Goal: Task Accomplishment & Management: Manage account settings

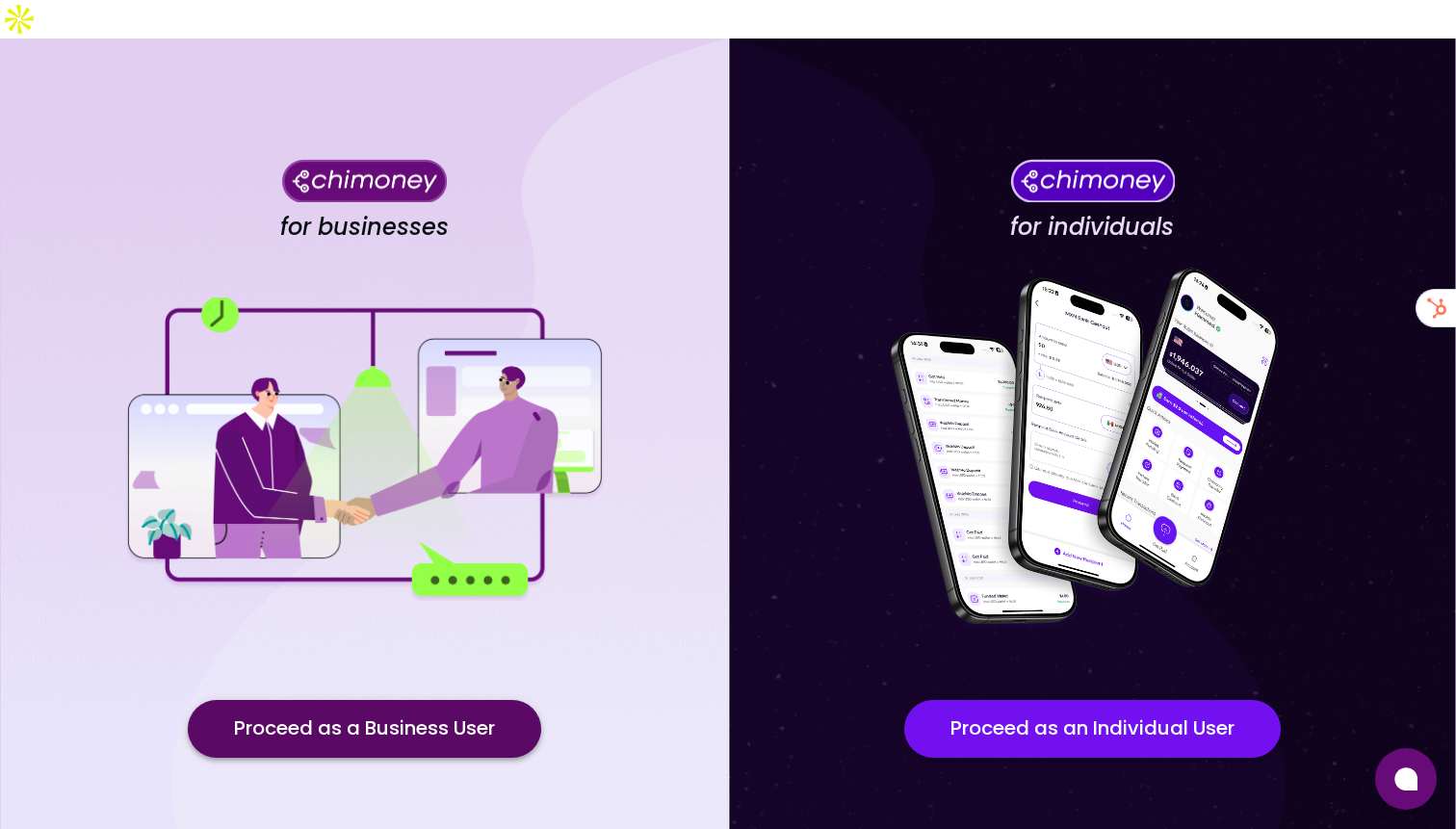
click at [403, 700] on button "Proceed as a Business User" at bounding box center [364, 729] width 353 height 58
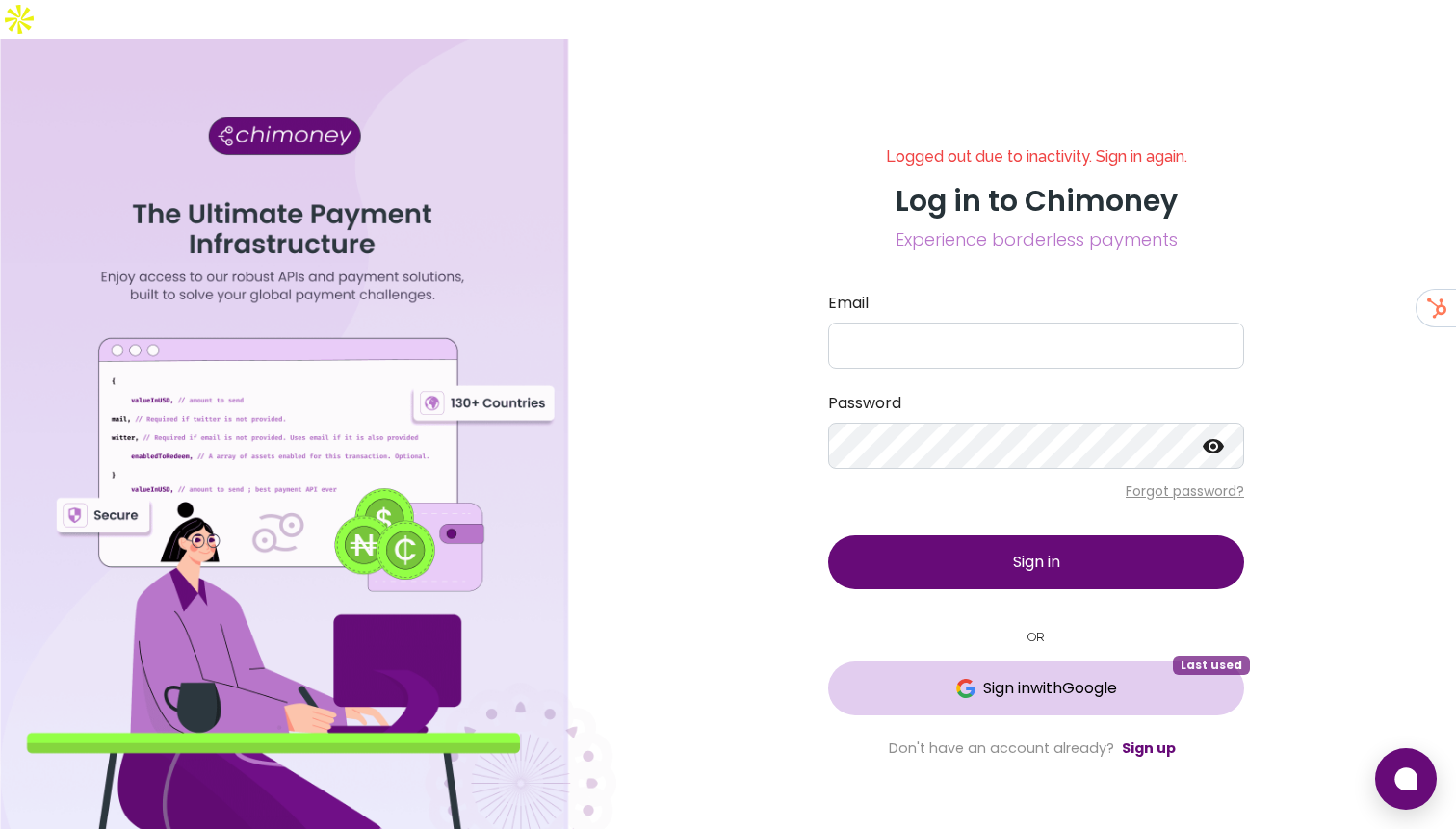
click at [902, 661] on button "Sign in with Google Last used" at bounding box center [1036, 688] width 416 height 54
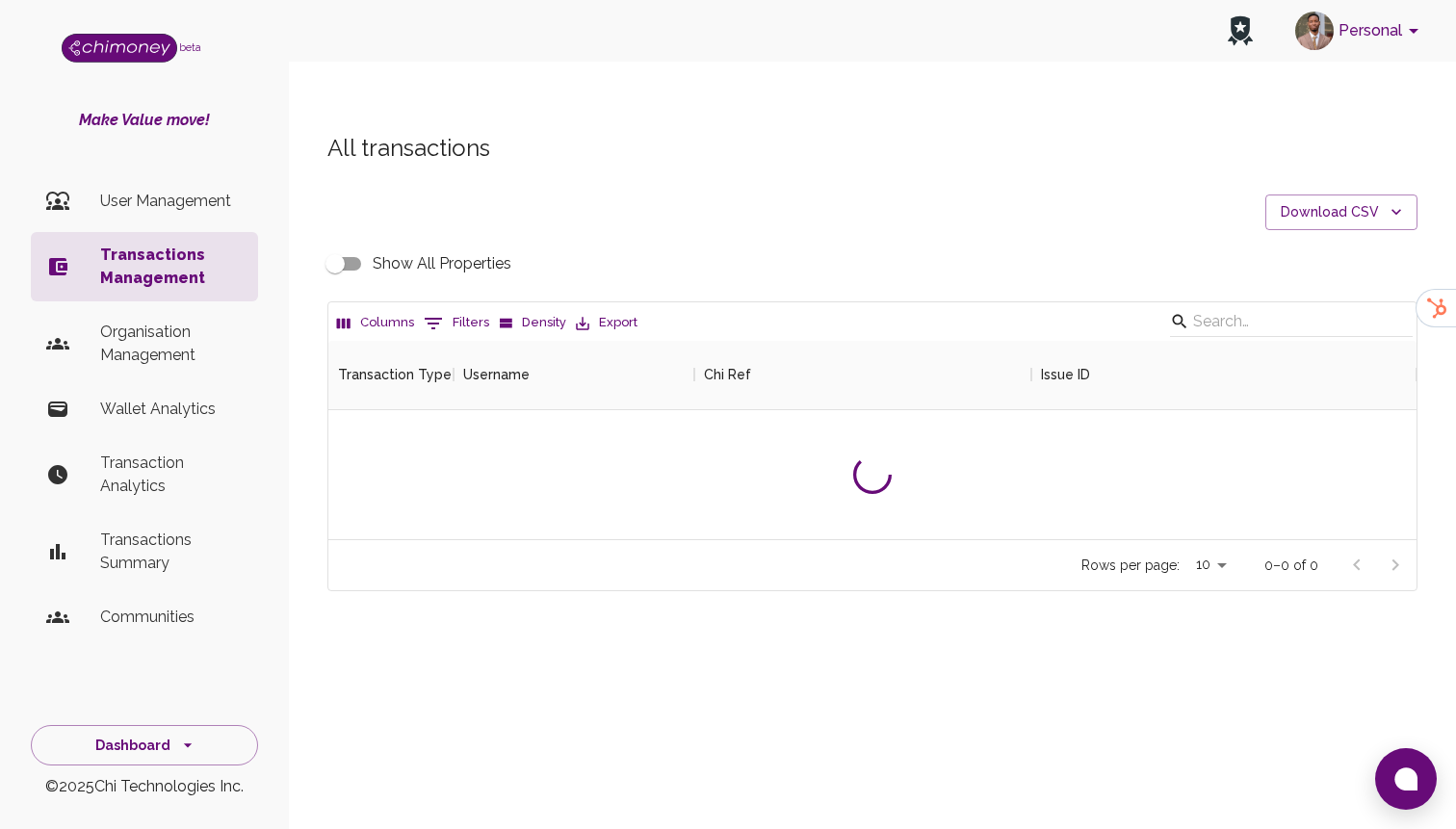
scroll to position [198, 1088]
click at [478, 308] on button "0 Filters" at bounding box center [456, 323] width 75 height 31
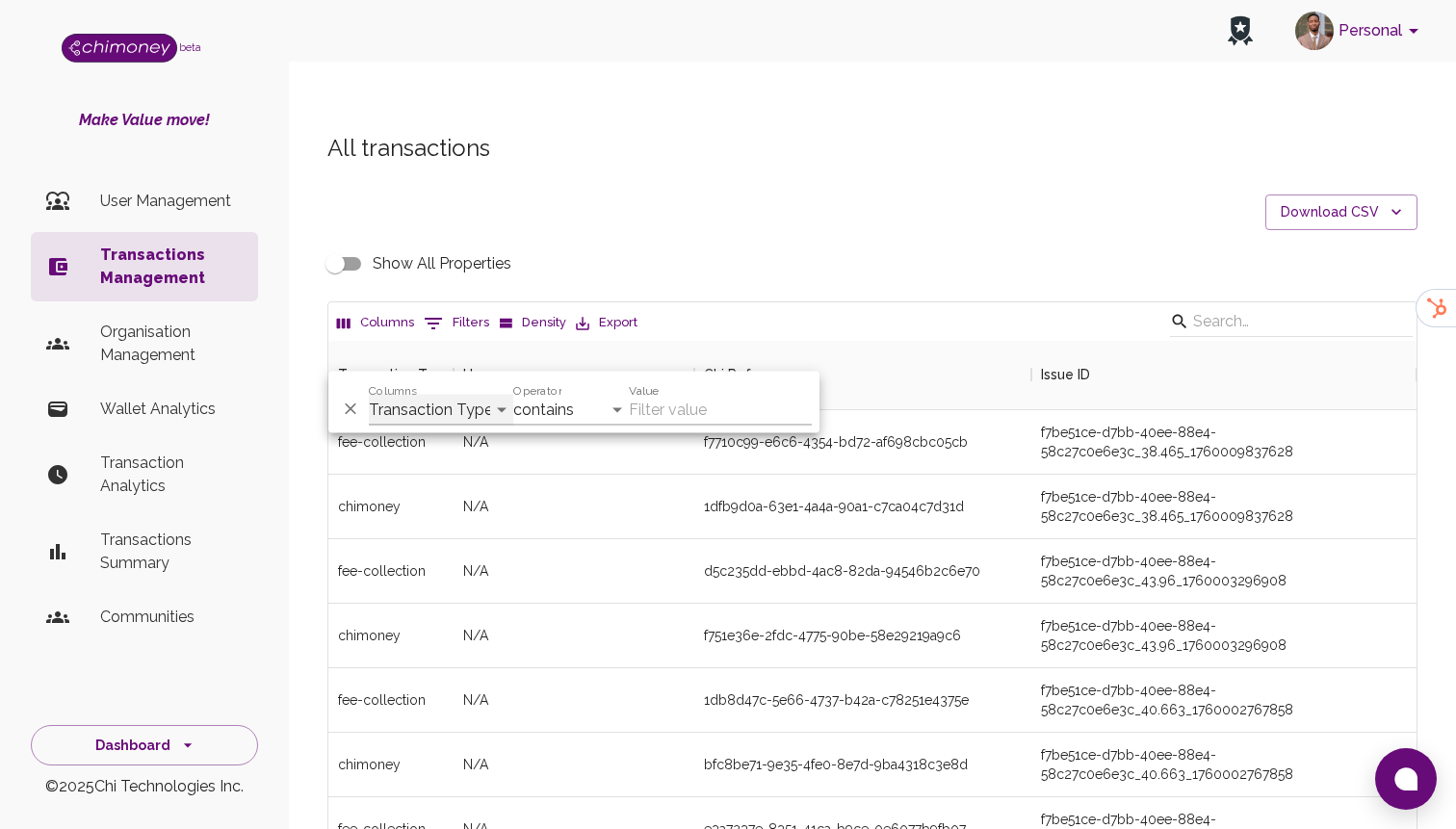
click at [439, 408] on select "Transaction Type Username Chi Ref Issue ID Value Amount Currency Fee ($) FX Rat…" at bounding box center [441, 411] width 145 height 31
select select "email"
click at [369, 395] on select "Transaction Type Username Chi Ref Issue ID Value Amount Currency Fee ($) FX Rat…" at bounding box center [441, 411] width 145 height 31
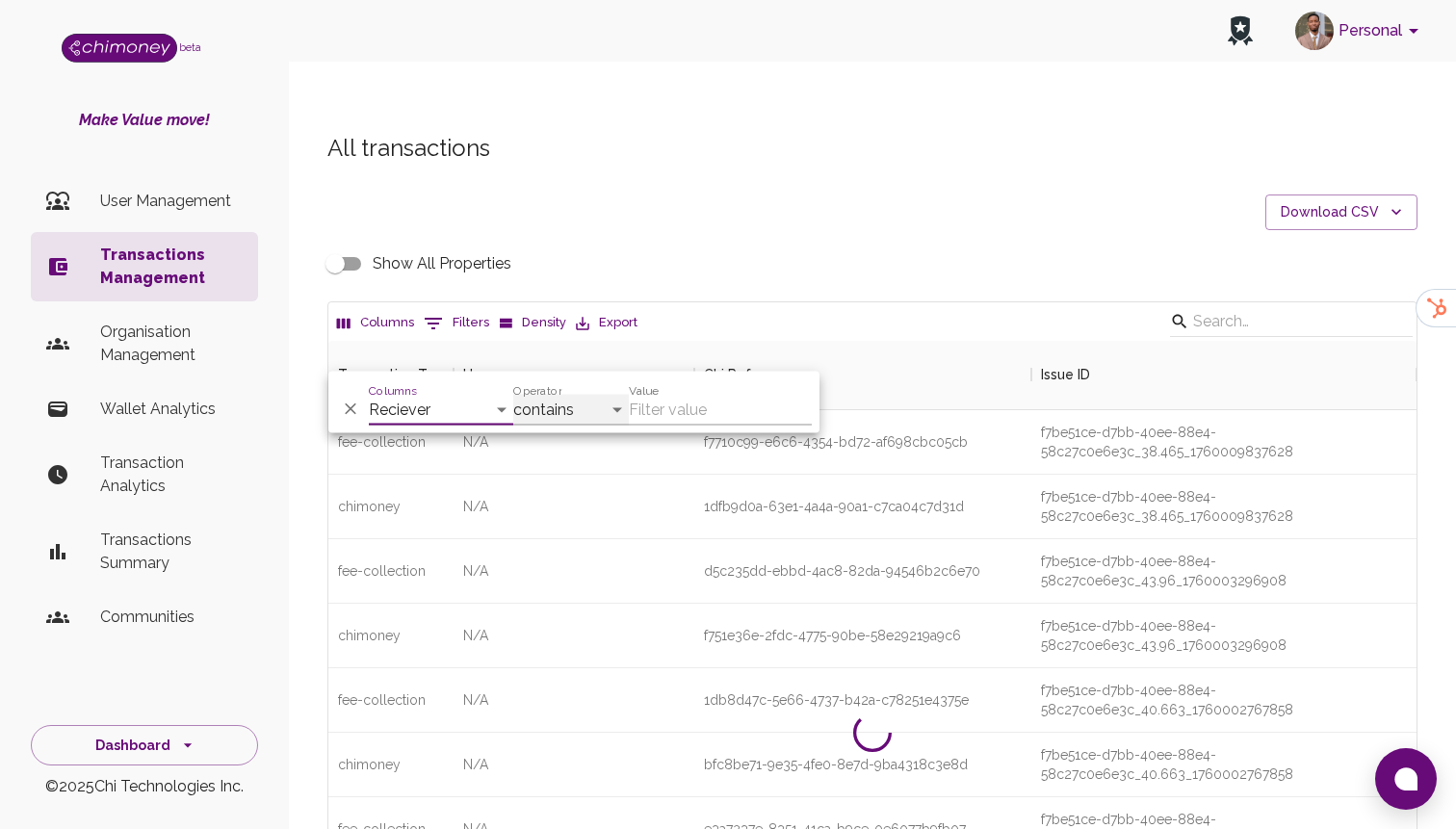
click at [573, 411] on select "contains equals starts with ends with is empty is not empty is any of" at bounding box center [571, 411] width 116 height 31
select select "equals"
click at [513, 395] on select "contains equals starts with ends with is empty is not empty is any of" at bounding box center [571, 411] width 116 height 31
click at [717, 407] on input "Value" at bounding box center [720, 411] width 182 height 31
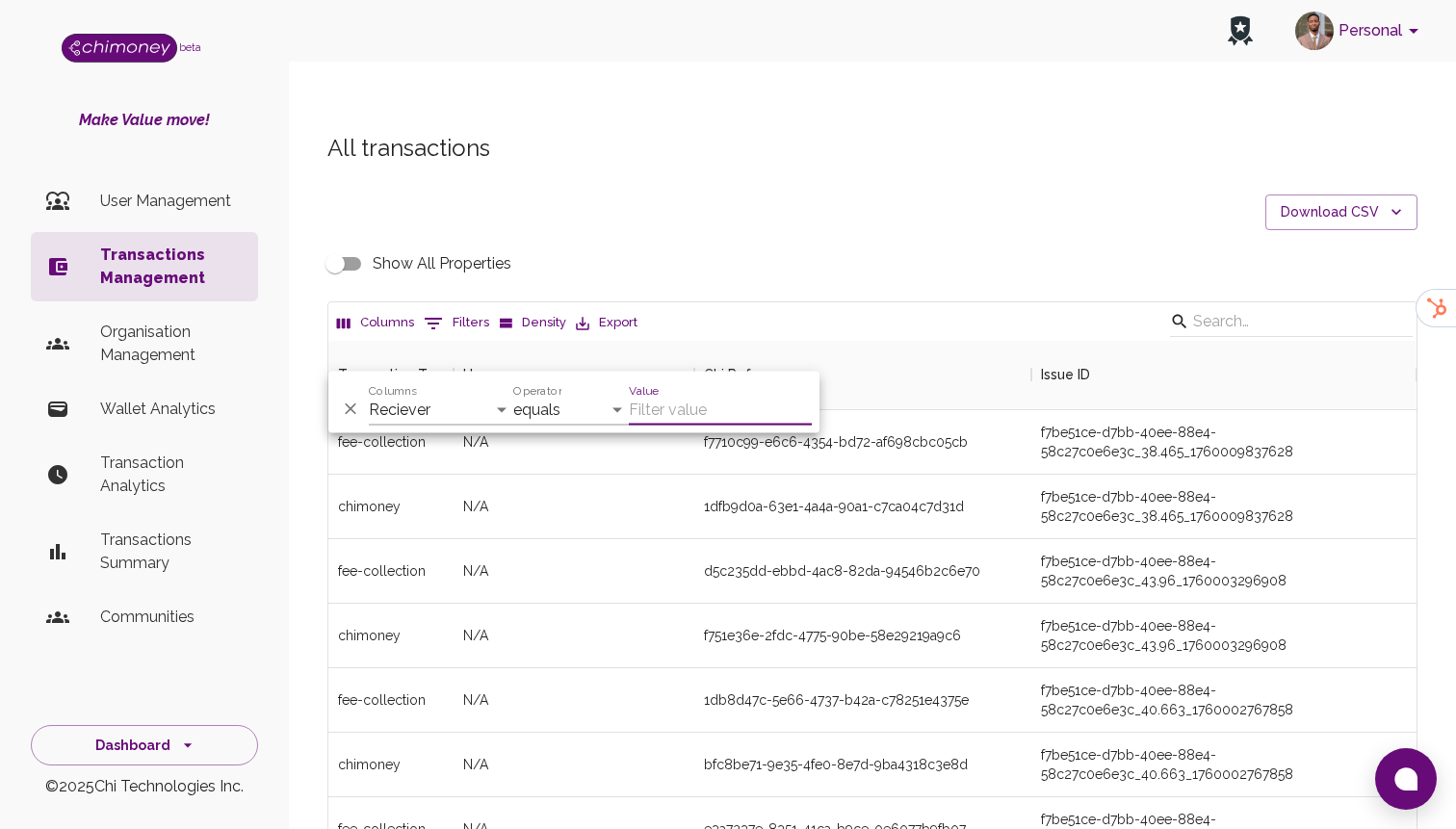
paste input "36053489"
type input "36053489"
click at [408, 421] on select "Transaction Type Username Chi Ref Issue ID Value Amount Currency Fee ($) FX Rat…" at bounding box center [441, 411] width 145 height 31
select select "payout.order.orderNumber"
click at [369, 395] on select "Transaction Type Username Chi Ref Issue ID Value Amount Currency Fee ($) FX Rat…" at bounding box center [441, 411] width 145 height 31
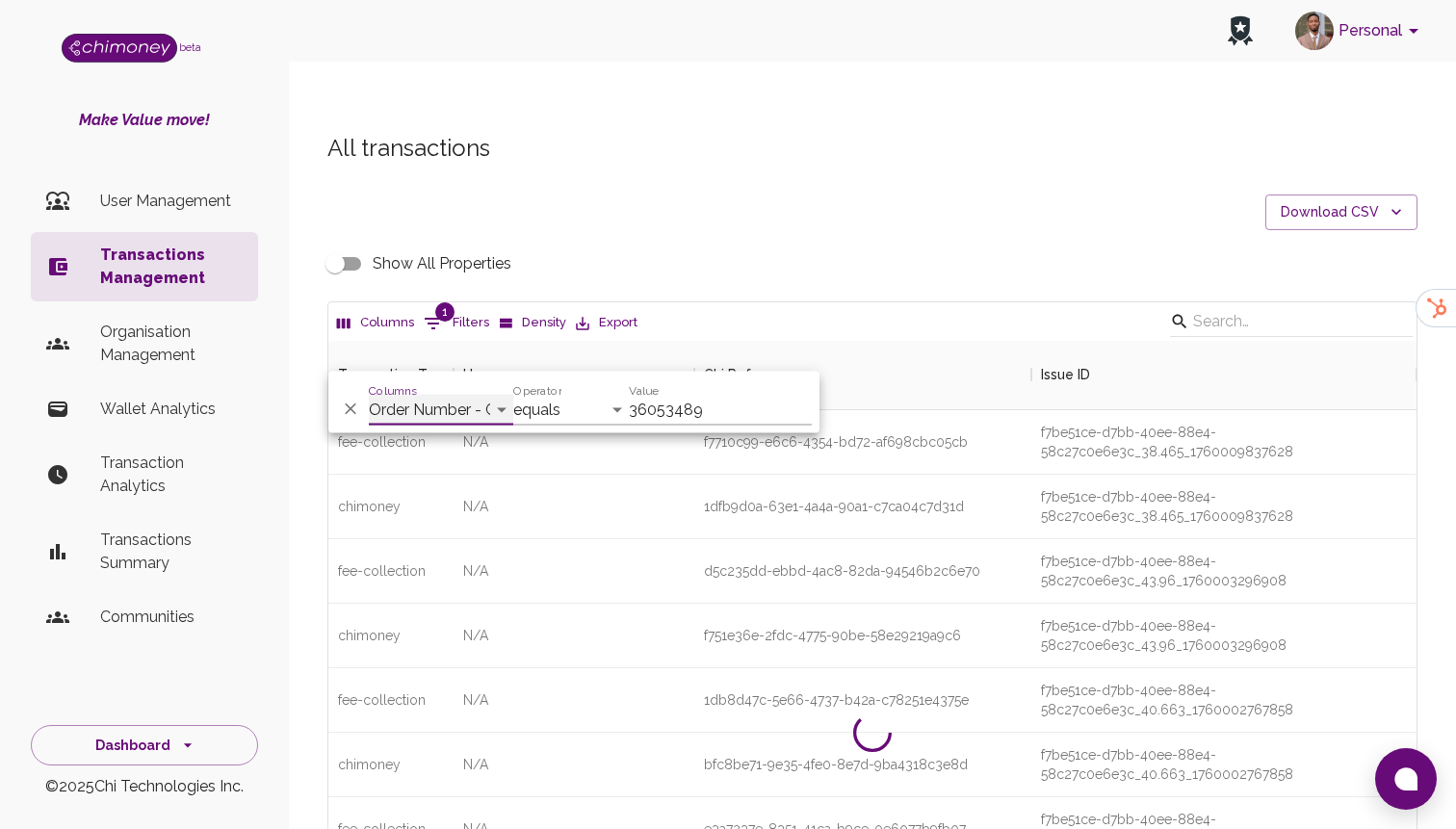
scroll to position [134, 1088]
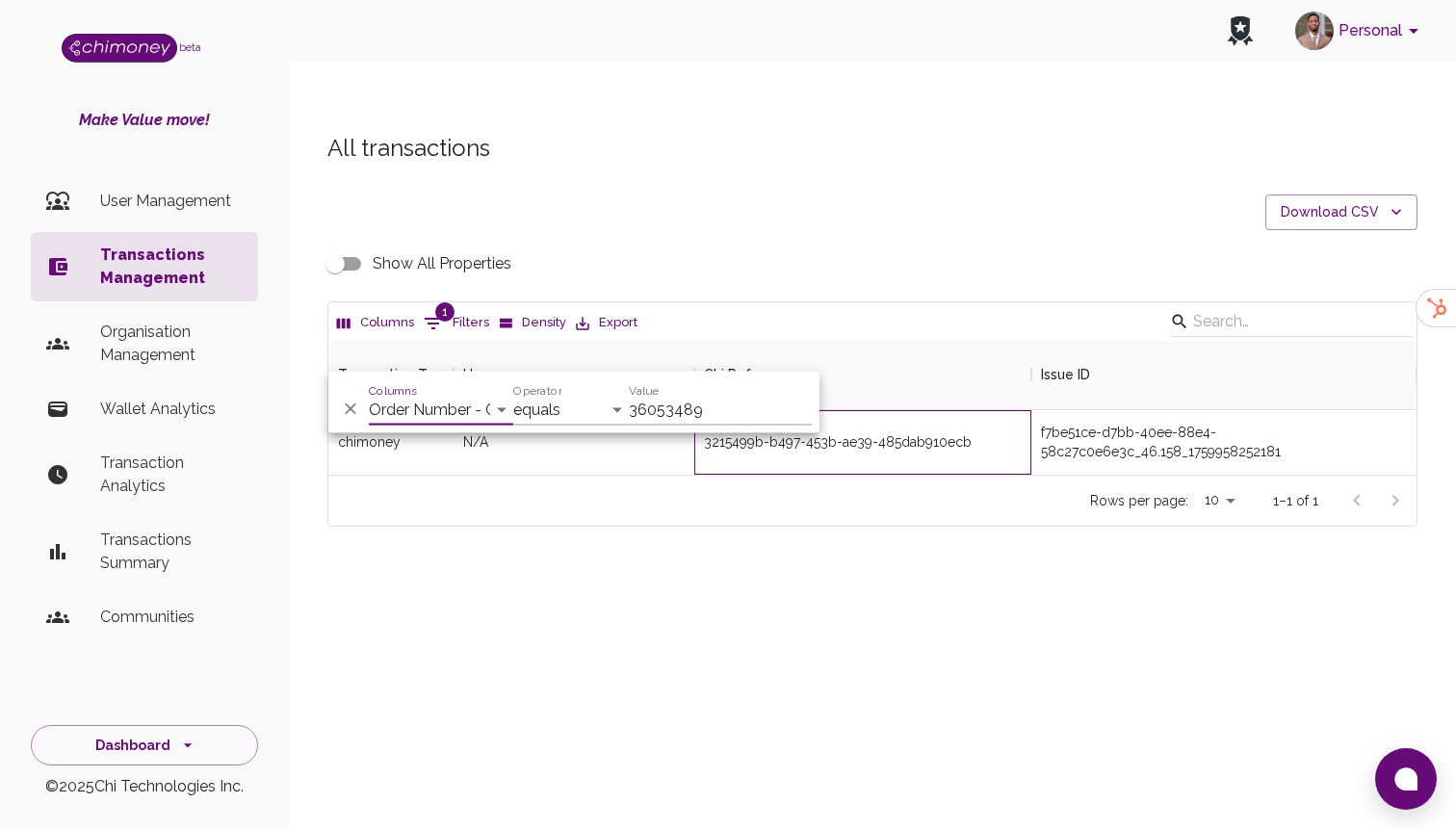
click at [896, 432] on div "3215499b-b497-453b-ae39-485dab910ecb" at bounding box center [838, 442] width 268 height 19
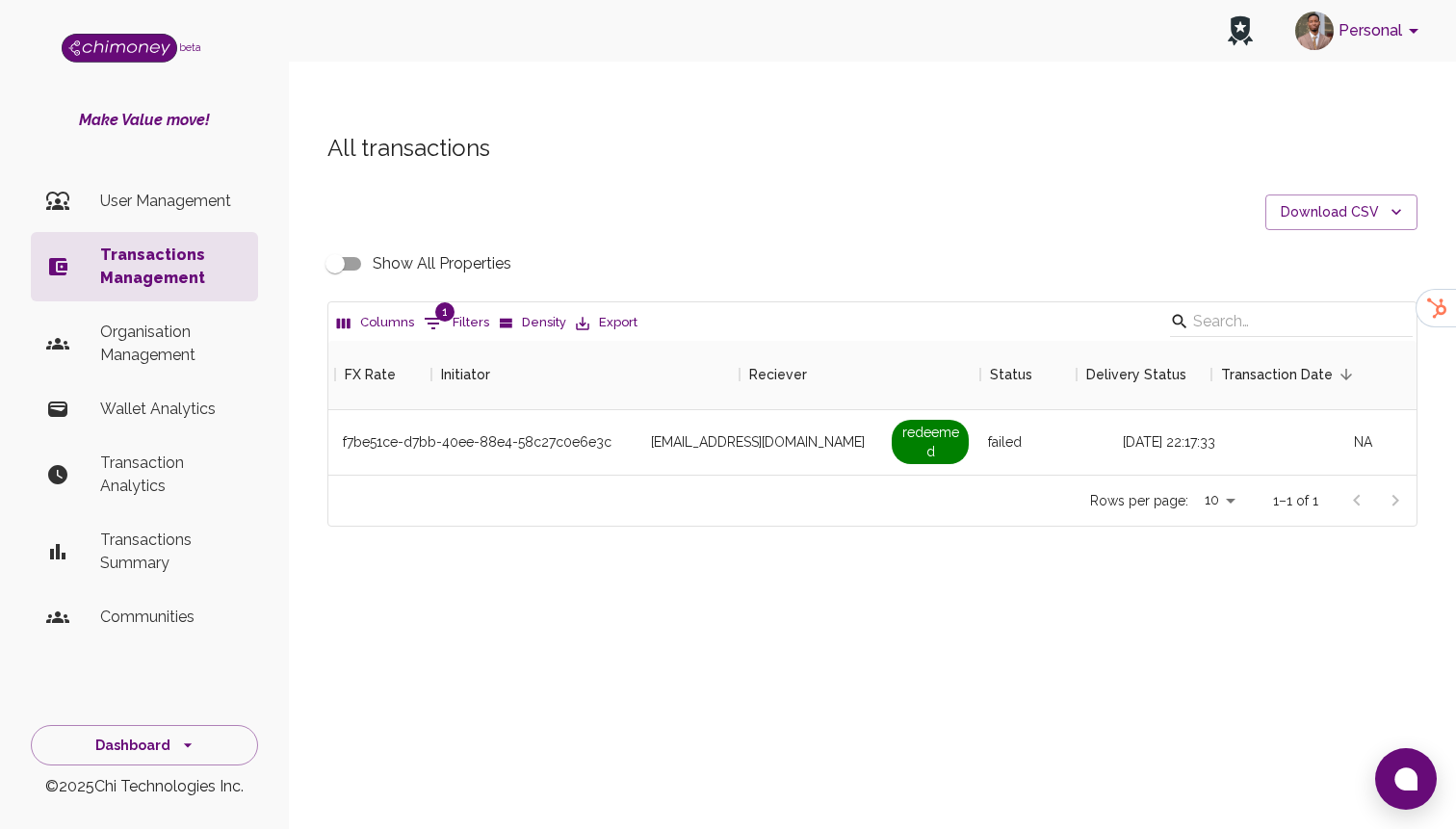
scroll to position [0, 1656]
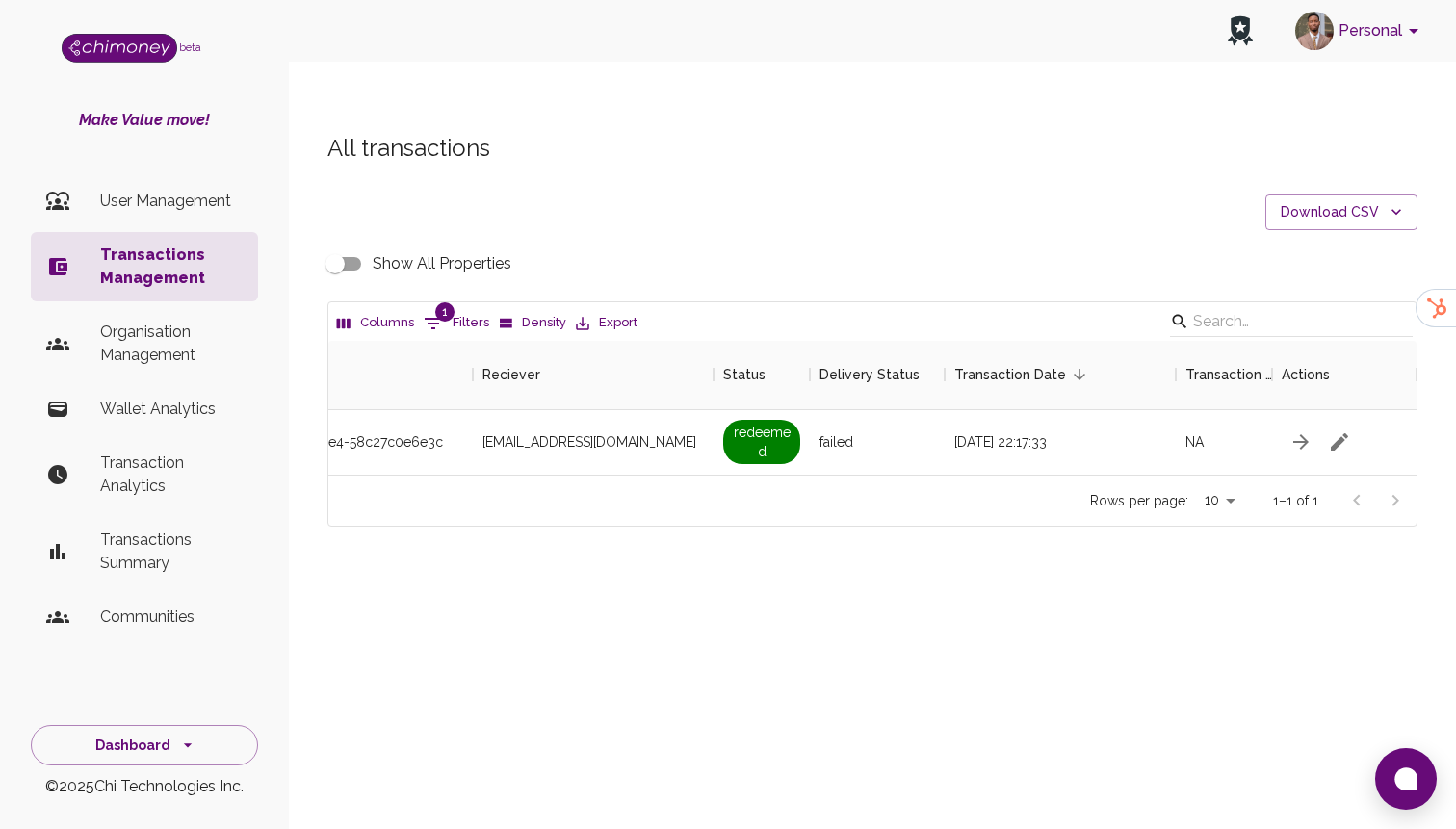
click at [336, 246] on input "Show All Properties" at bounding box center [335, 264] width 110 height 37
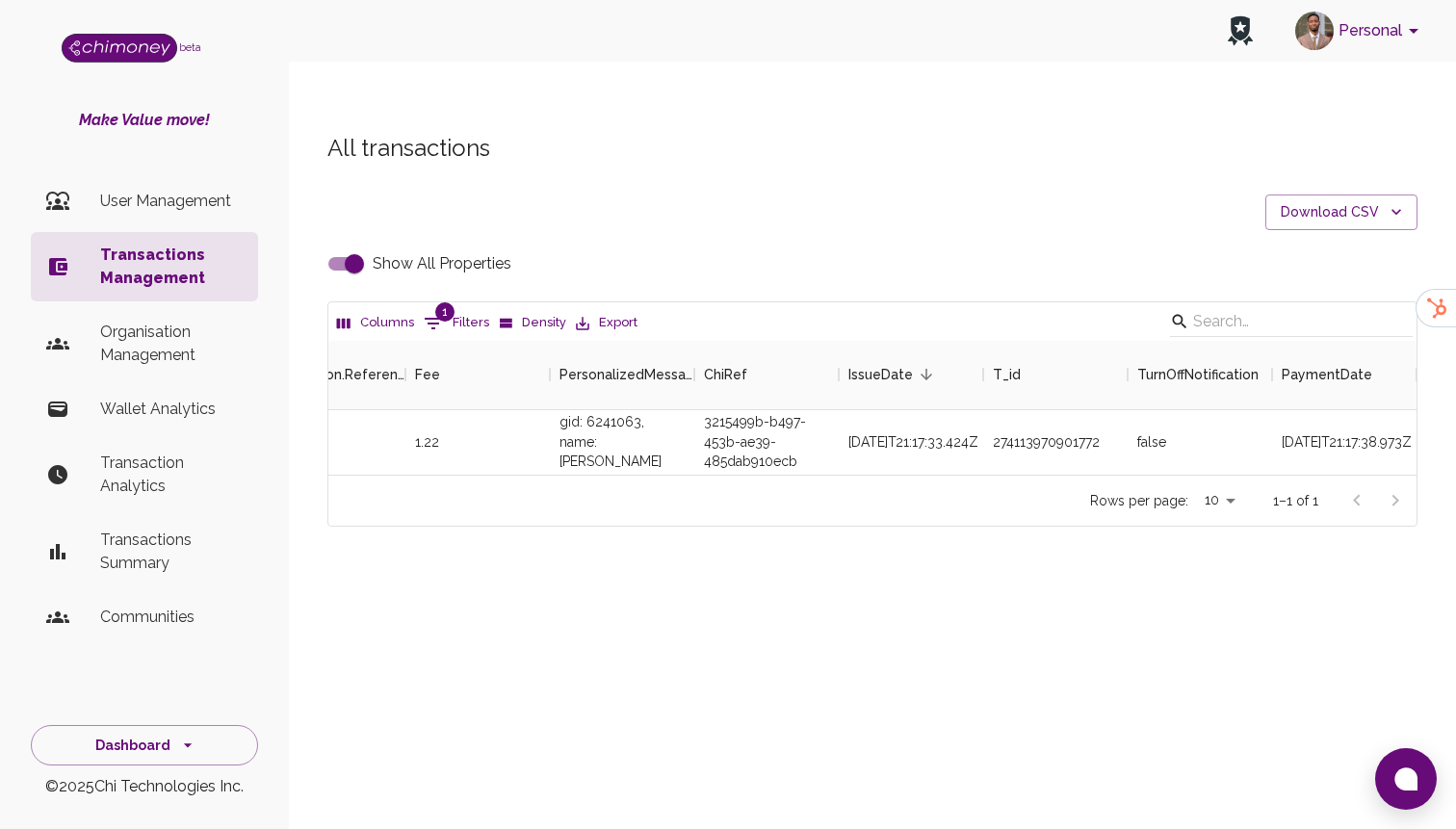
click at [728, 411] on div "3215499b-b497-453b-ae39-485dab910ecb" at bounding box center [766, 443] width 145 height 64
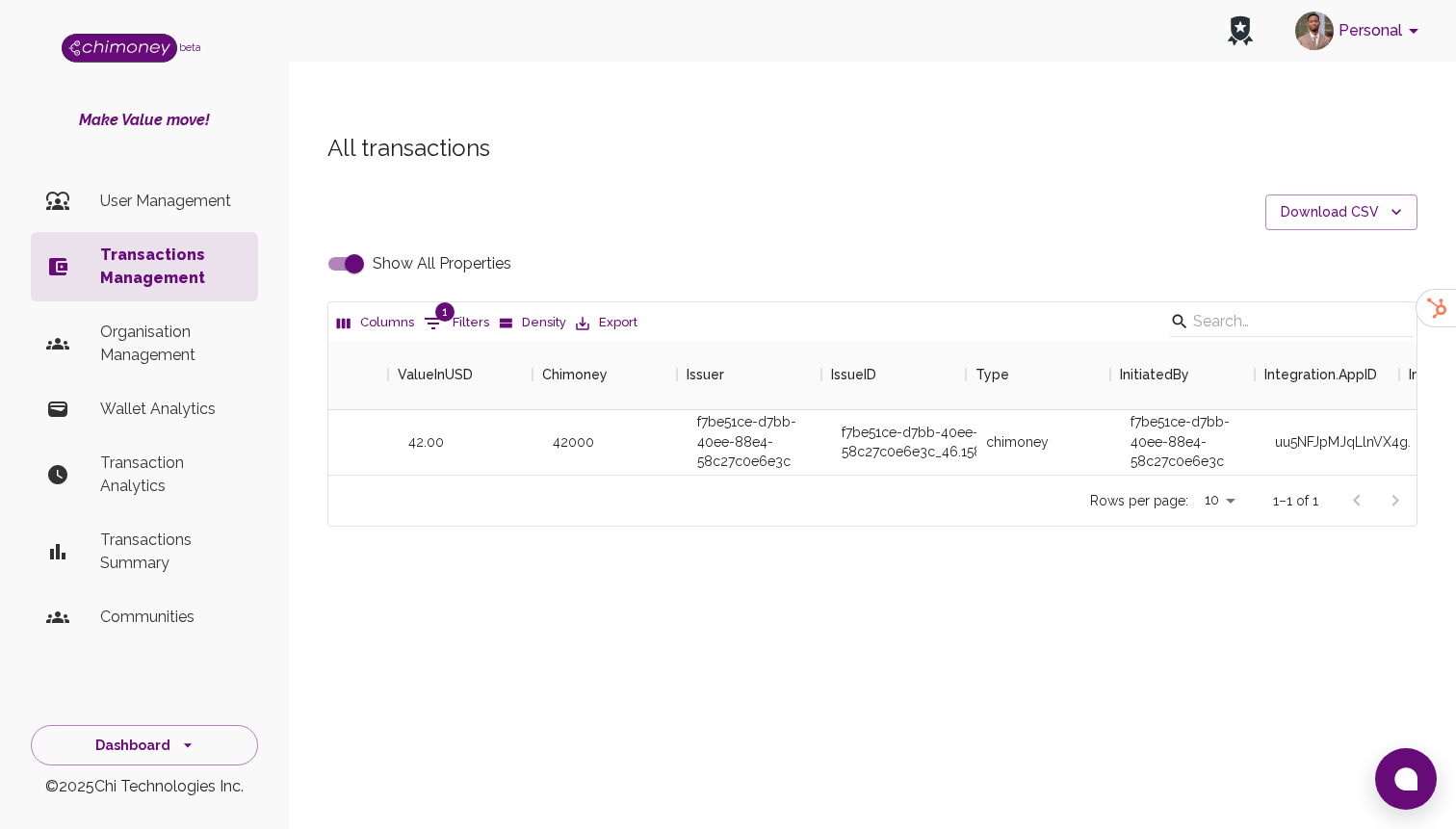
scroll to position [0, 518]
click at [352, 246] on input "Show All Properties" at bounding box center [353, 264] width 110 height 37
checkbox input "false"
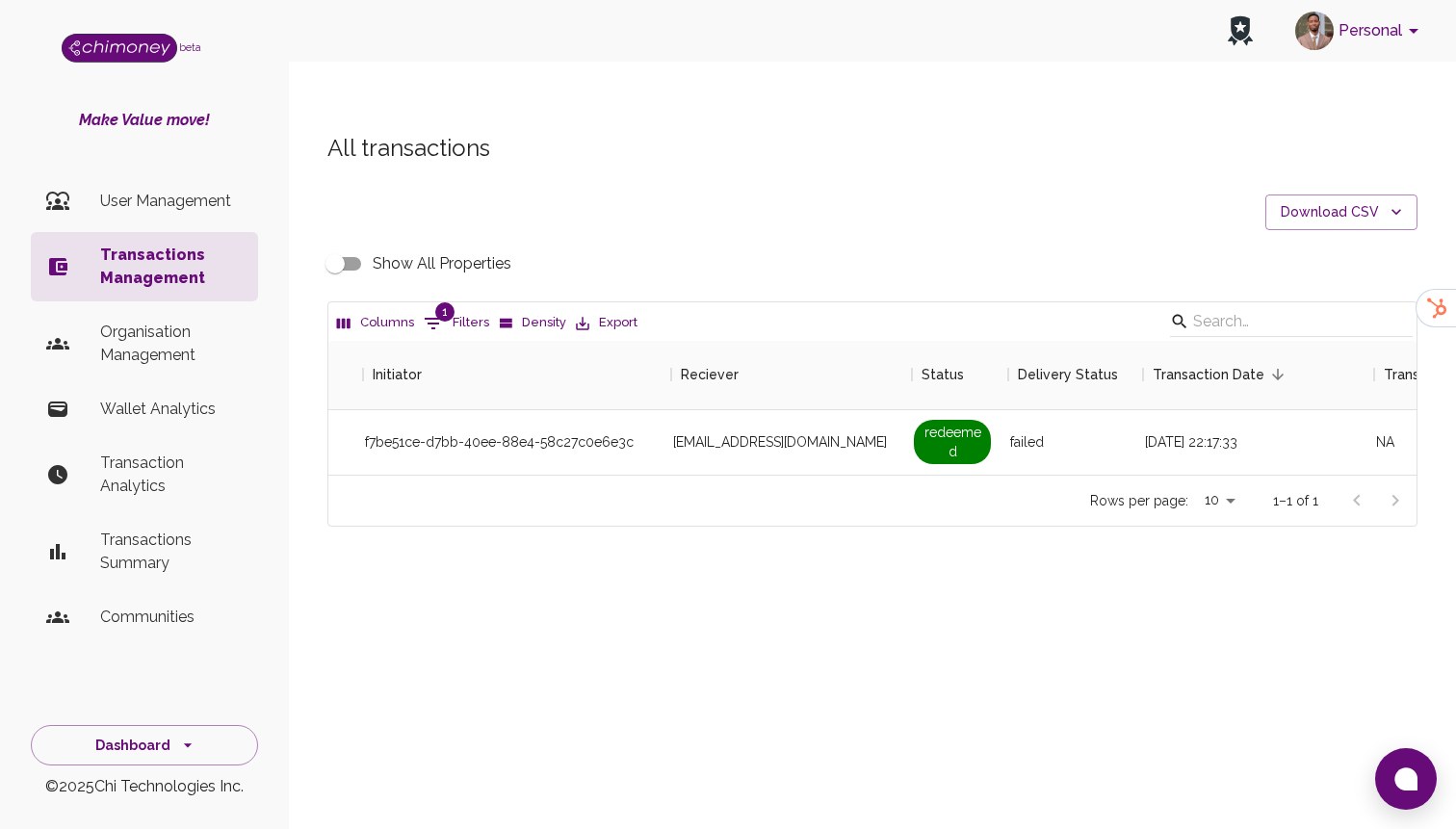
scroll to position [0, 1425]
click at [800, 432] on span "andrianjakarivonyfaneva@gmail.com" at bounding box center [772, 442] width 214 height 19
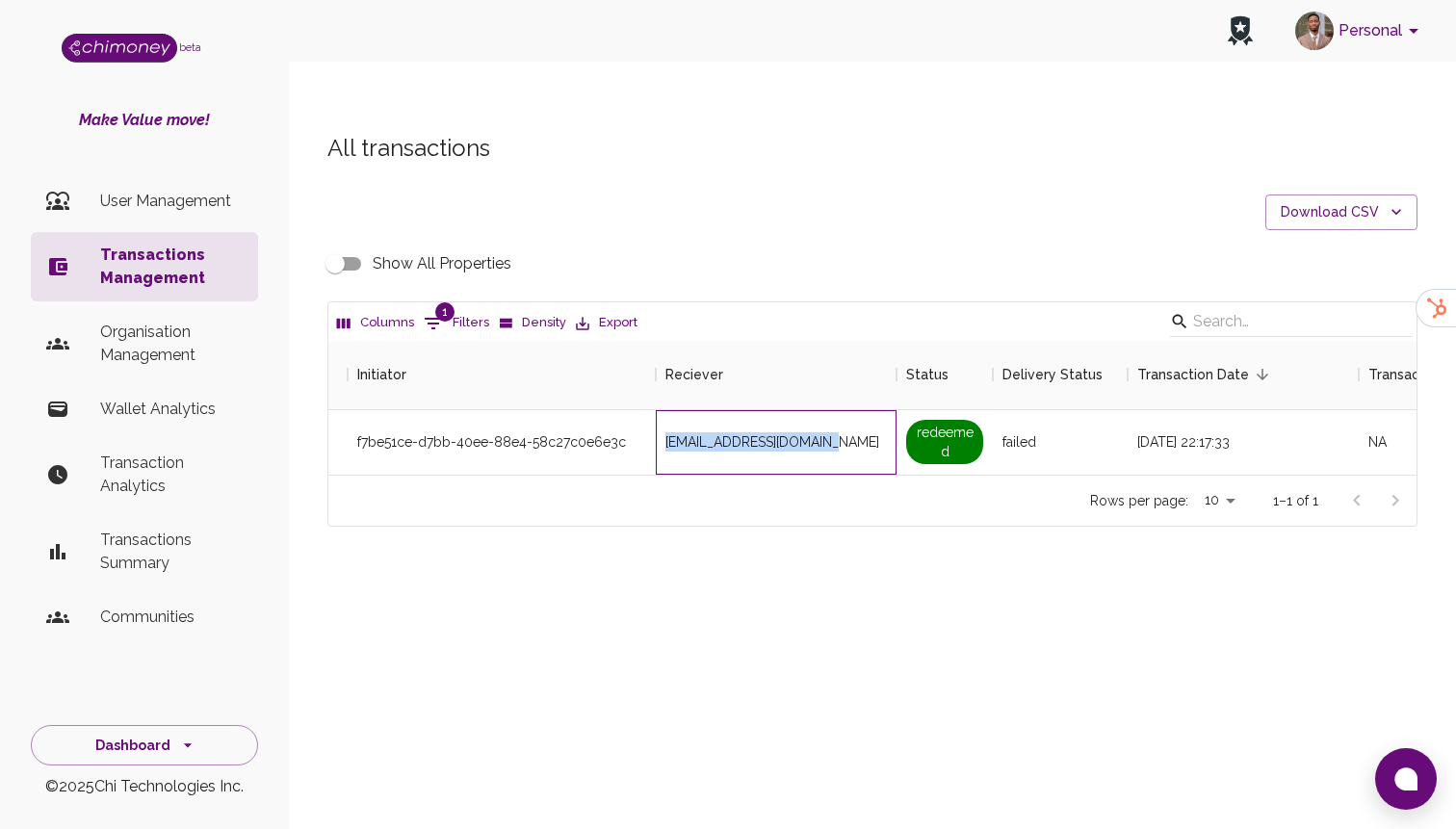
click at [800, 432] on span "andrianjakarivonyfaneva@gmail.com" at bounding box center [772, 442] width 214 height 19
copy span "andrianjakarivonyfaneva@gmail.com"
click at [484, 308] on button "1 Filters" at bounding box center [456, 323] width 75 height 31
select select "payout.order.orderNumber"
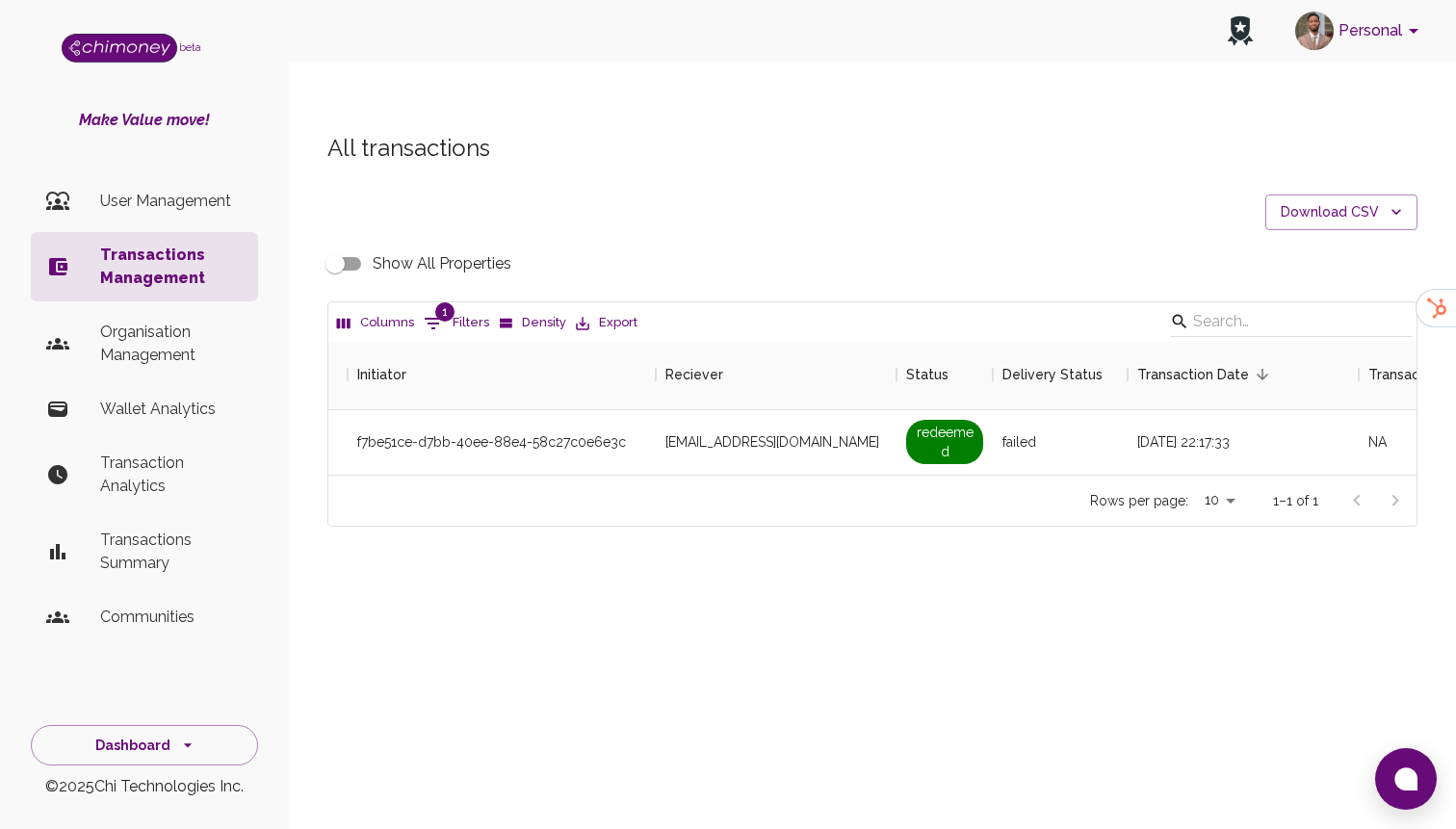
select select "equals"
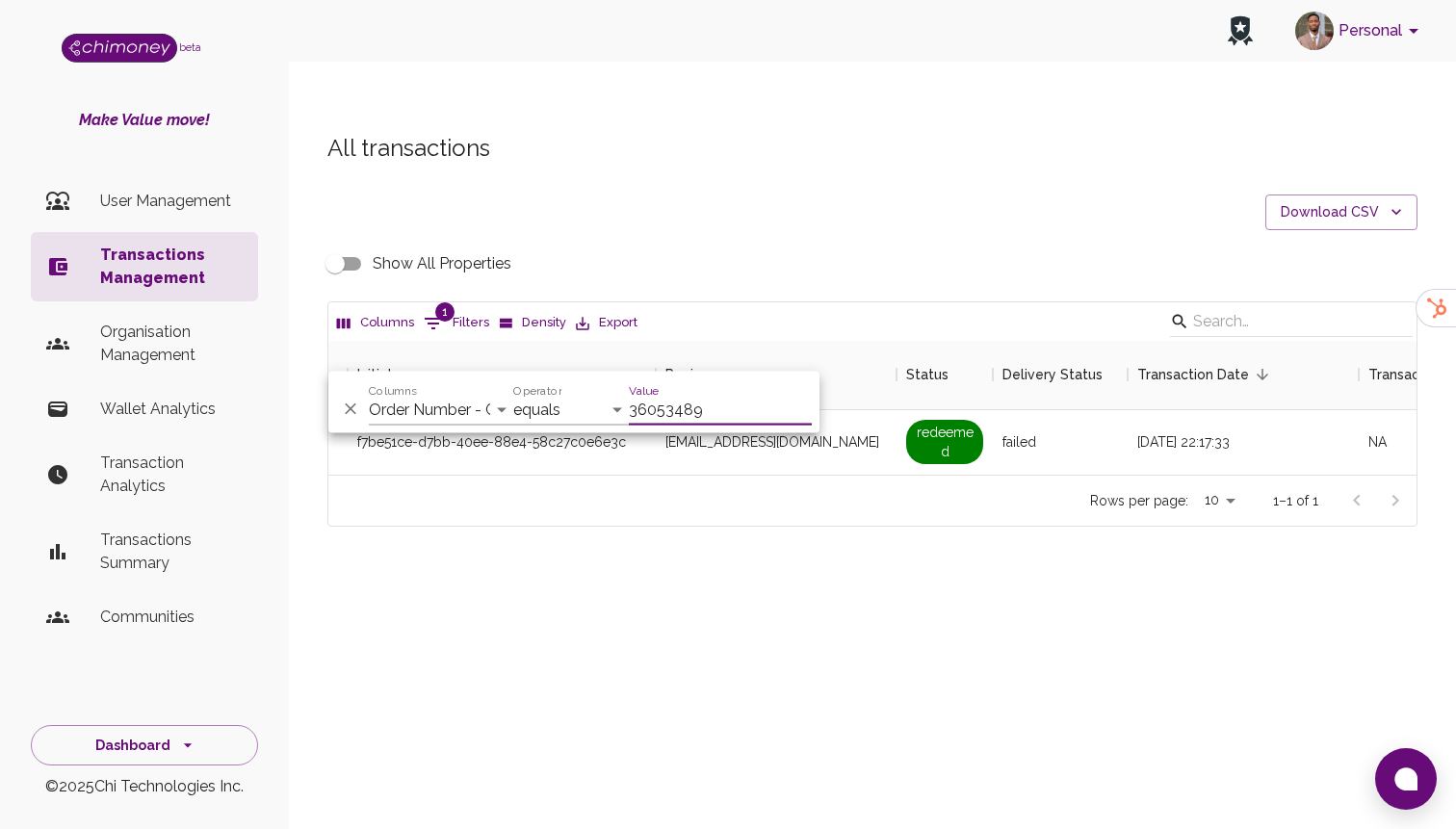
click at [711, 412] on input "36053489" at bounding box center [720, 411] width 182 height 31
click at [381, 429] on div "And Or Columns Transaction Type Username Chi Ref Issue ID Value Amount Currency…" at bounding box center [574, 402] width 491 height 61
click at [405, 414] on select "Transaction Type Username Chi Ref Issue ID Value Amount Currency Fee ($) FX Rat…" at bounding box center [441, 411] width 145 height 31
select select "email"
click at [369, 395] on select "Transaction Type Username Chi Ref Issue ID Value Amount Currency Fee ($) FX Rat…" at bounding box center [441, 411] width 145 height 31
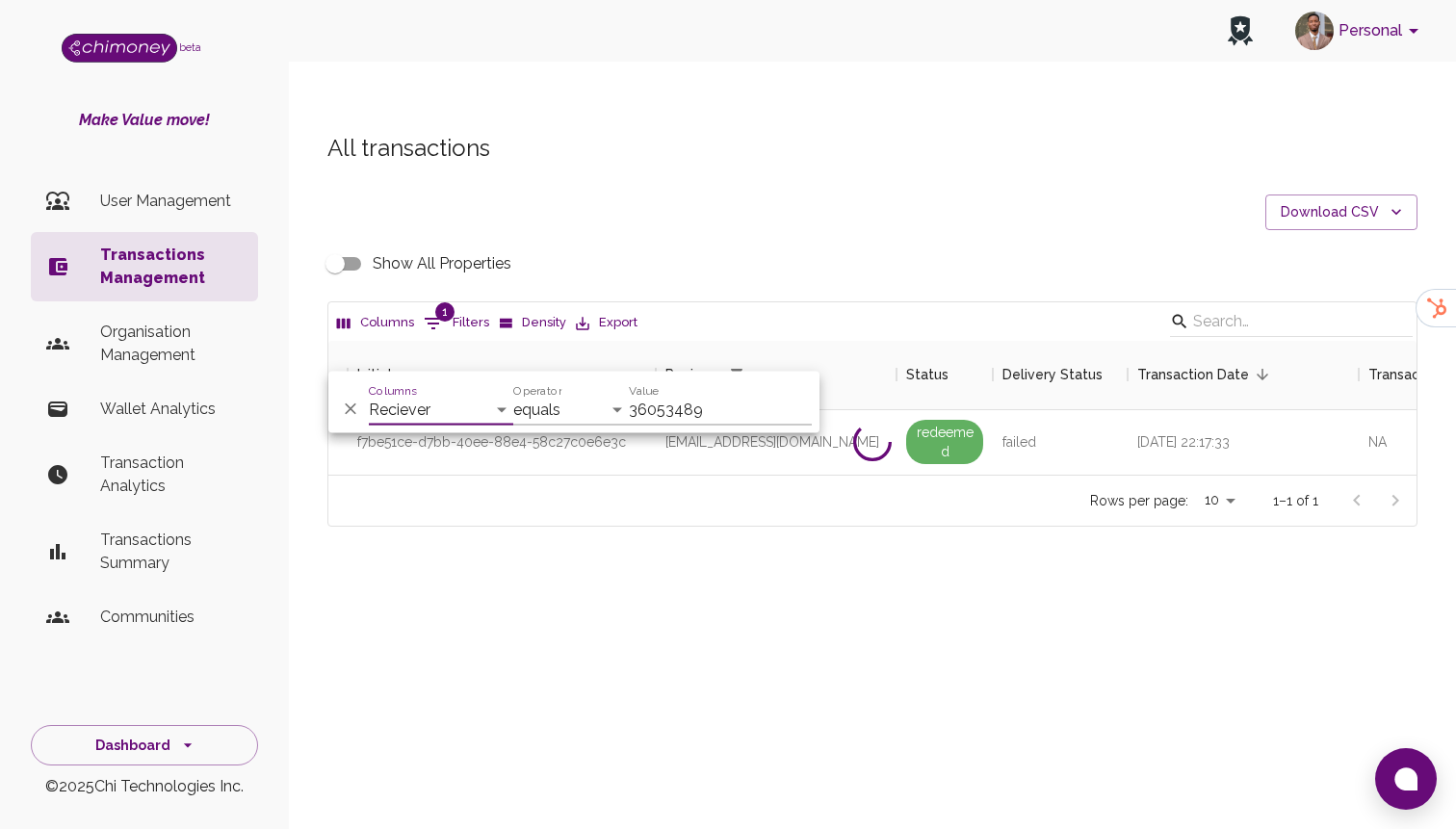
click at [698, 408] on input "36053489" at bounding box center [720, 411] width 182 height 31
paste input "mujahidatmubashirat@gmail.com"
type input "mujahidatmubashirat@gmail.com"
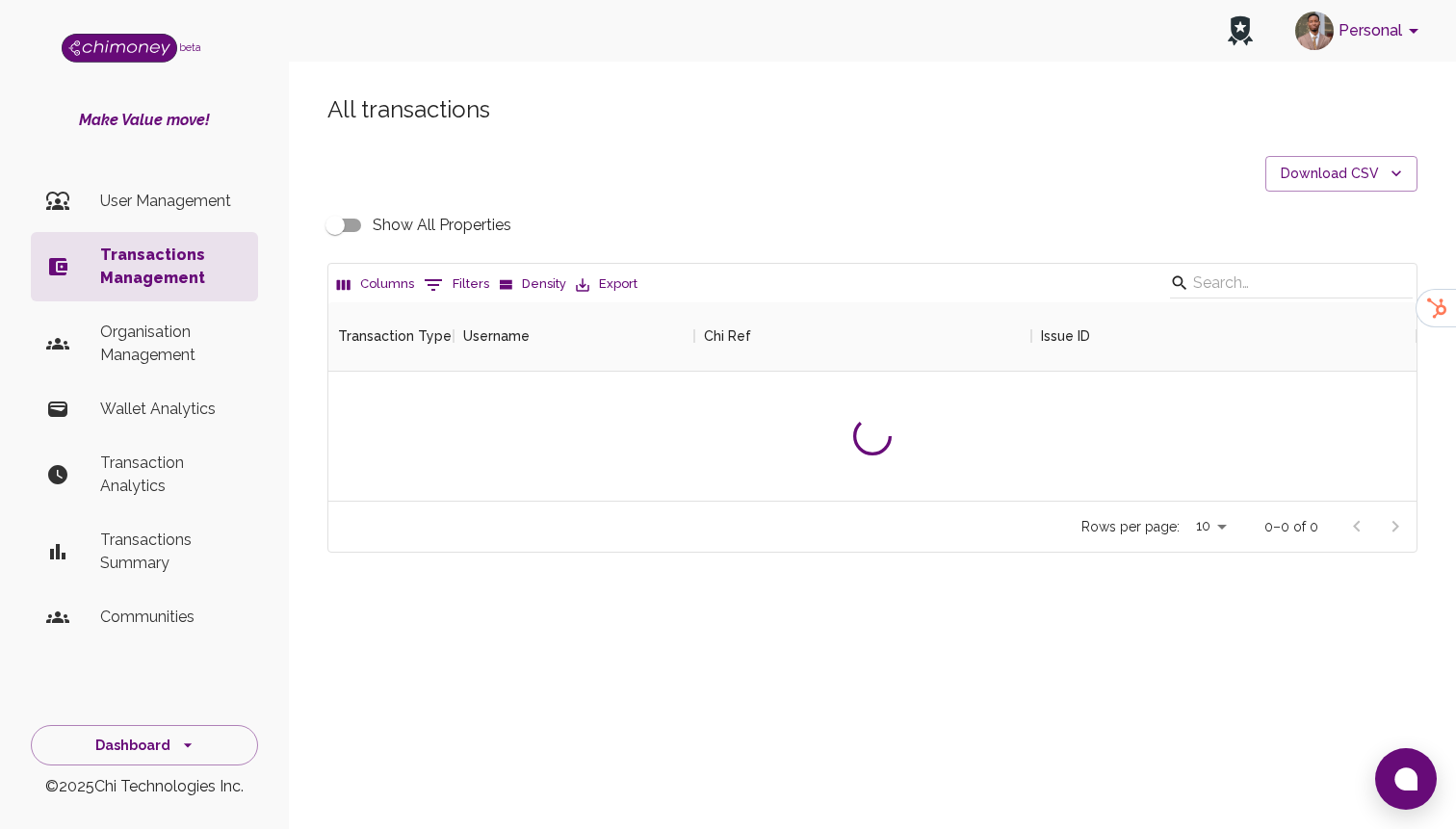
scroll to position [714, 1088]
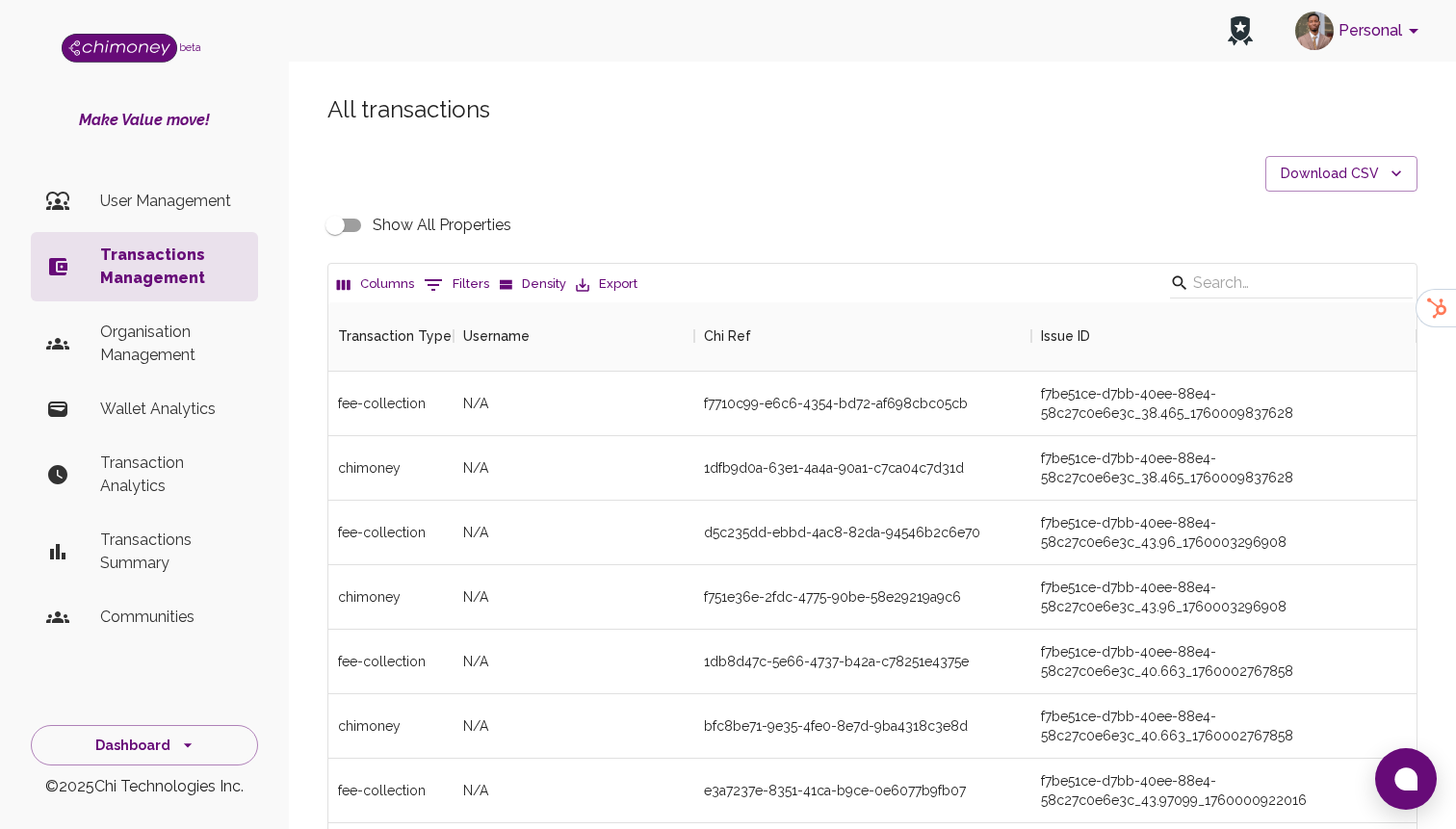
click at [455, 281] on button "0 Filters" at bounding box center [456, 285] width 75 height 31
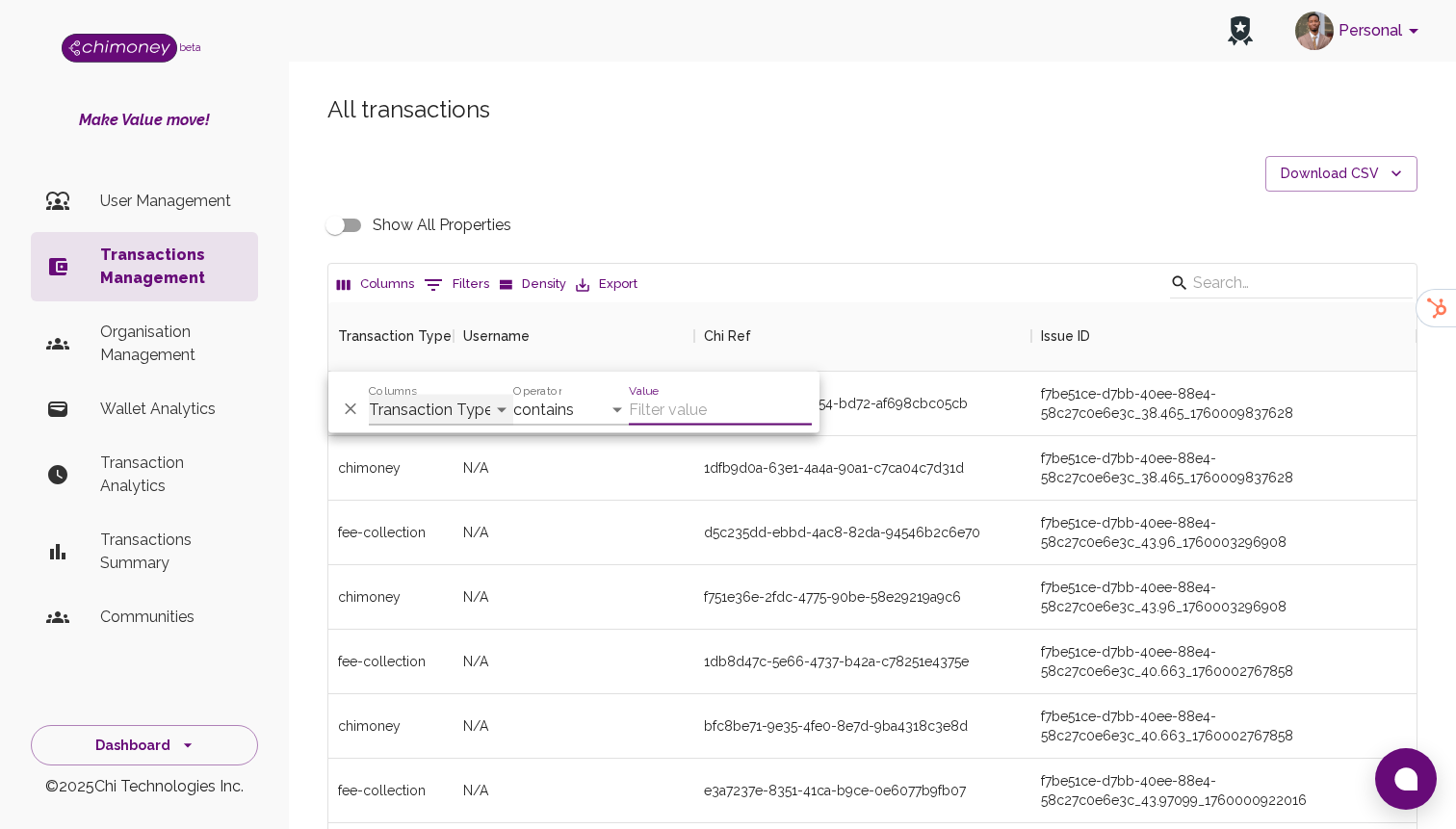
click at [452, 402] on select "Transaction Type Username Chi Ref Issue ID Value Amount Currency Fee ($) FX Rat…" at bounding box center [441, 411] width 145 height 31
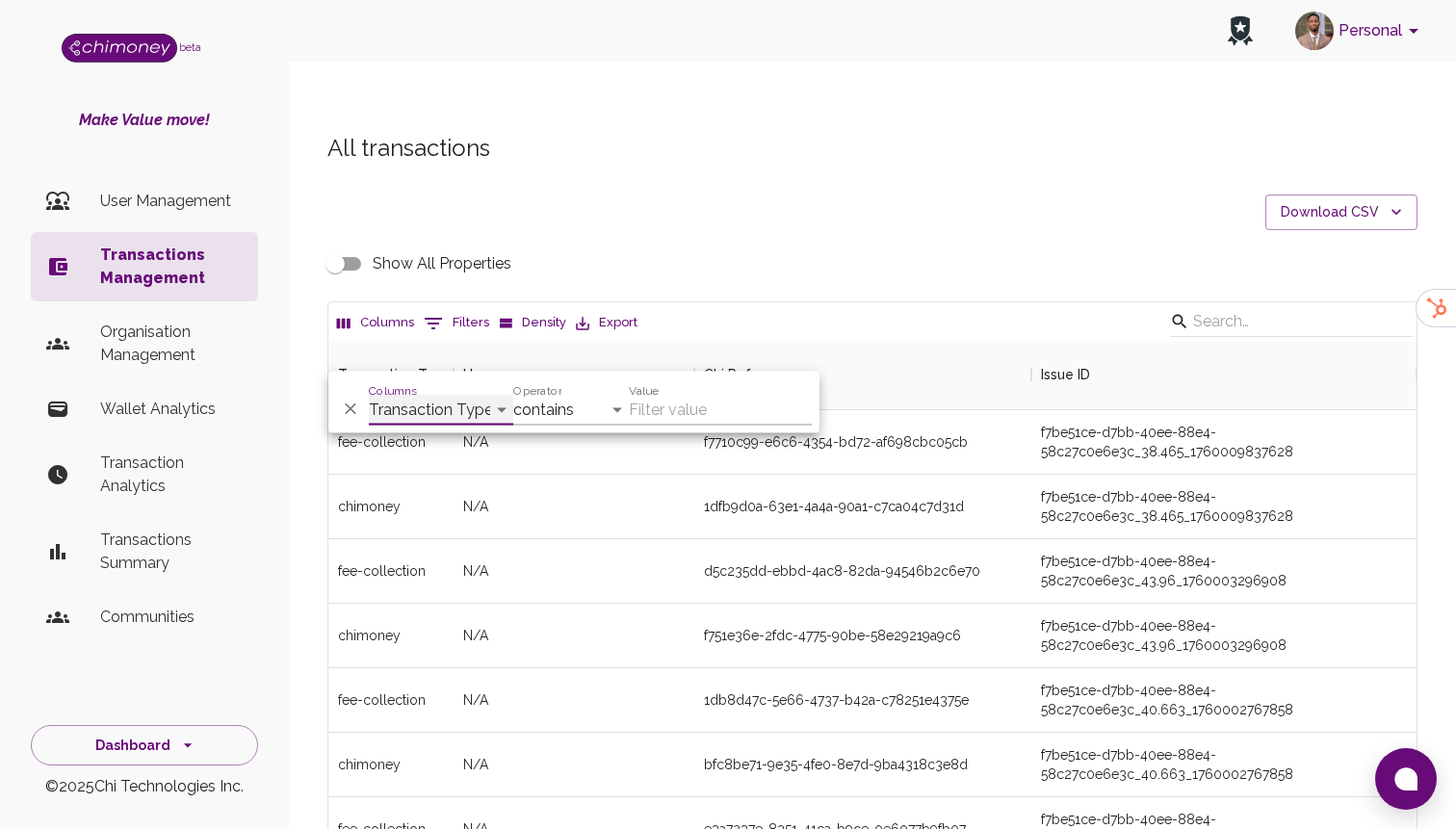
select select "email"
click at [369, 395] on select "Transaction Type Username Chi Ref Issue ID Value Amount Currency Fee ($) FX Rat…" at bounding box center [441, 411] width 145 height 31
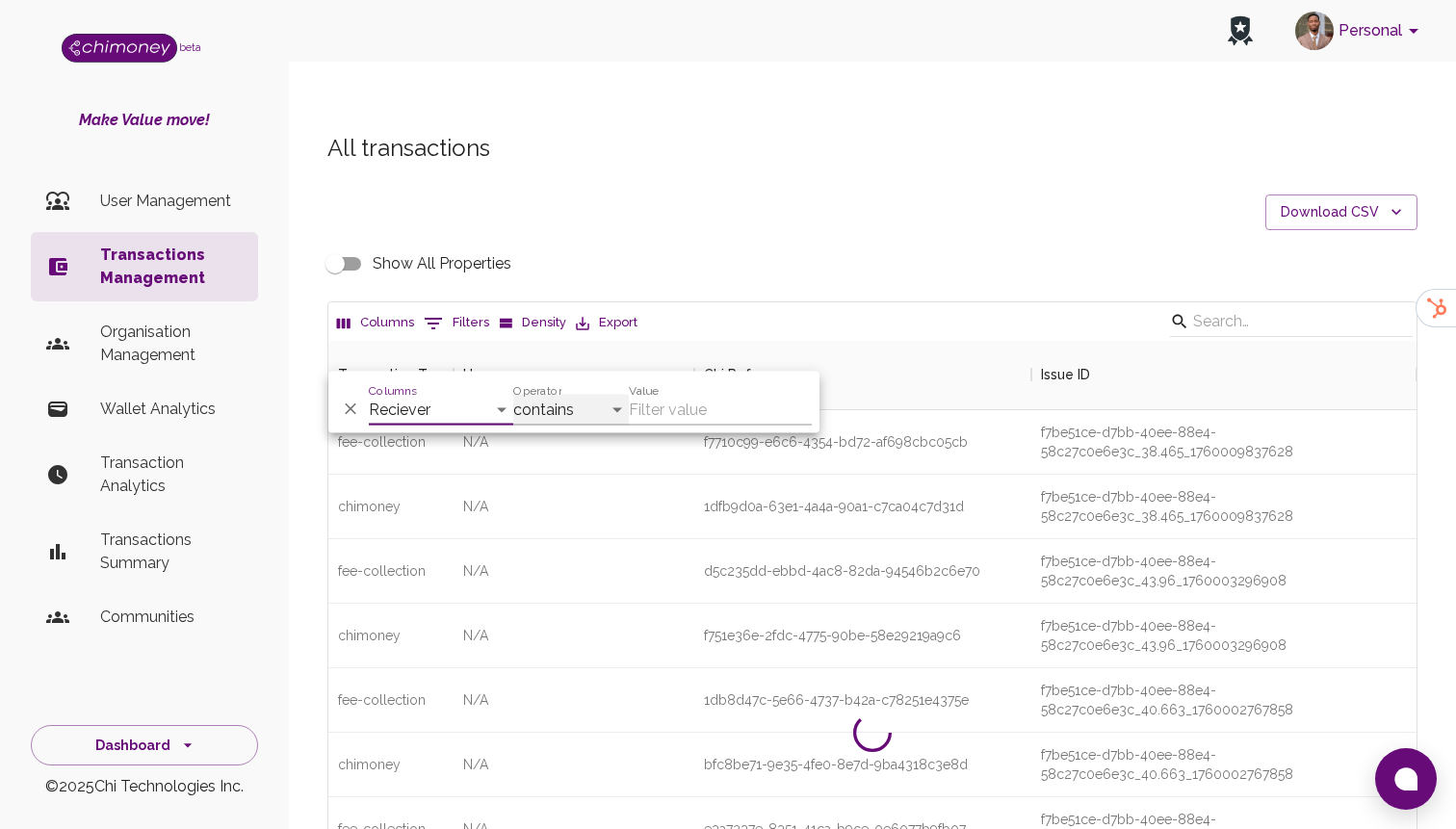
click at [603, 416] on select "contains equals starts with ends with is empty is not empty is any of" at bounding box center [571, 411] width 116 height 31
select select "equals"
click at [513, 395] on select "contains equals starts with ends with is empty is not empty is any of" at bounding box center [571, 411] width 116 height 31
click at [683, 389] on div "Value" at bounding box center [720, 403] width 182 height 47
click at [678, 414] on input "Value" at bounding box center [720, 411] width 182 height 31
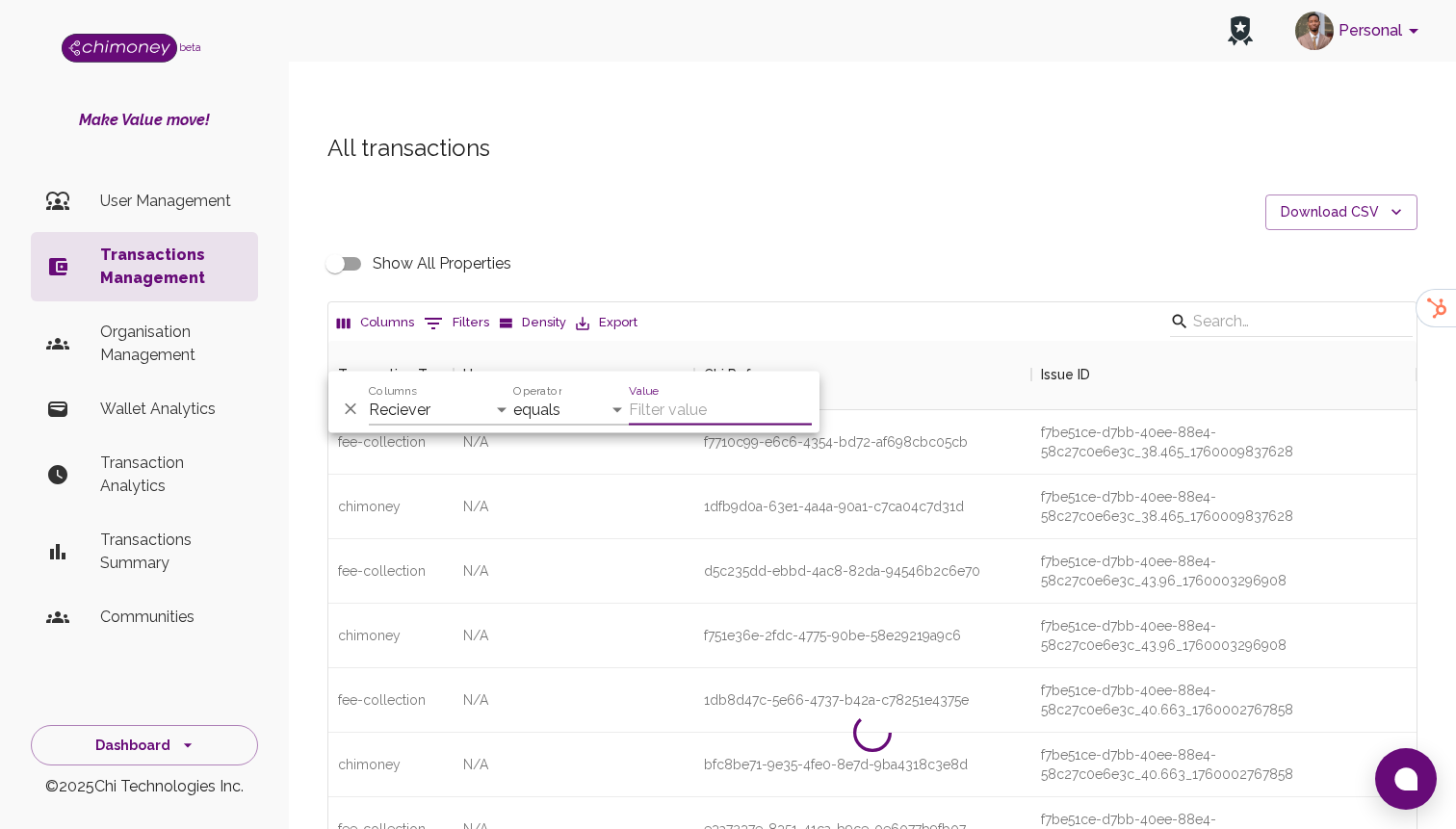
paste input "mujahidatmubashirat@gmail.com"
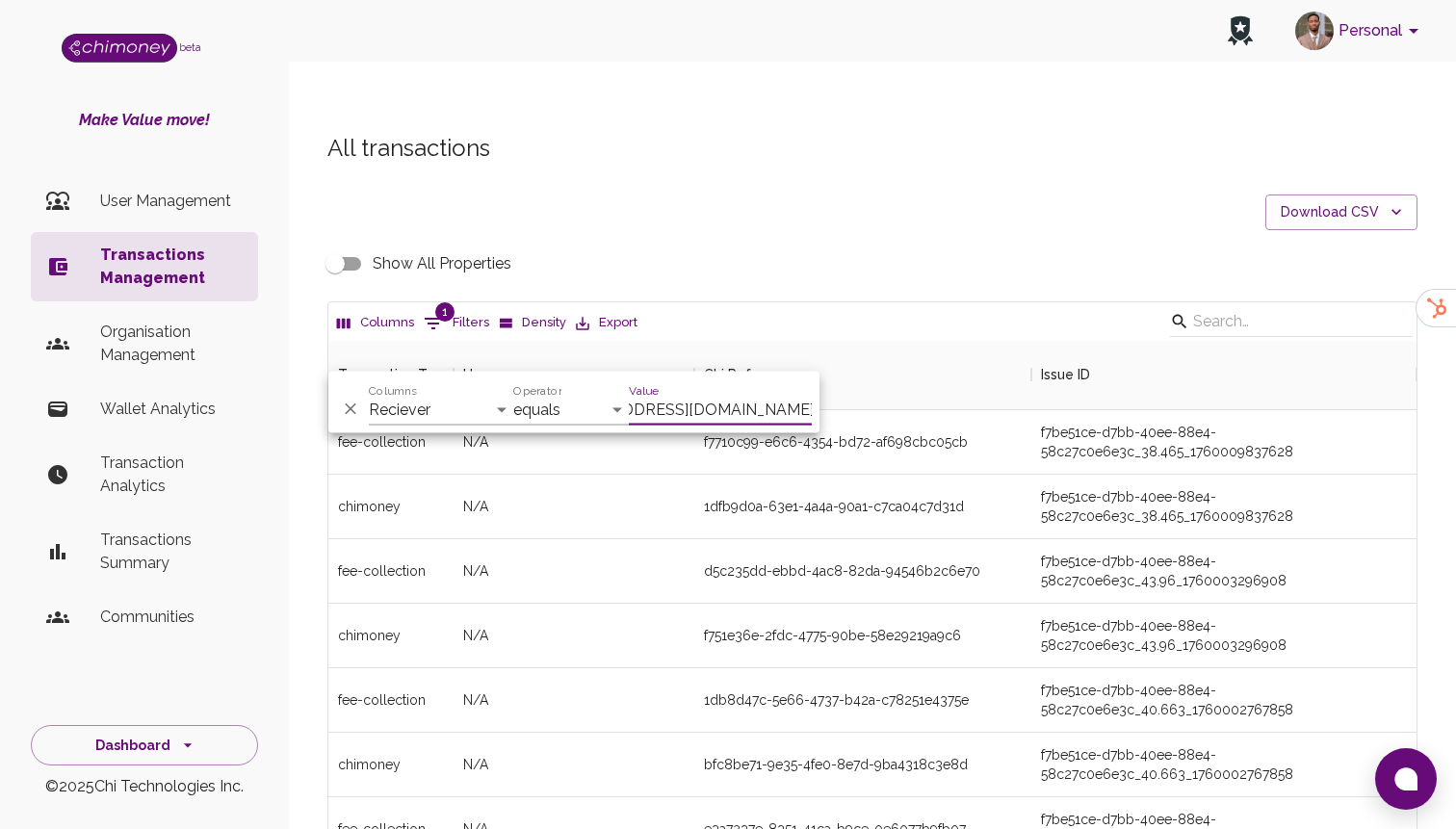
scroll to position [0, 54]
click at [689, 409] on input "mujahidatmubashirat@gmail.com" at bounding box center [720, 411] width 182 height 31
type input "mujahidatmubashirat@gmail.com"
click at [145, 194] on p "User Management" at bounding box center [171, 201] width 143 height 23
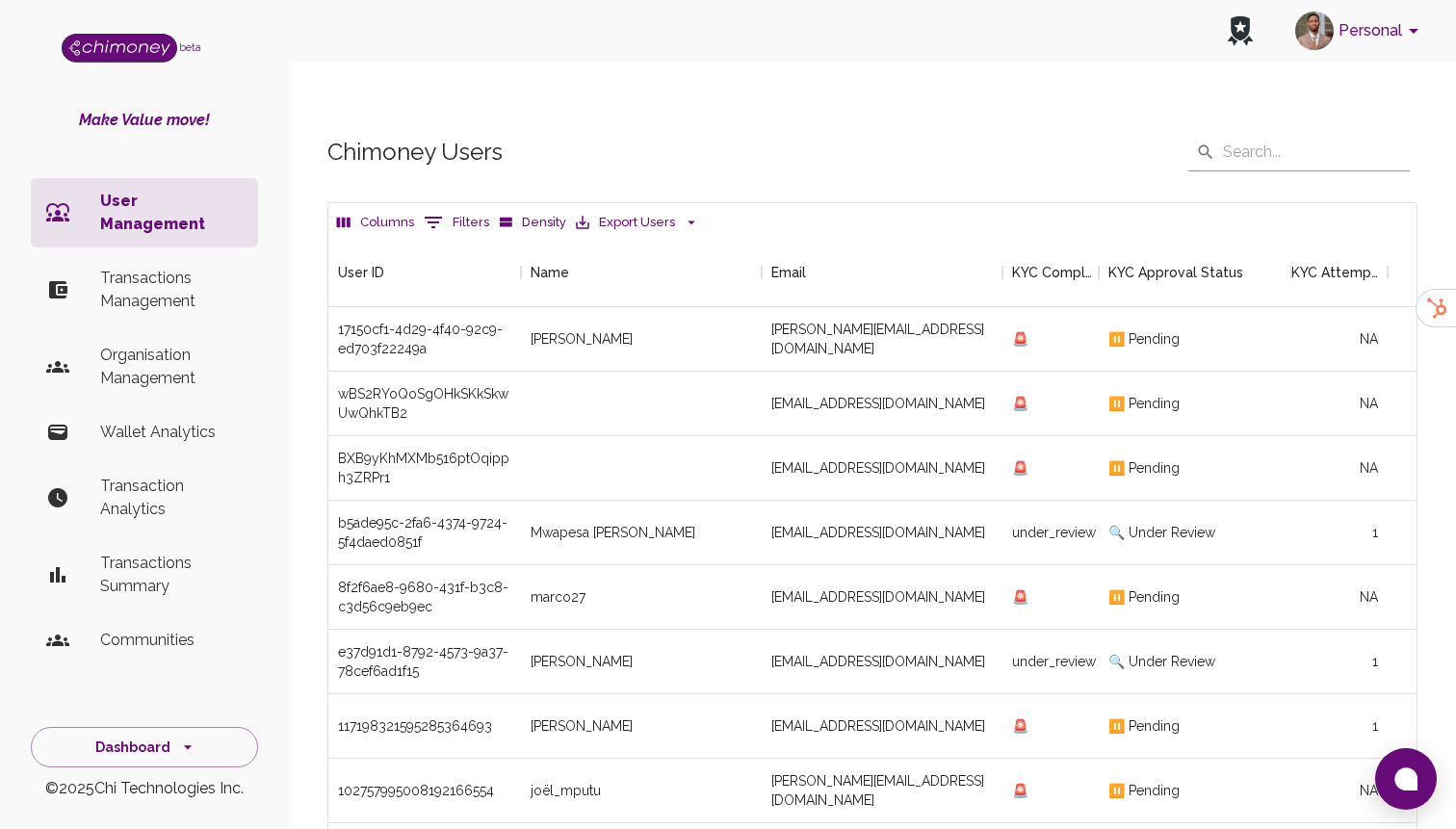
scroll to position [714, 1088]
click at [427, 211] on icon "Show filters" at bounding box center [433, 222] width 23 height 23
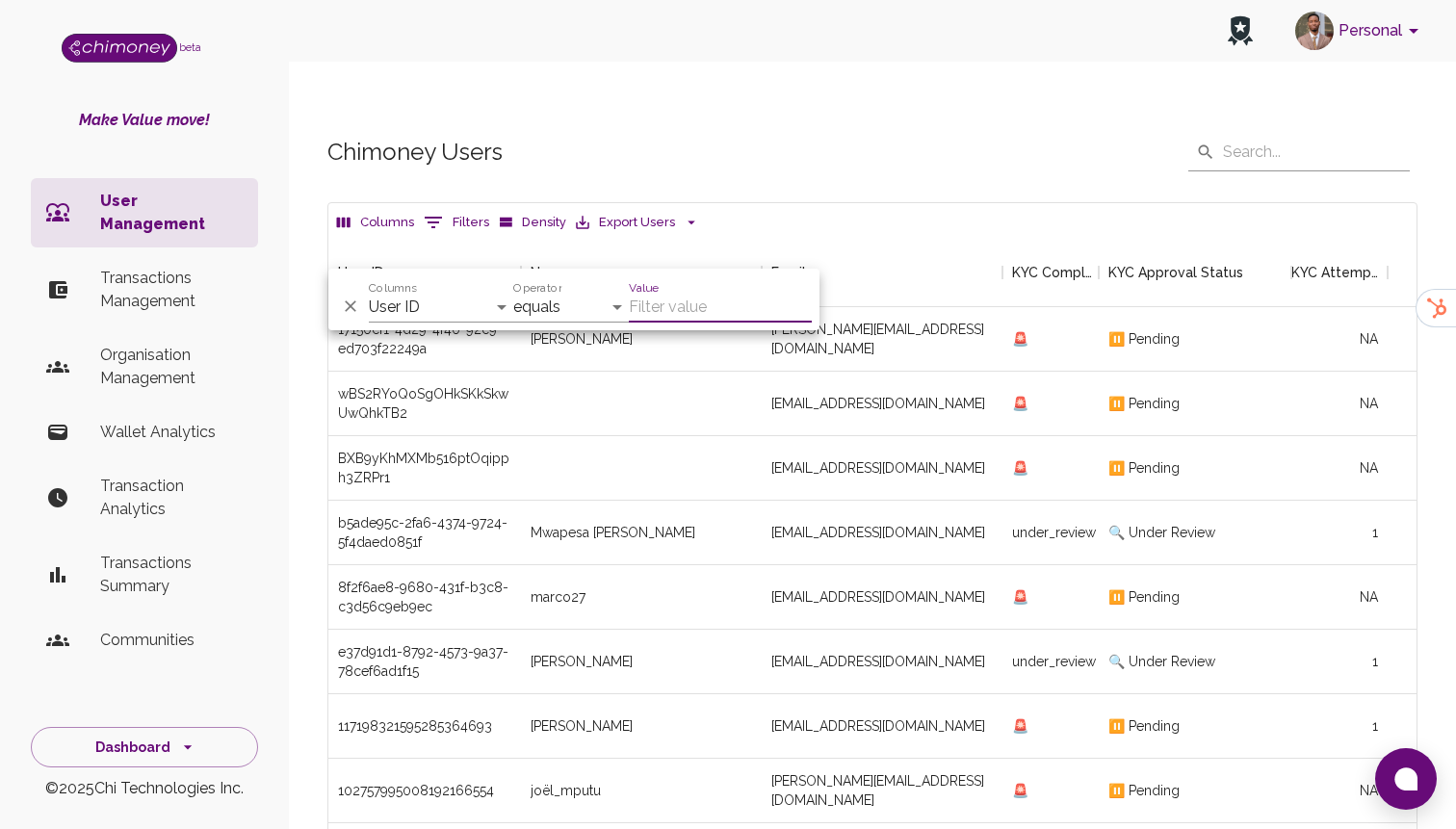
click at [194, 267] on p "Transactions Management" at bounding box center [171, 290] width 143 height 47
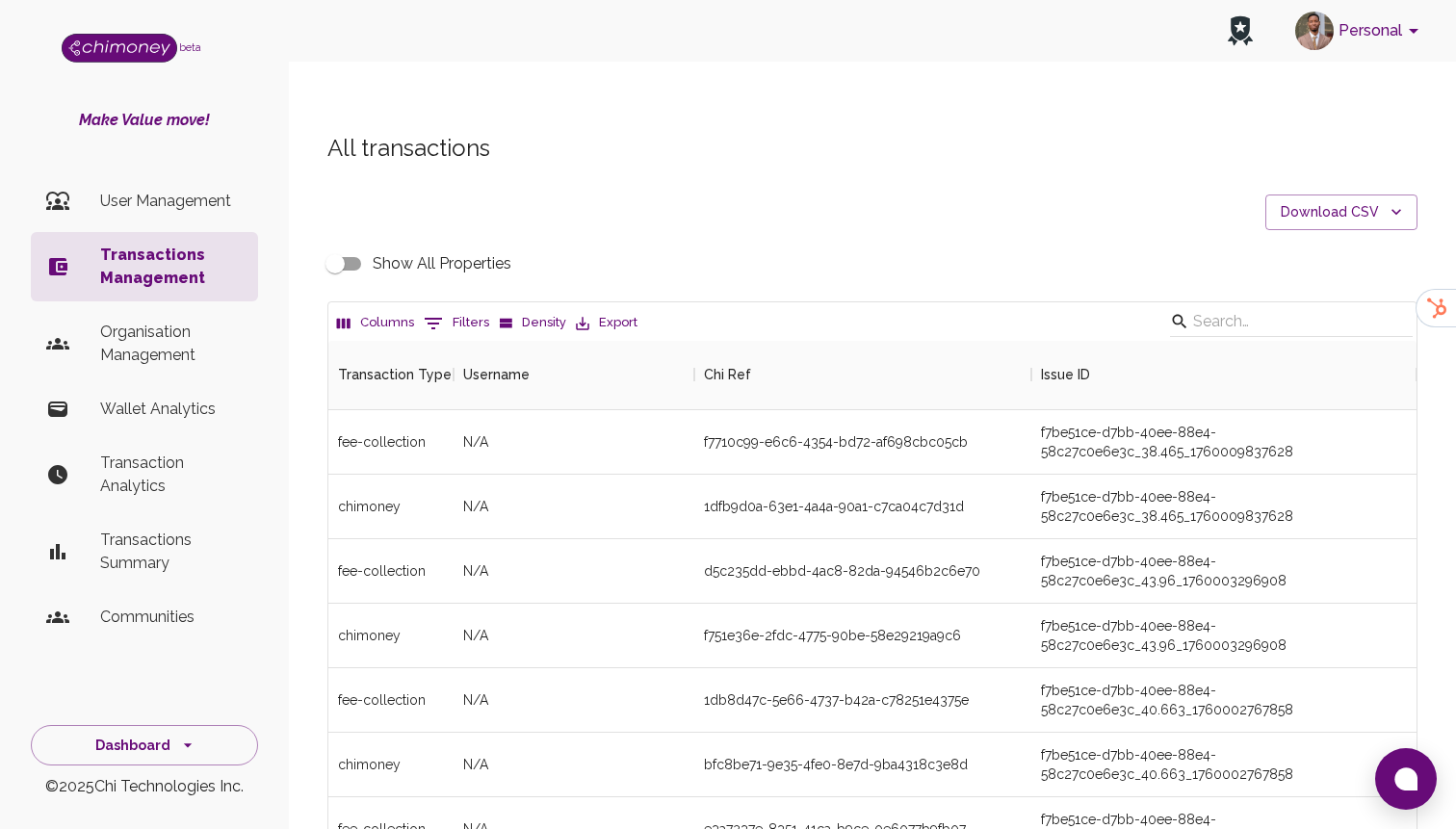
scroll to position [714, 1088]
click at [461, 308] on button "0 Filters" at bounding box center [456, 323] width 75 height 31
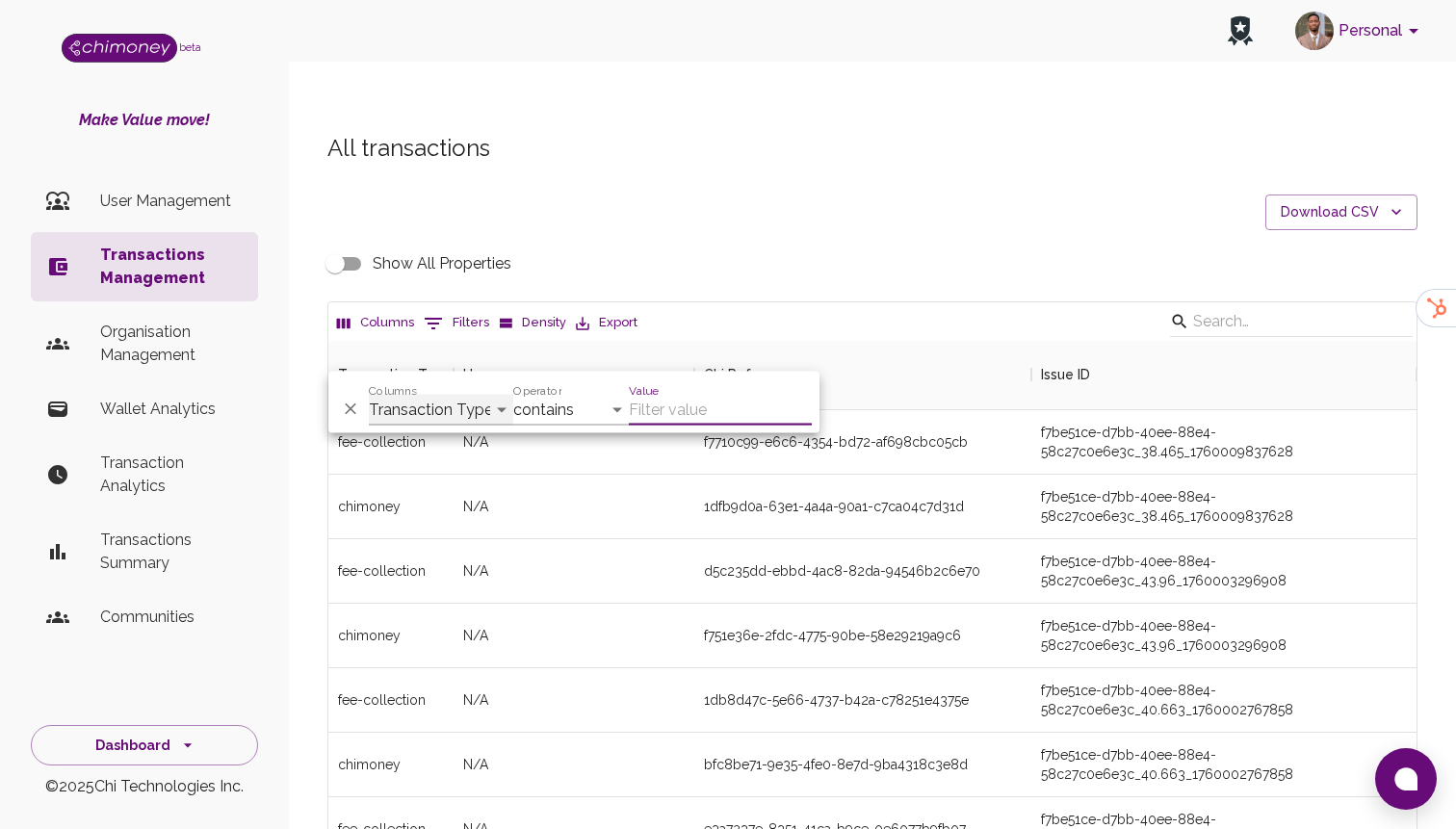
click at [464, 410] on select "Transaction Type Username Chi Ref Issue ID Value Amount Currency Fee ($) FX Rat…" at bounding box center [441, 411] width 145 height 31
select select "email"
click at [369, 395] on select "Transaction Type Username Chi Ref Issue ID Value Amount Currency Fee ($) FX Rat…" at bounding box center [441, 411] width 145 height 31
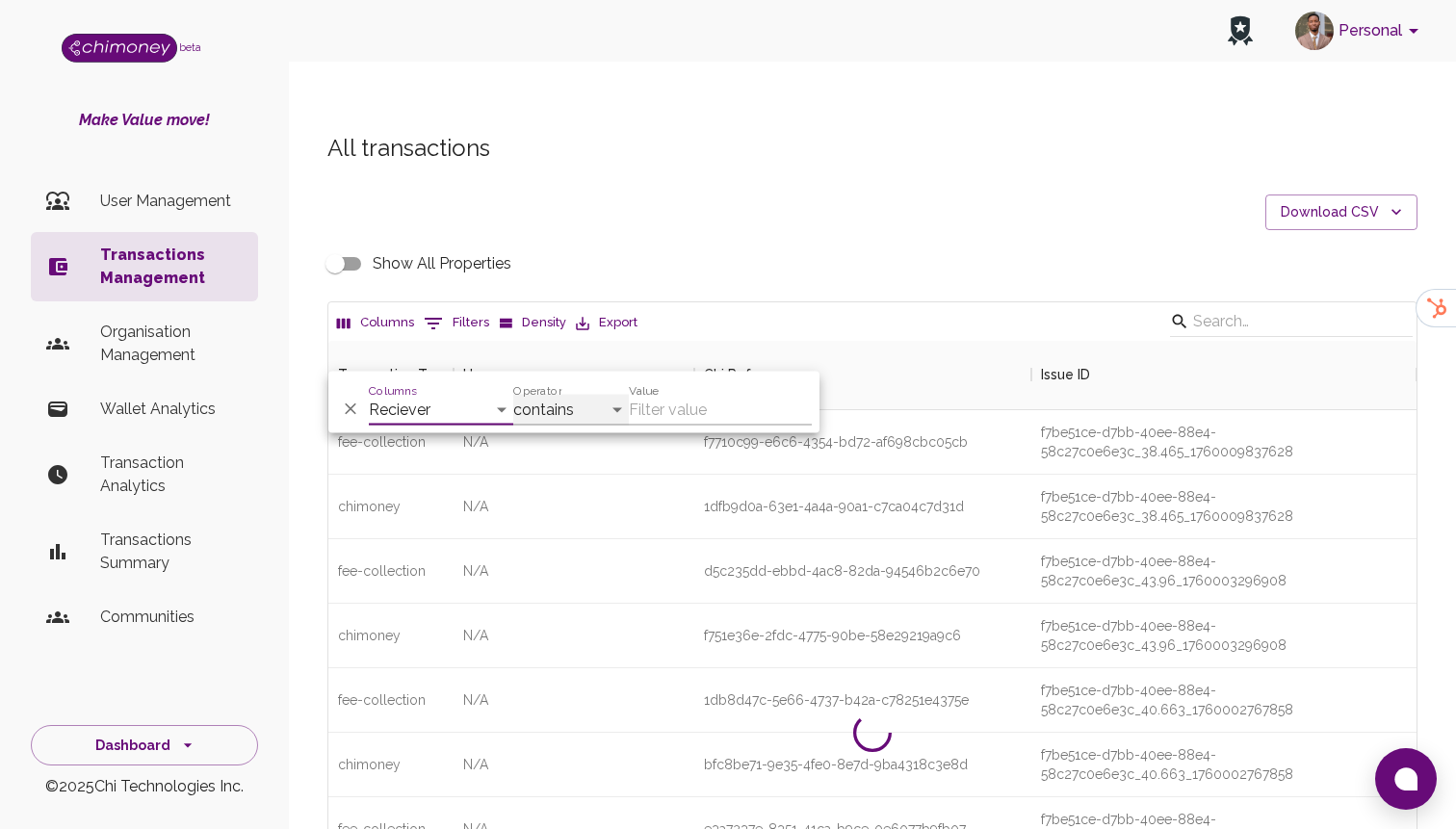
click at [572, 398] on select "contains equals starts with ends with is empty is not empty is any of" at bounding box center [571, 411] width 116 height 31
select select "equals"
click at [513, 395] on select "contains equals starts with ends with is empty is not empty is any of" at bounding box center [571, 411] width 116 height 31
click at [706, 407] on input "Value" at bounding box center [720, 411] width 182 height 31
paste input "sophiaaustine9@gmail.com"
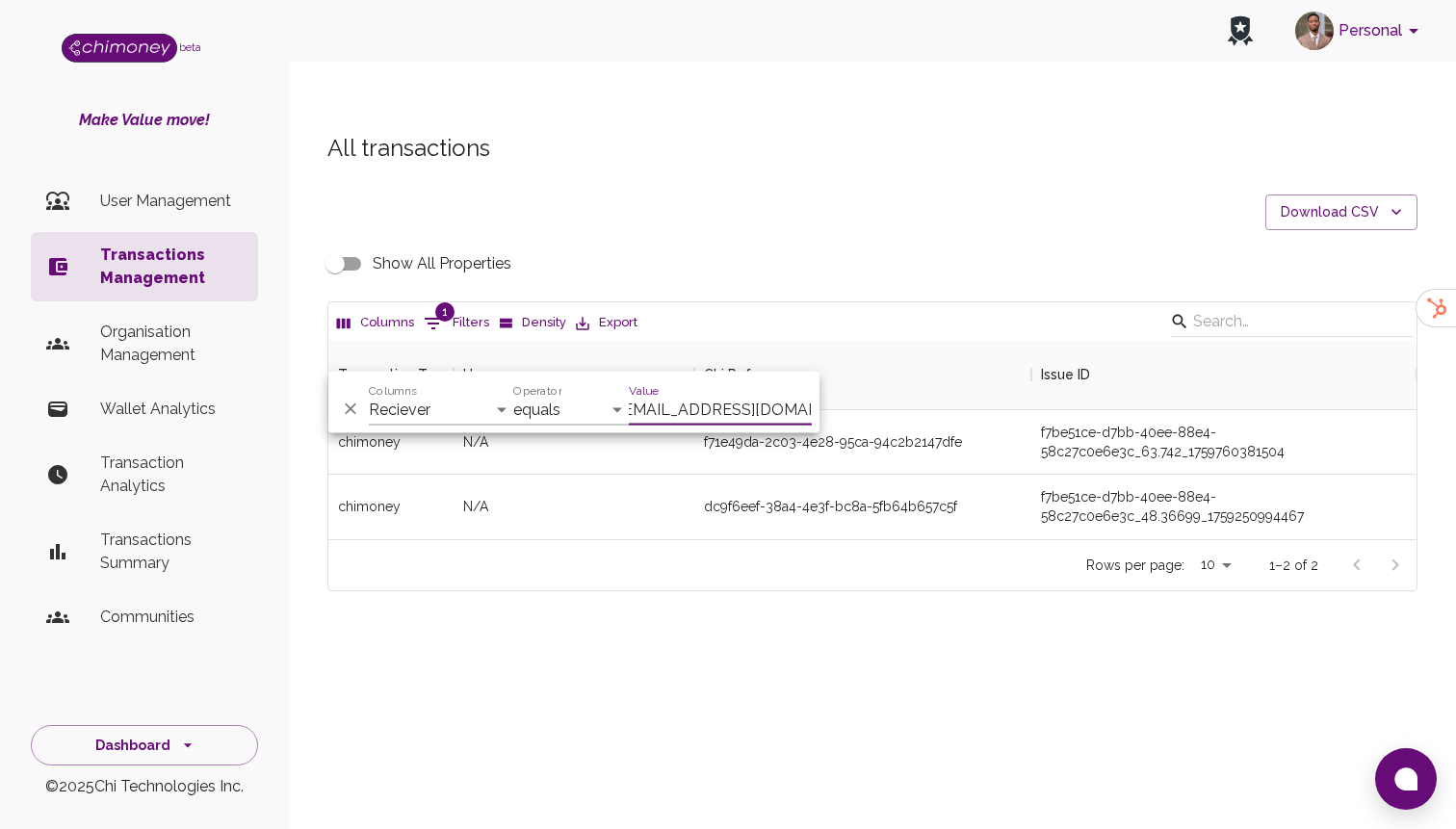
scroll to position [198, 1088]
type input "sophiaaustine9@gmail.com"
click at [647, 475] on div "N/A" at bounding box center [574, 507] width 241 height 64
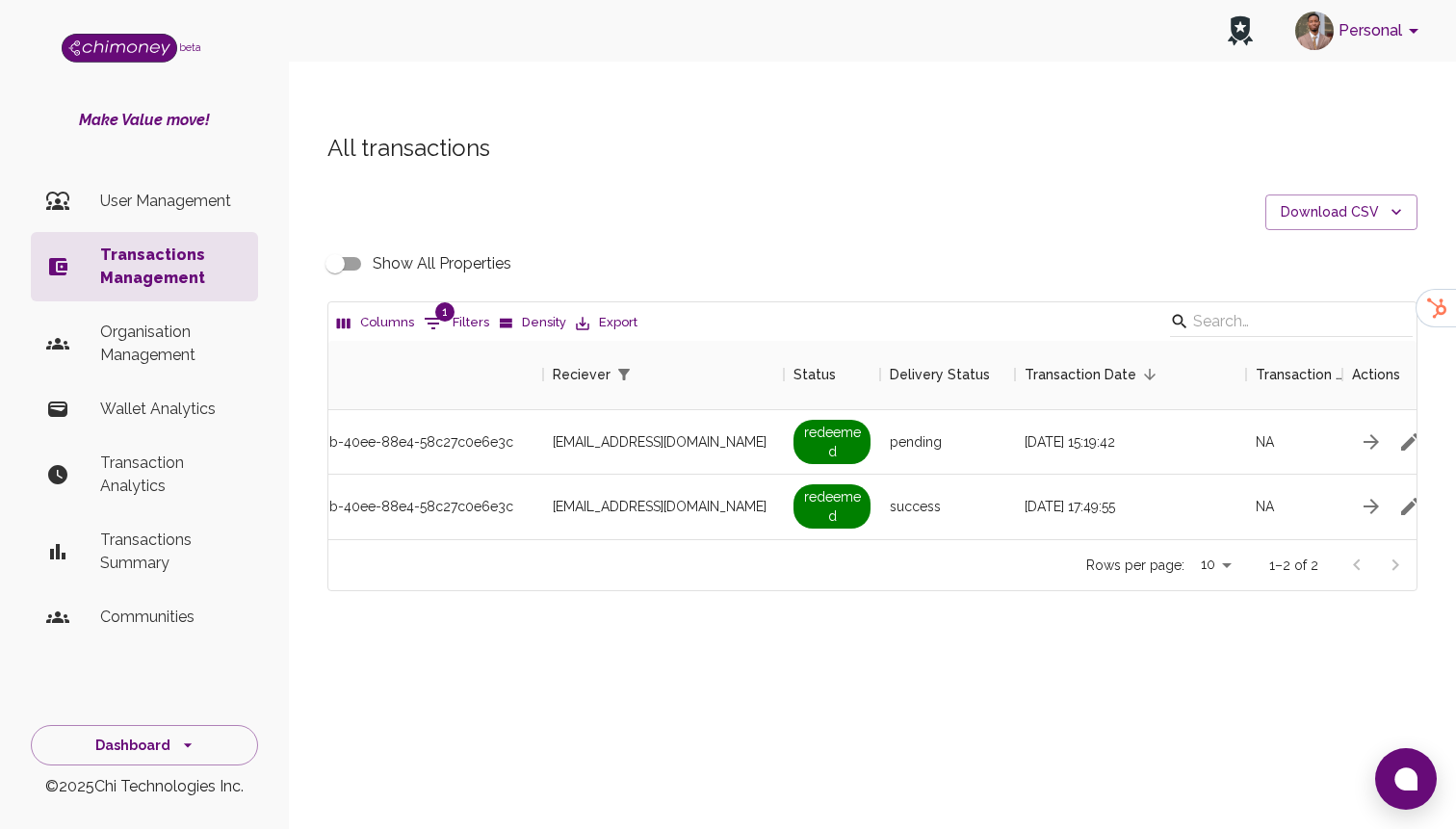
scroll to position [0, 1656]
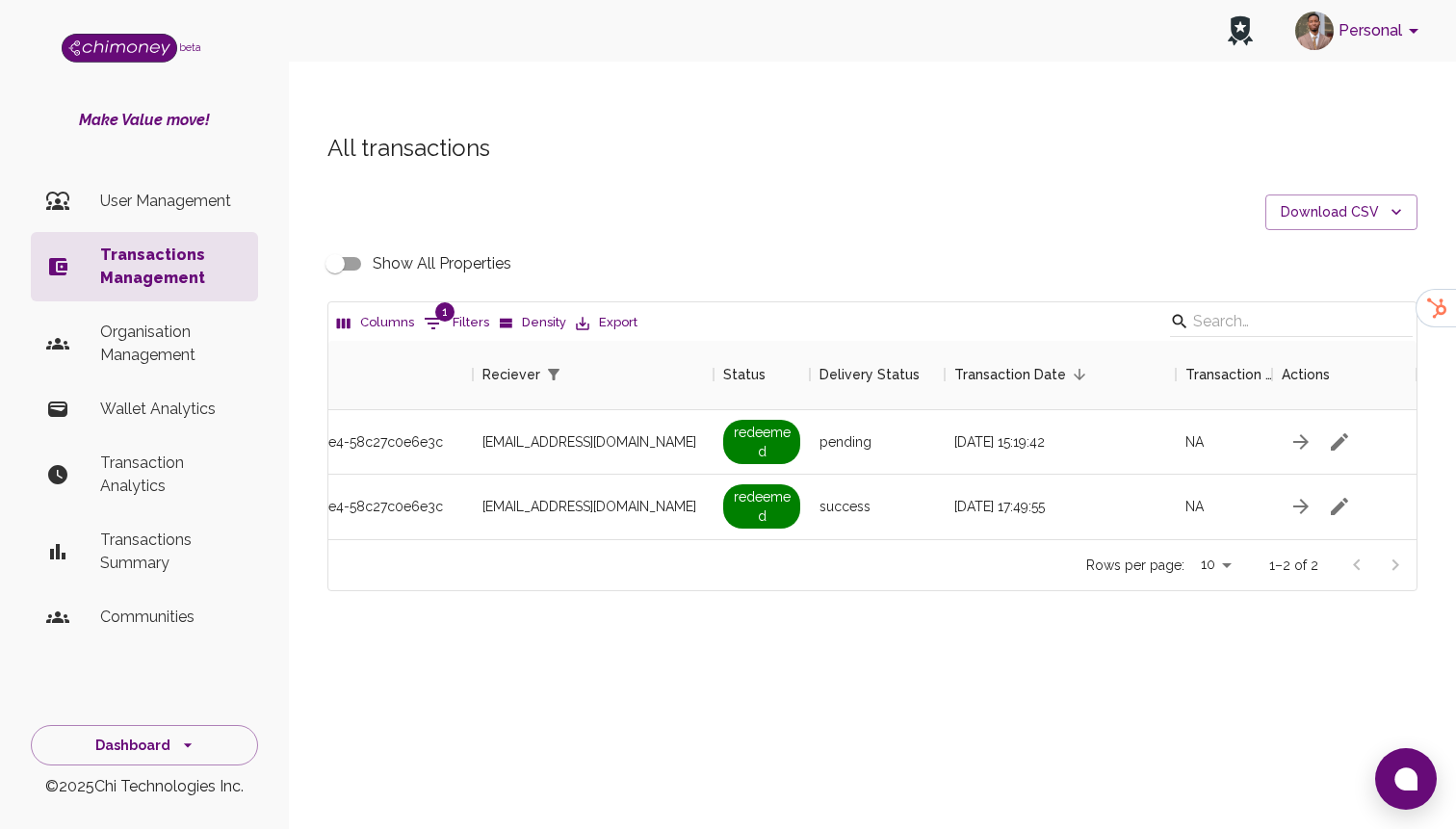
click at [322, 246] on input "Show All Properties" at bounding box center [335, 264] width 110 height 37
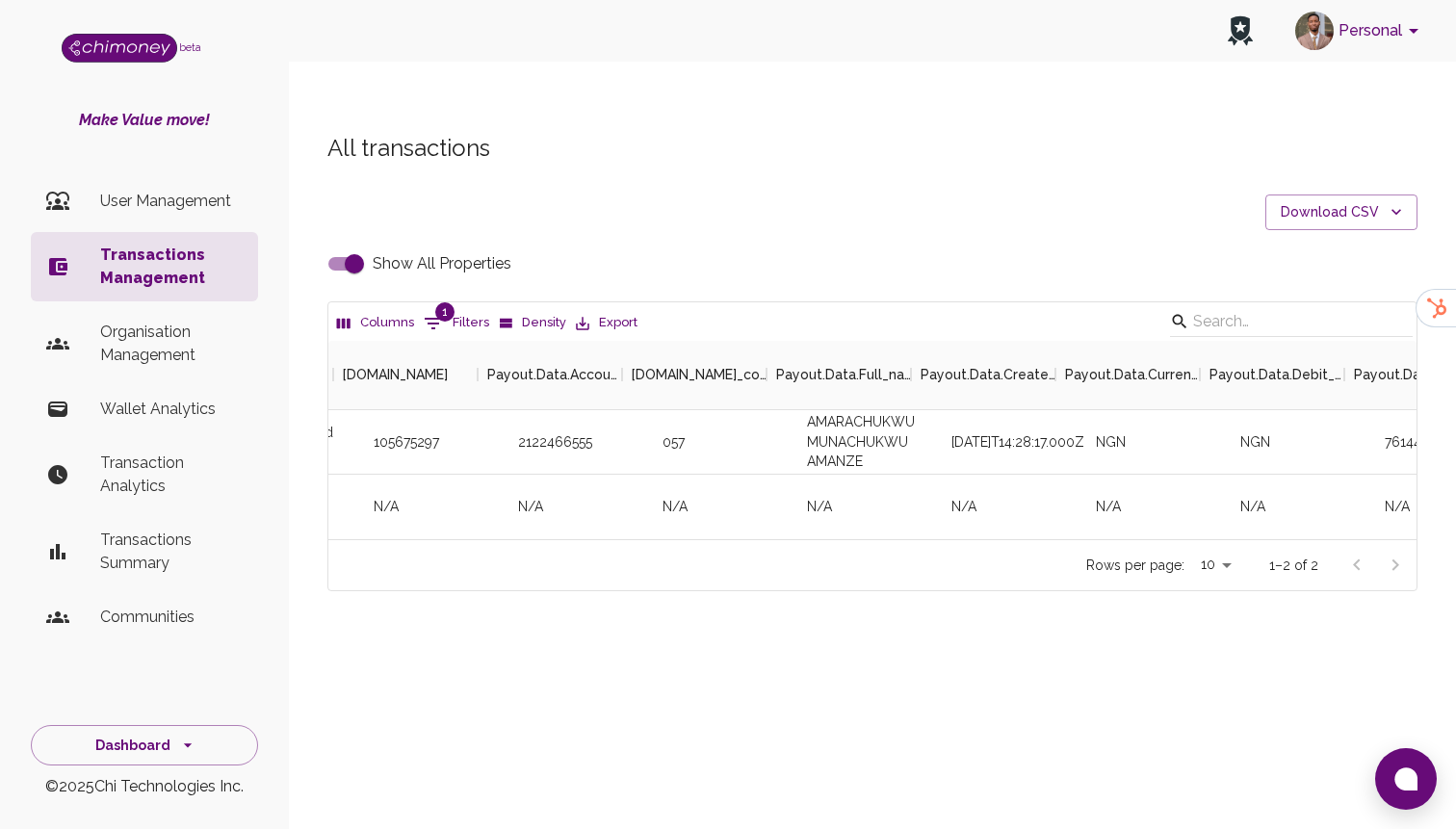
scroll to position [0, 4184]
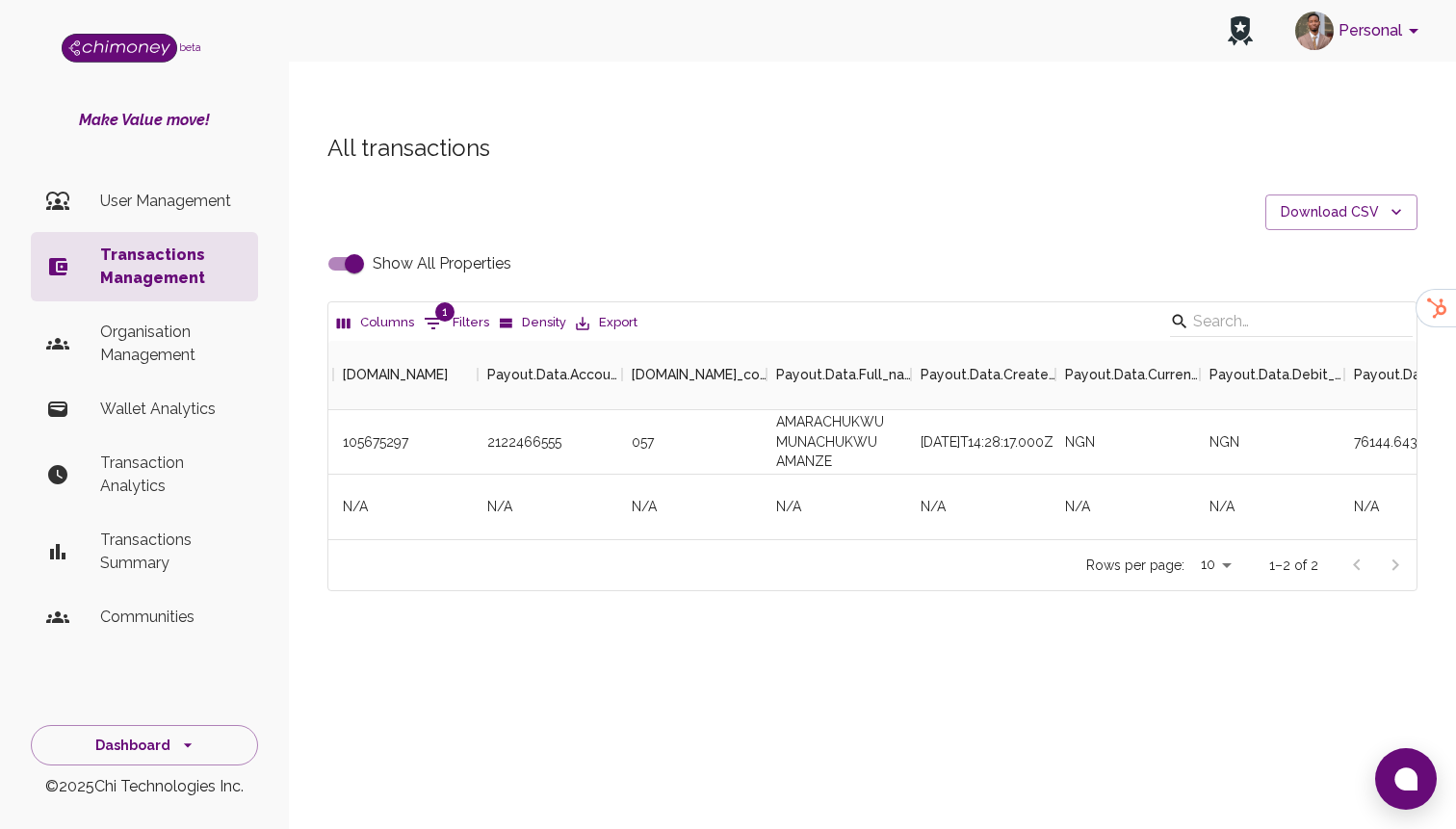
click at [364, 246] on input "Show All Properties" at bounding box center [353, 264] width 110 height 37
checkbox input "false"
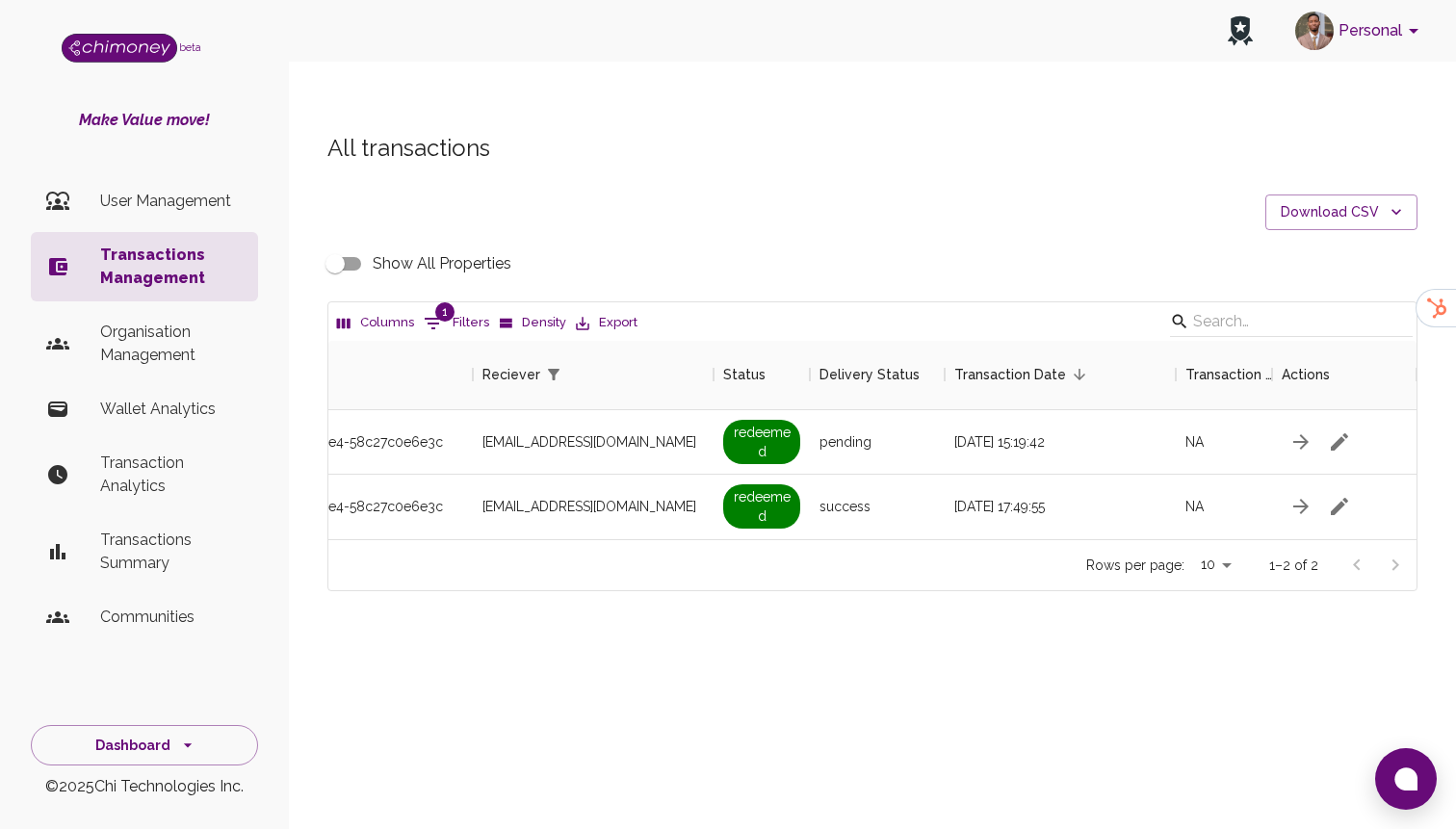
scroll to position [0, 1608]
click at [414, 260] on div "All transactions Download CSV Show All Properties Columns 1 Filters Density Exp…" at bounding box center [872, 362] width 1137 height 458
click at [445, 302] on span "1" at bounding box center [445, 312] width 19 height 19
select select "email"
select select "equals"
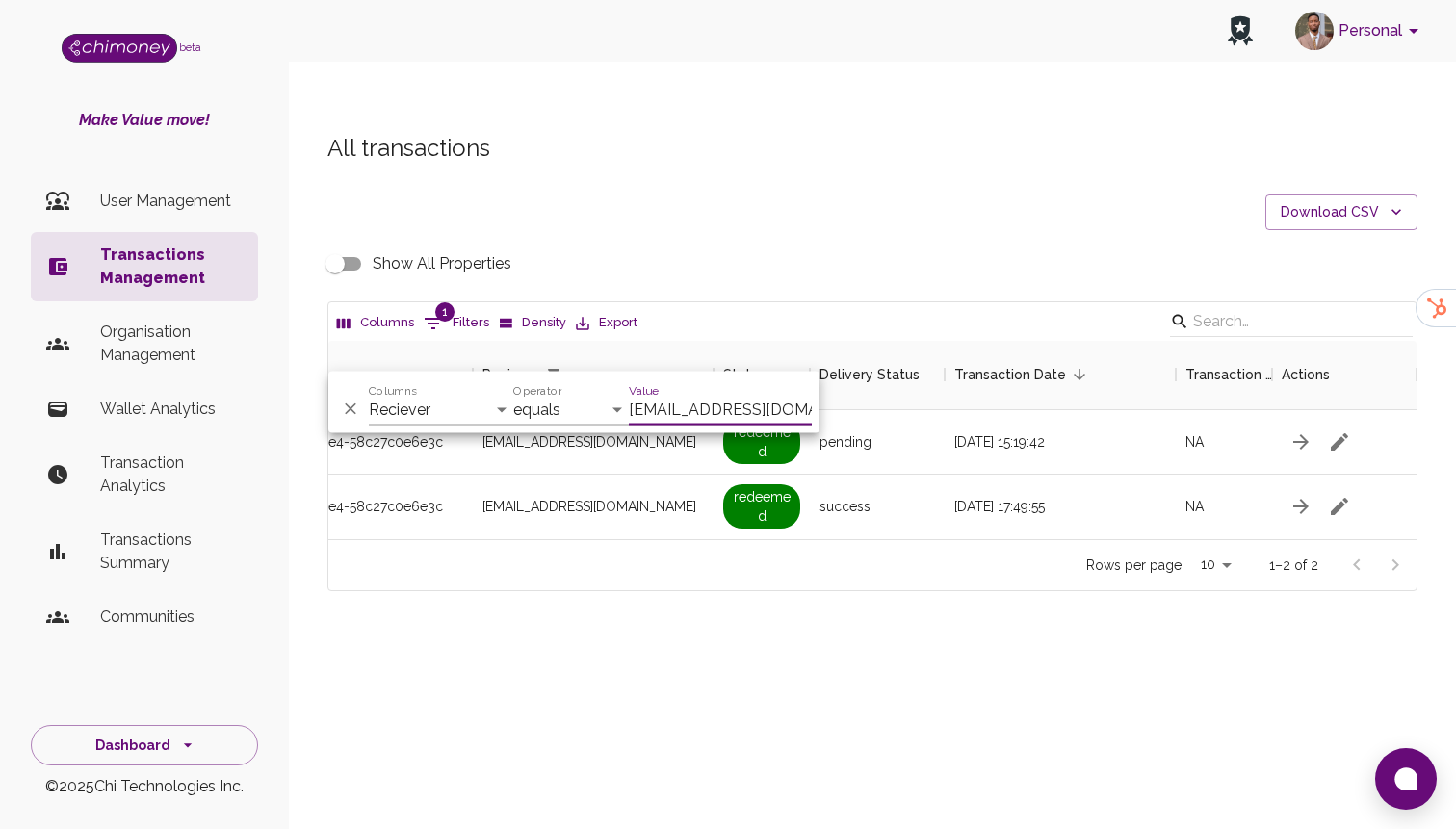
scroll to position [0, 11]
click at [427, 399] on select "Transaction Type Username Chi Ref Issue ID Value Amount Currency Fee ($) FX Rat…" at bounding box center [441, 411] width 145 height 31
select select "issueID"
click at [369, 395] on select "Transaction Type Username Chi Ref Issue ID Value Amount Currency Fee ($) FX Rat…" at bounding box center [441, 411] width 145 height 31
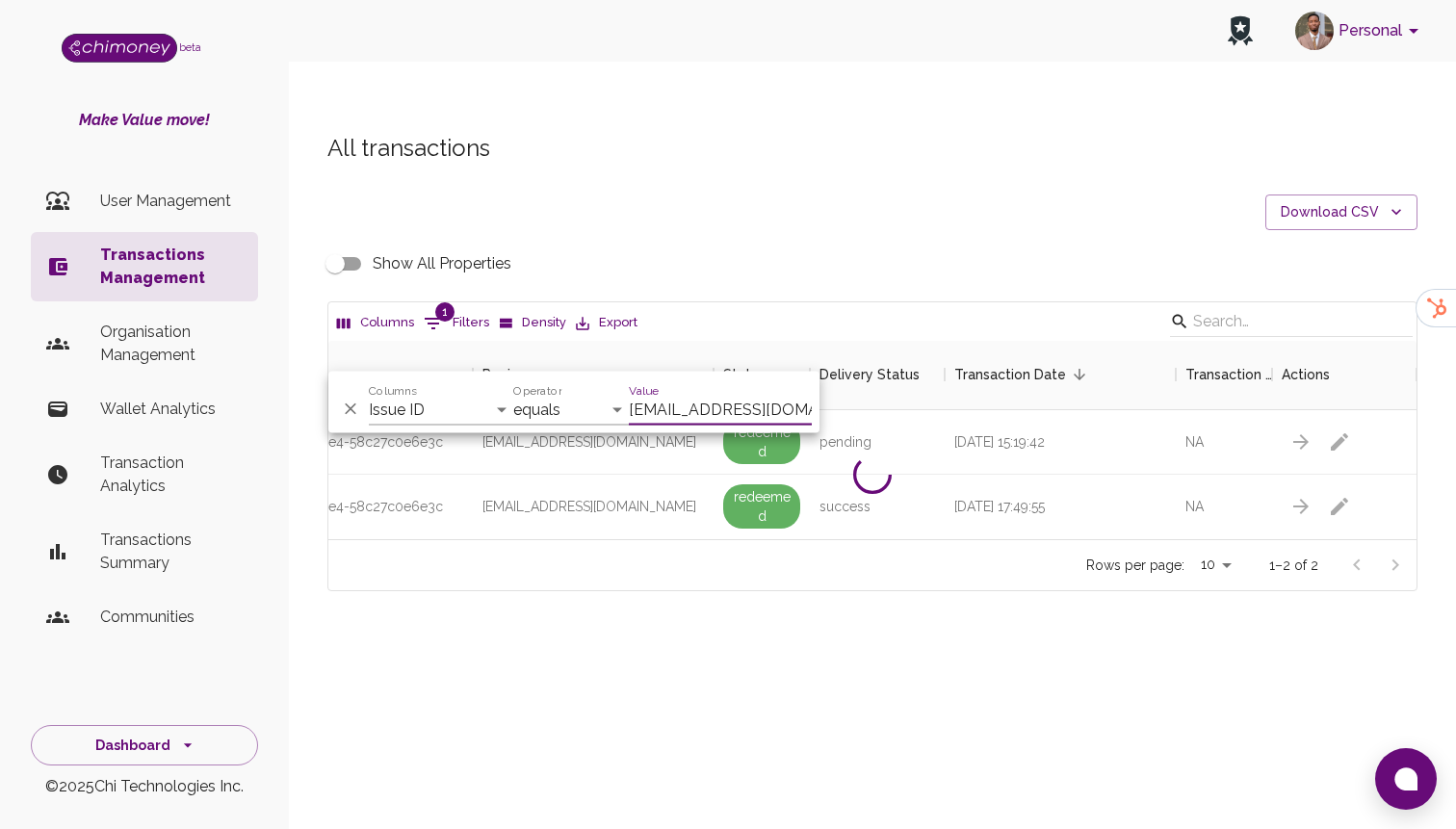
click at [642, 402] on input "sophiaaustine9@gmail.com" at bounding box center [720, 411] width 182 height 31
paste input "yyXALP0a26yhFWMlPUsk_225.21_1757729754099"
type input "yyXALP0a26yhFWMlPUsk_225.21_1757729754099"
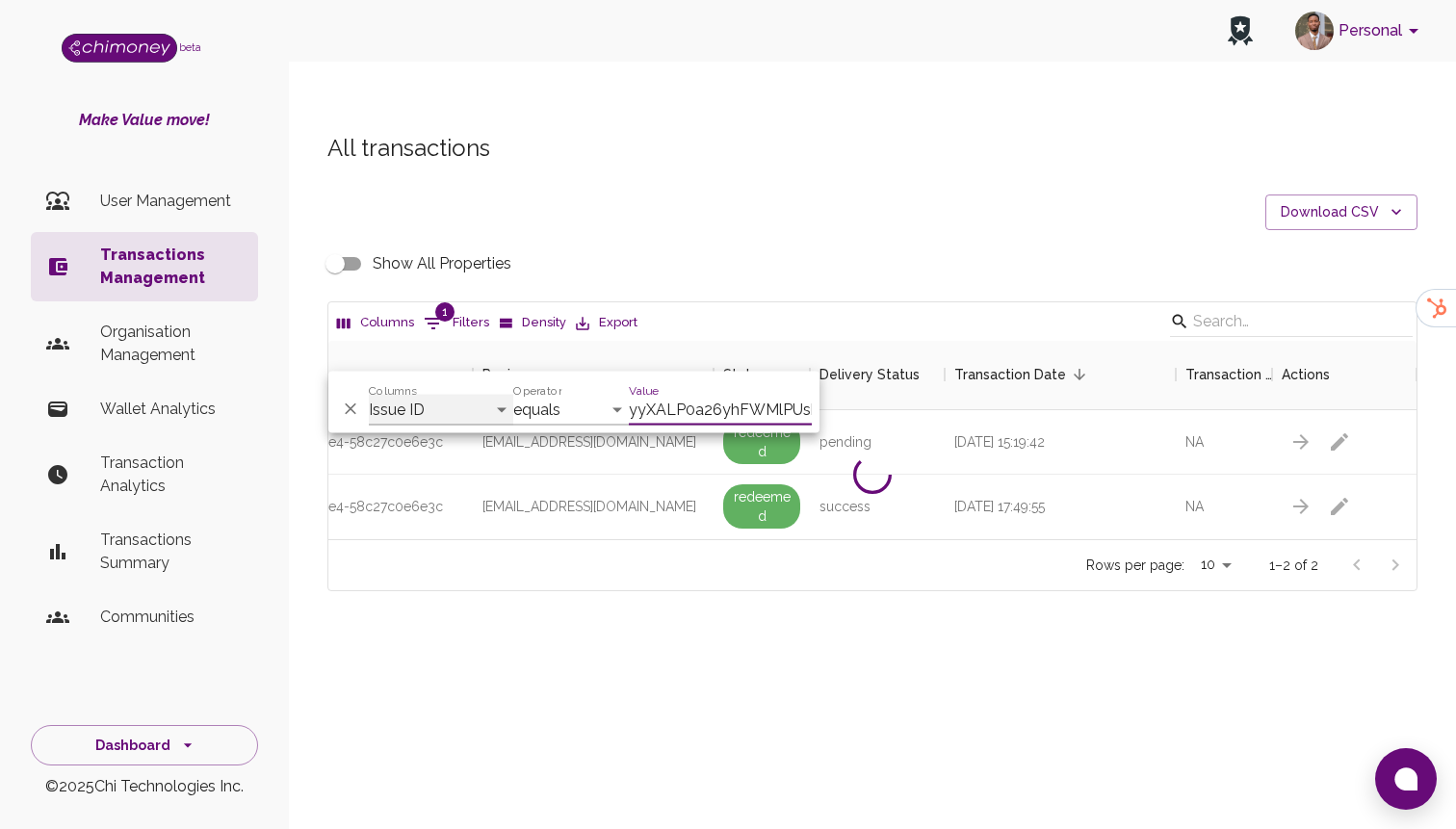
click at [431, 421] on select "Transaction Type Username Chi Ref Issue ID Value Amount Currency Fee ($) FX Rat…" at bounding box center [441, 411] width 145 height 31
select select "email"
click at [369, 395] on select "Transaction Type Username Chi Ref Issue ID Value Amount Currency Fee ($) FX Rat…" at bounding box center [441, 411] width 145 height 31
click at [684, 411] on input "yyXALP0a26yhFWMlPUsk_225.21_1757729754099" at bounding box center [720, 411] width 182 height 31
paste input "cup_knuckler@proton.me"
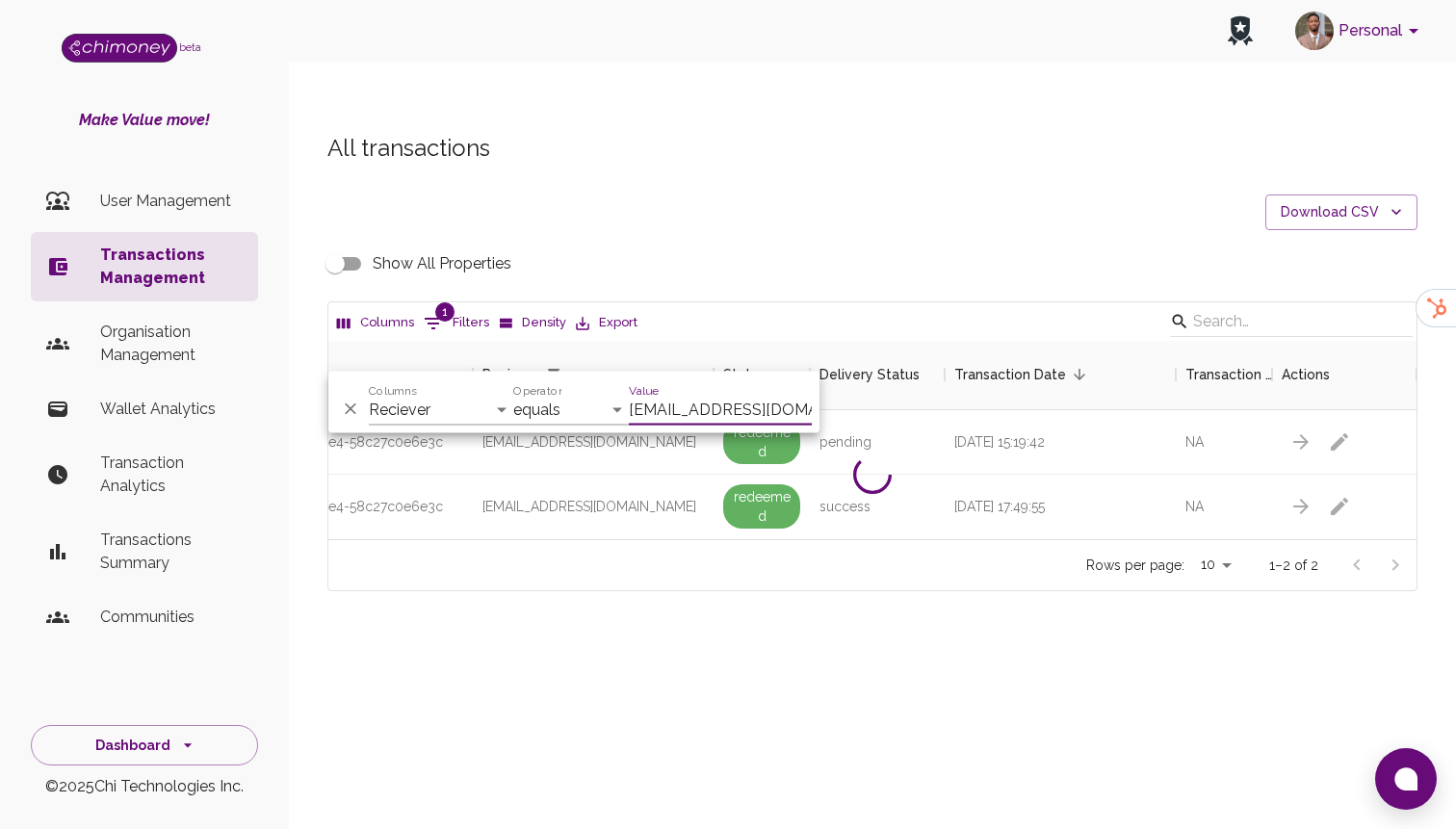
type input "cup_knuckler@proton.me"
click at [1309, 194] on button "Download CSV" at bounding box center [1340, 212] width 152 height 36
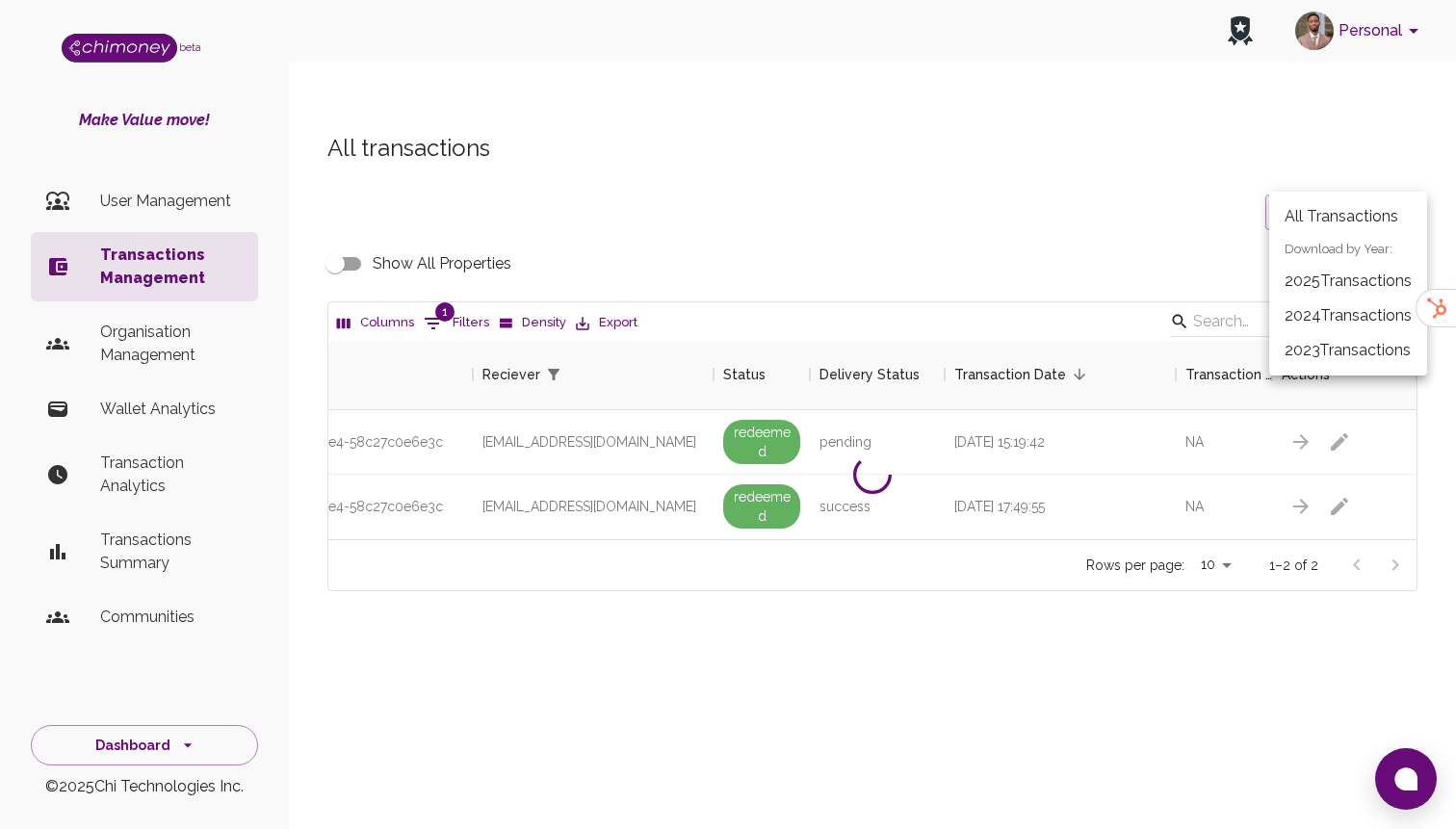
click at [1356, 276] on li "2025 Transactions" at bounding box center [1347, 282] width 158 height 35
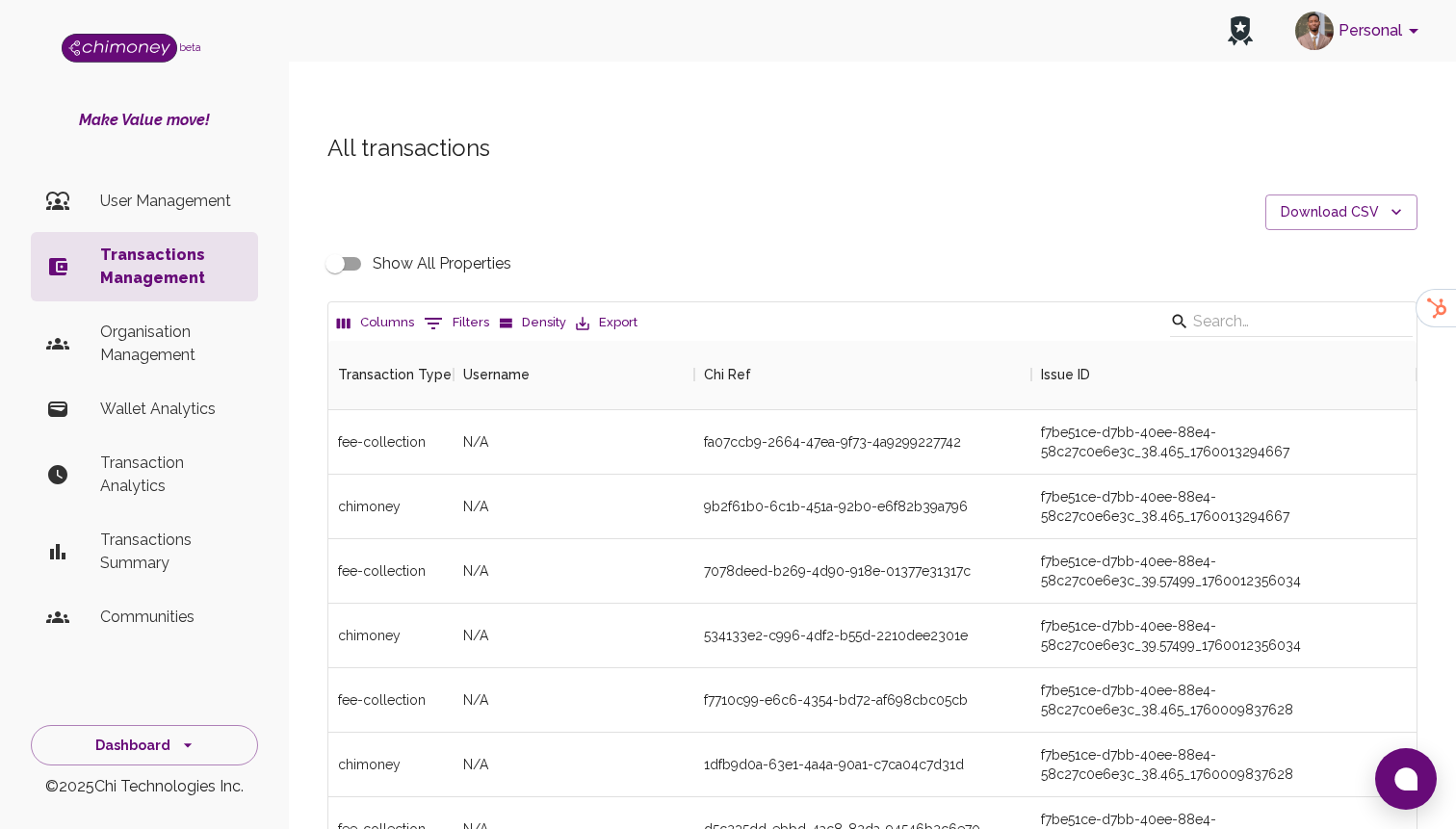
scroll to position [714, 1088]
click at [1386, 202] on icon "button" at bounding box center [1396, 212] width 19 height 19
click at [1309, 278] on li "2025 Transactions" at bounding box center [1347, 282] width 158 height 35
click at [445, 308] on button "0 Filters" at bounding box center [456, 323] width 75 height 31
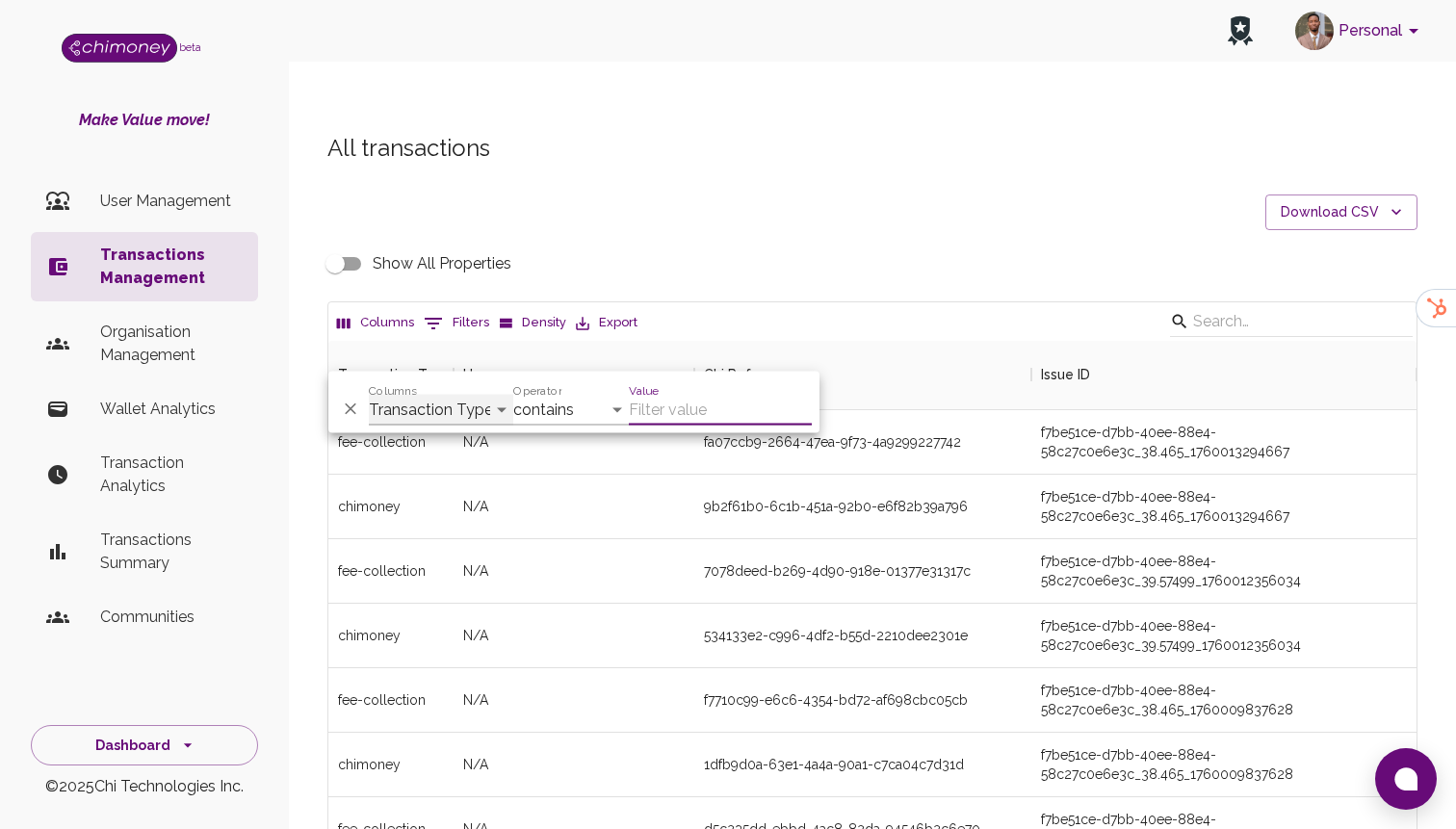
click at [436, 406] on select "Transaction Type Username Chi Ref Issue ID Value Amount Currency Fee ($) FX Rat…" at bounding box center [441, 411] width 145 height 31
select select "chiRef"
click at [369, 395] on select "Transaction Type Username Chi Ref Issue ID Value Amount Currency Fee ($) FX Rat…" at bounding box center [441, 411] width 145 height 31
click at [527, 412] on select "contains equals starts with ends with is empty is not empty is any of" at bounding box center [571, 411] width 116 height 31
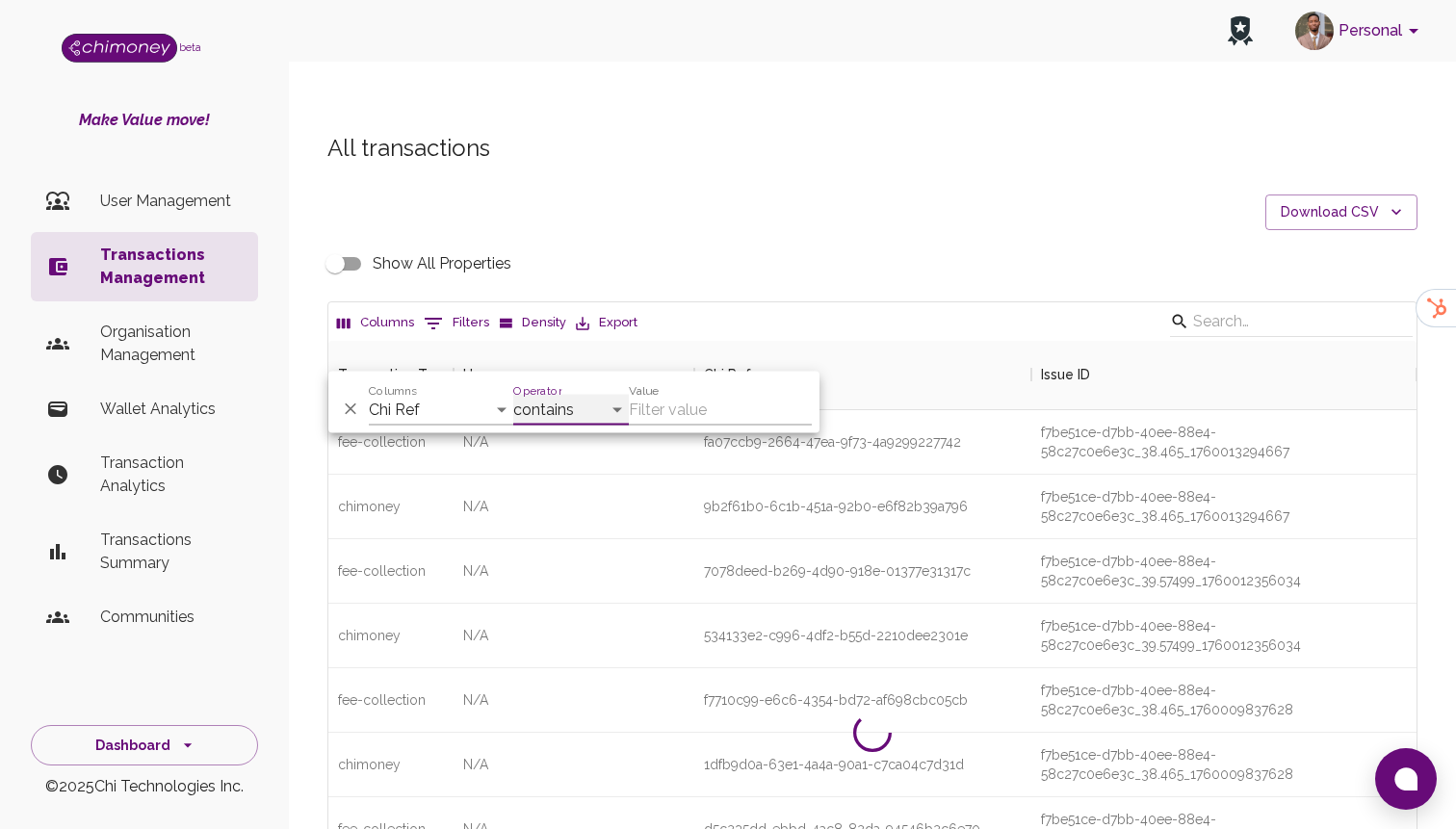
select select "equals"
click at [513, 395] on select "contains equals starts with ends with is empty is not empty is any of" at bounding box center [571, 411] width 116 height 31
click at [689, 419] on input "Value" at bounding box center [720, 411] width 182 height 31
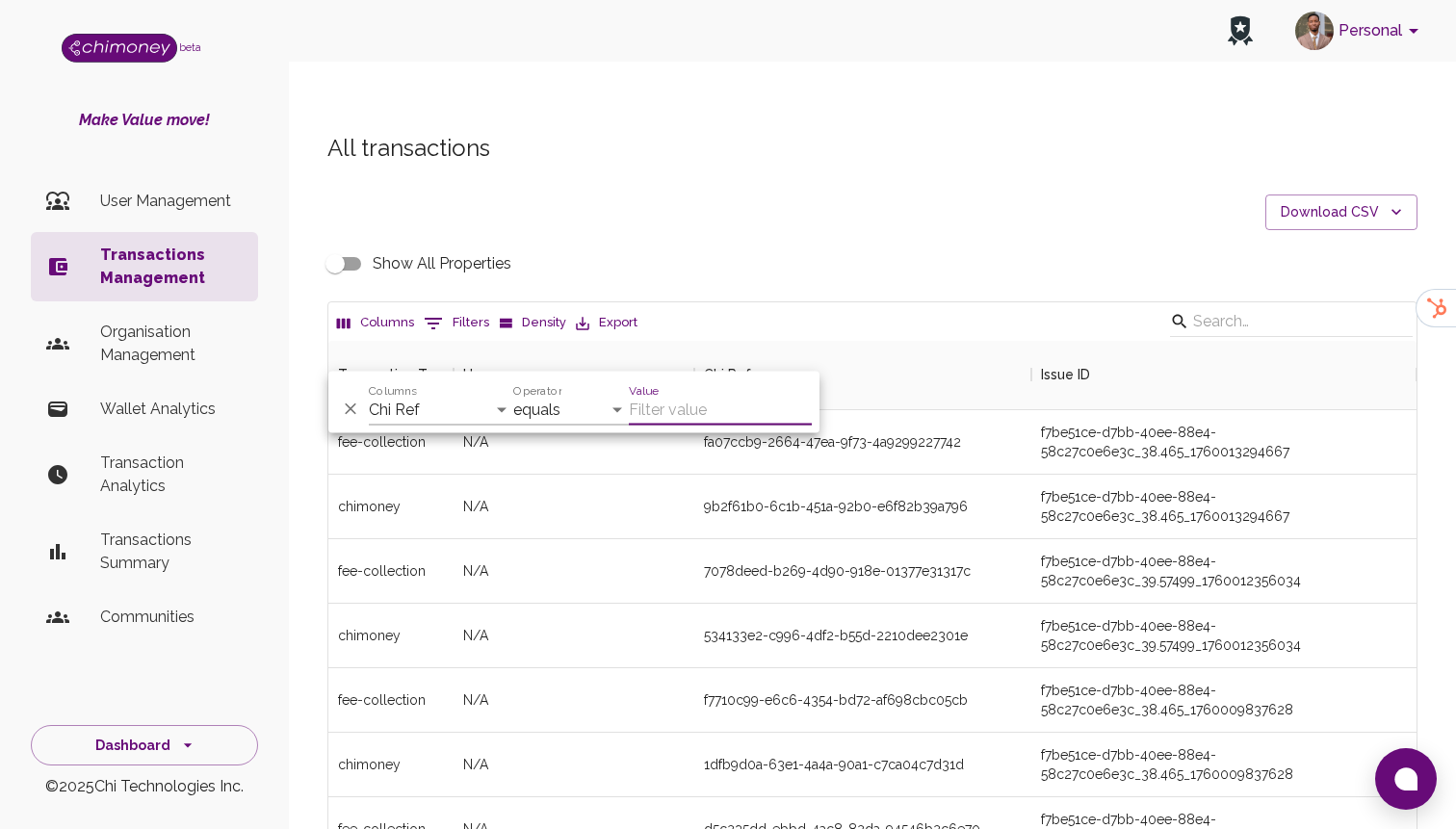
paste input "cfe9a5e1-ec53-46d8-9e18-af92100eab72"
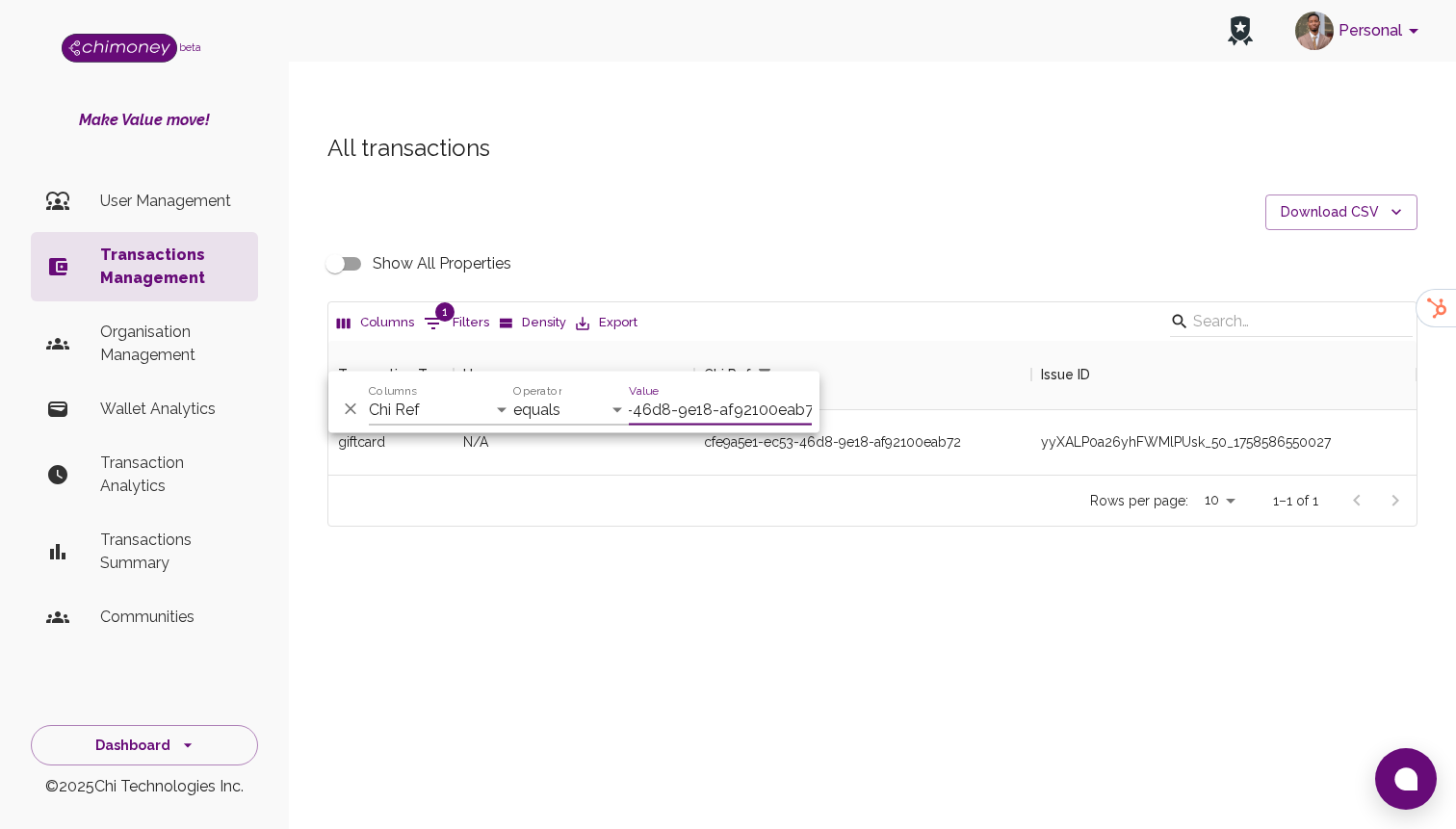
scroll to position [134, 1088]
type input "cfe9a5e1-ec53-46d8-9e18-af92100eab72"
click at [844, 475] on div "Rows per page: 10 10 1–1 of 1" at bounding box center [872, 500] width 1088 height 51
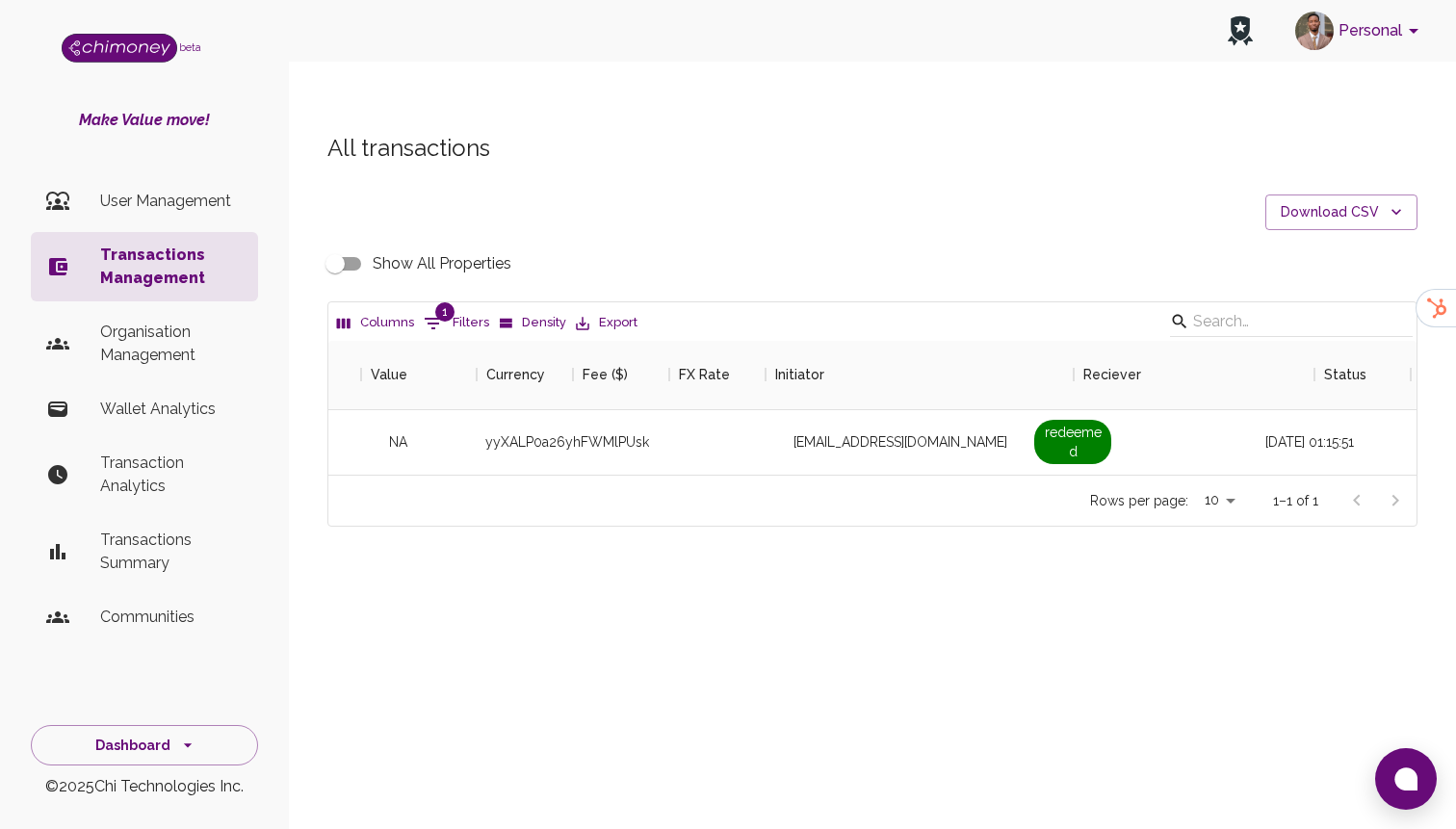
scroll to position [0, 1656]
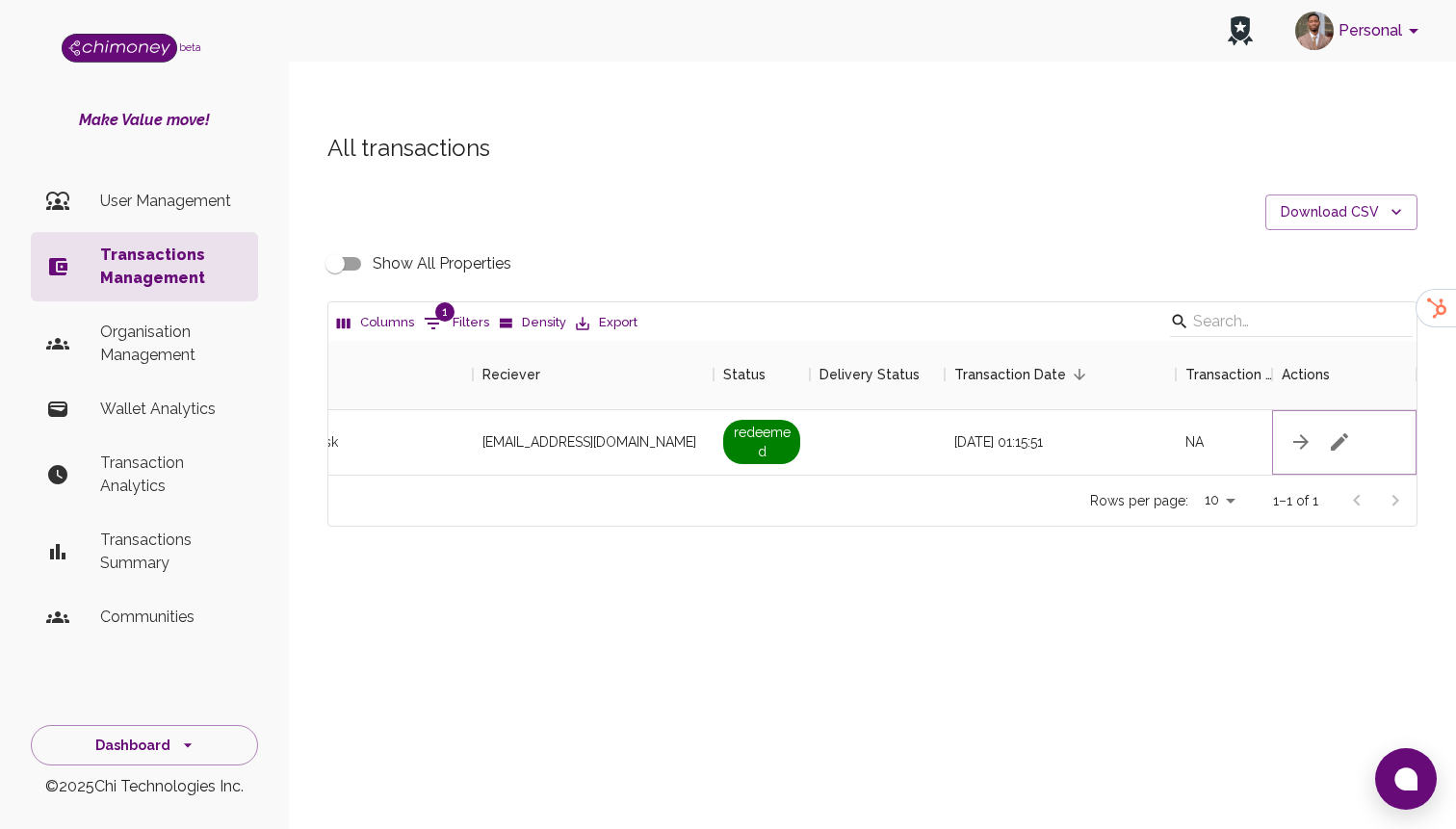
click at [1340, 433] on icon "button" at bounding box center [1340, 442] width 17 height 17
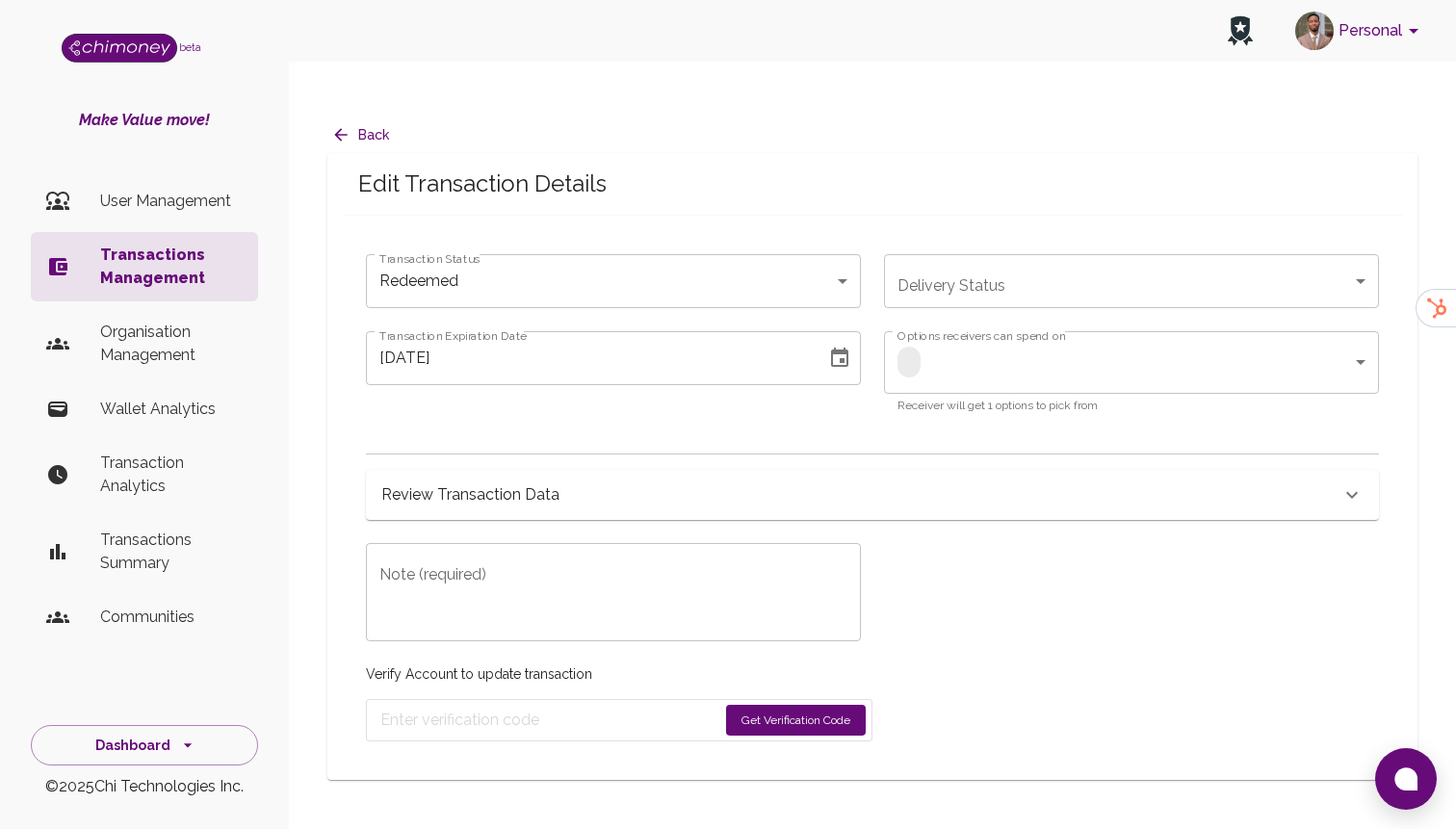
click at [628, 481] on div "Review Transaction Data" at bounding box center [861, 495] width 959 height 27
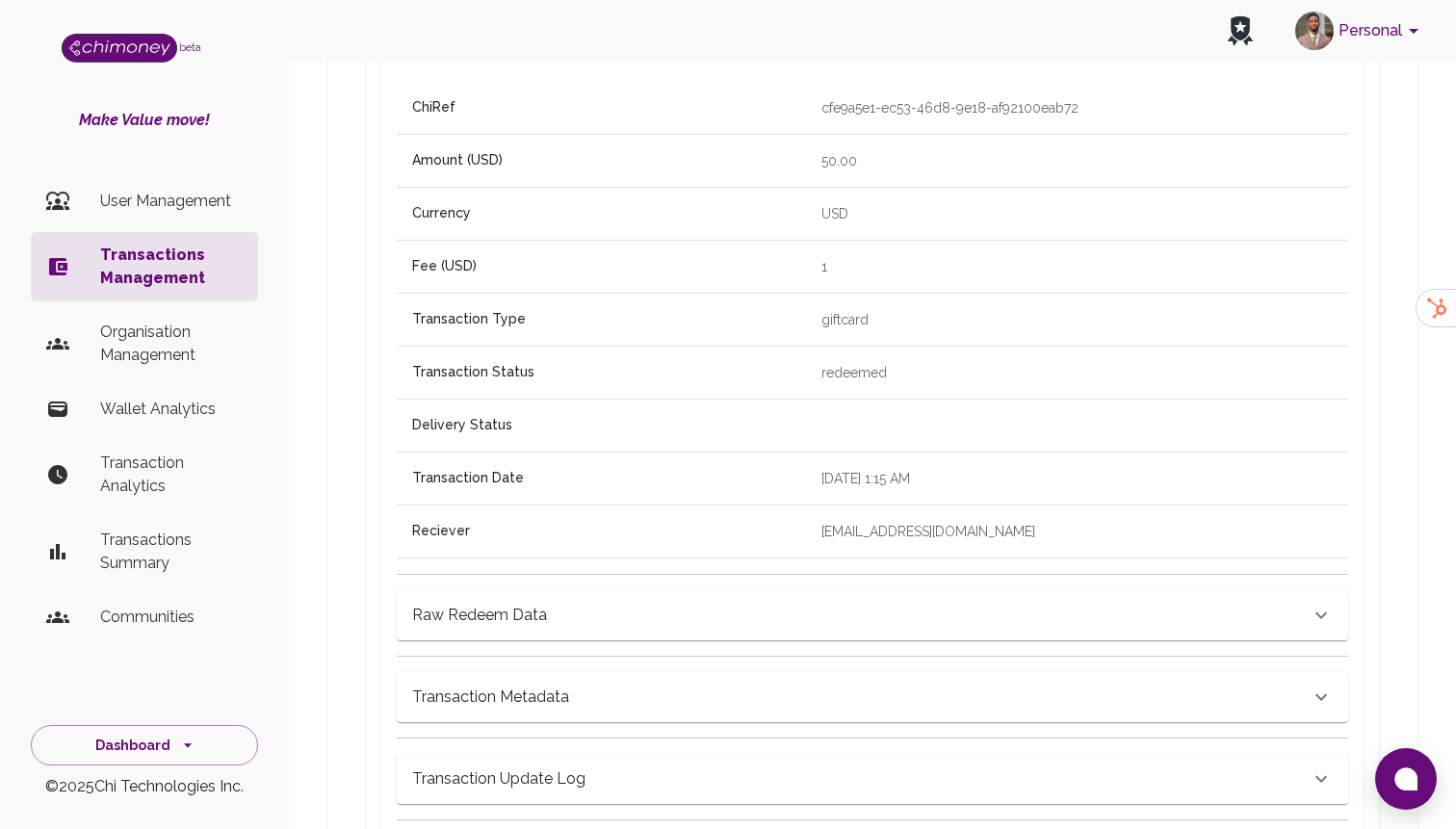
scroll to position [618, 0]
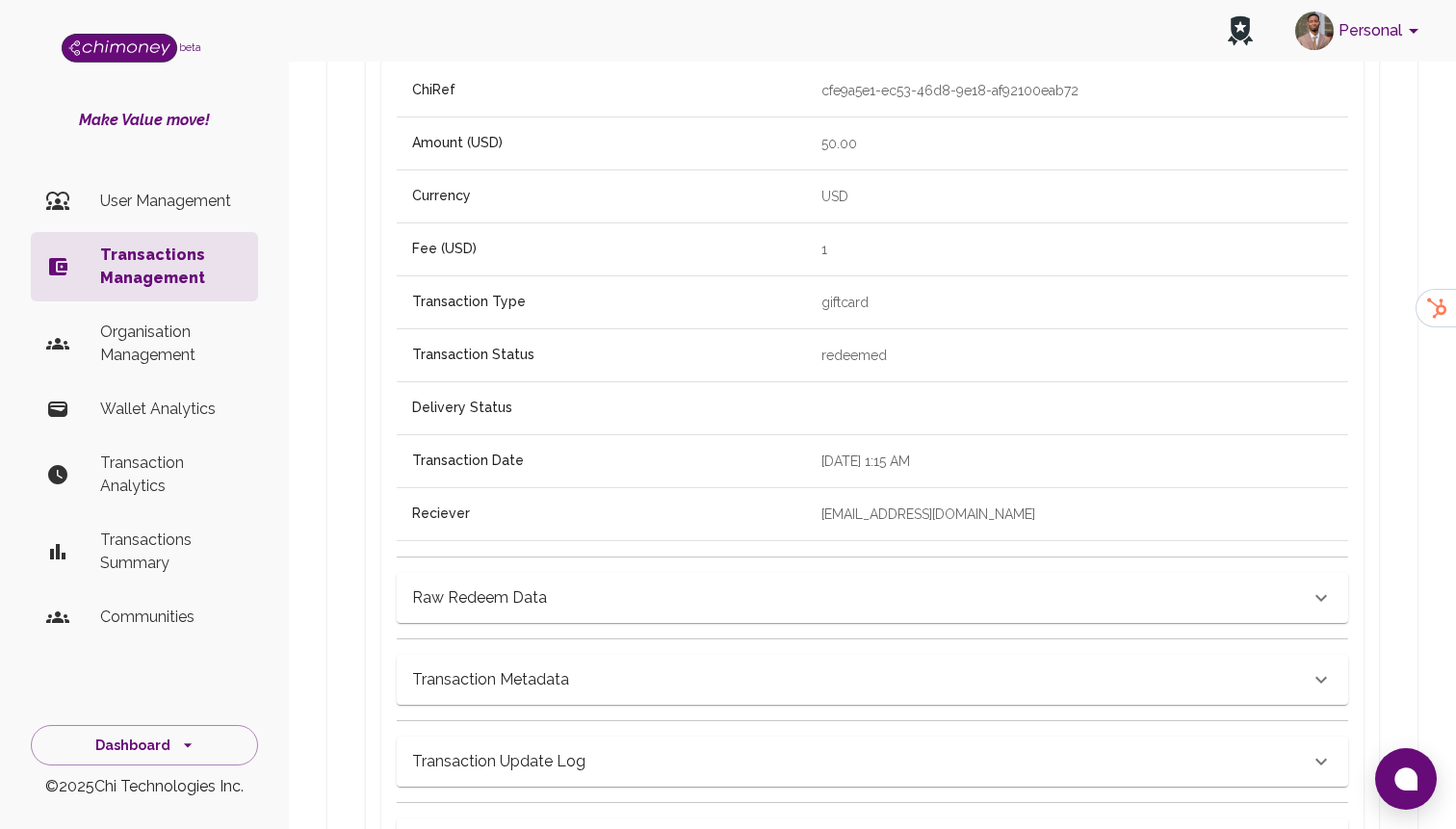
click at [579, 584] on div "Raw Redeem Data" at bounding box center [861, 598] width 898 height 27
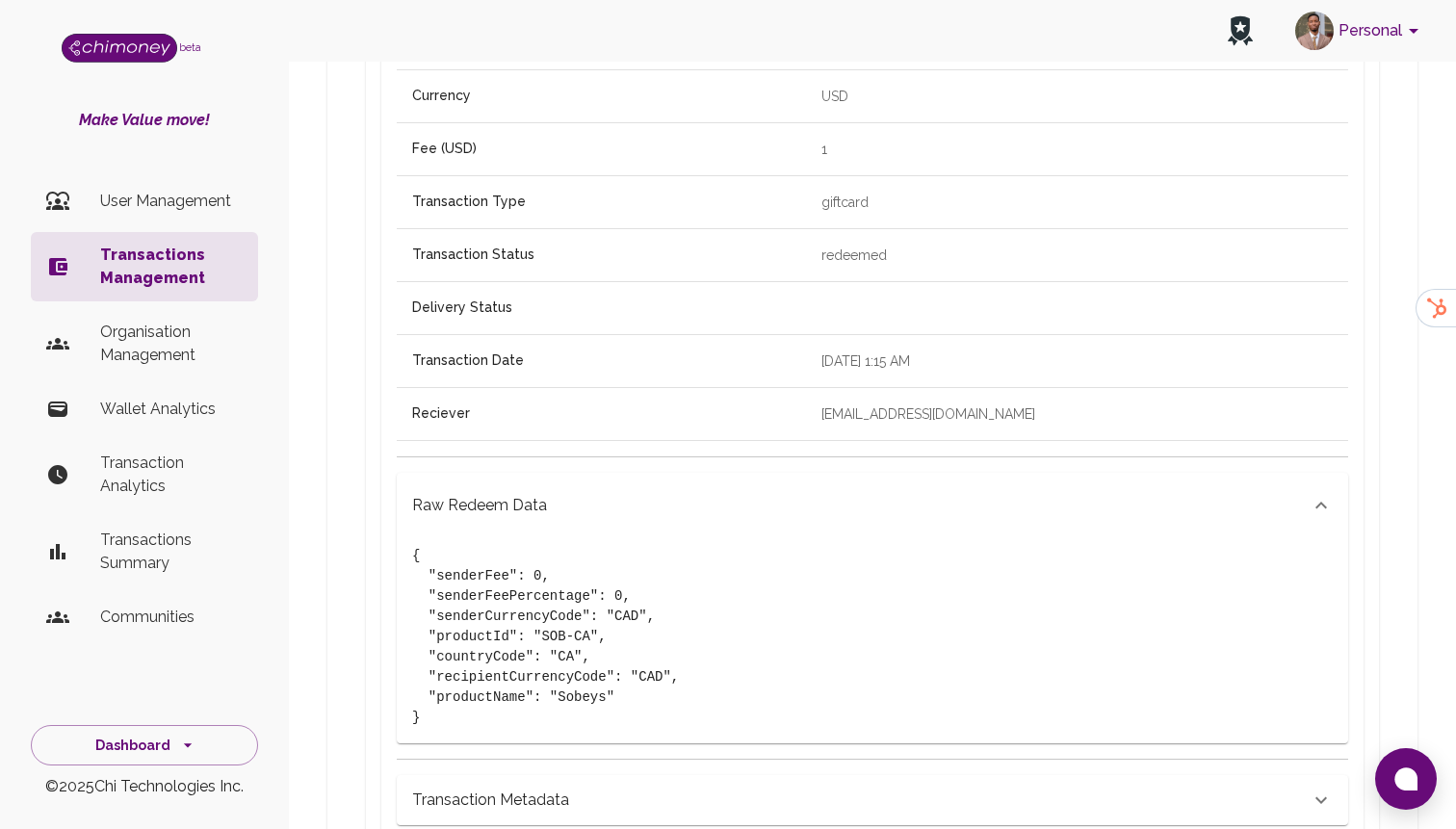
scroll to position [719, 0]
drag, startPoint x: 608, startPoint y: 659, endPoint x: 560, endPoint y: 659, distance: 48.0
click at [560, 659] on pre "{ "senderFee": 0, "senderFeePercentage": 0, "senderCurrencyCode": "CAD", "produ…" at bounding box center [873, 635] width 920 height 182
copy pre "Sobeys"
click at [141, 209] on p "User Management" at bounding box center [171, 201] width 143 height 23
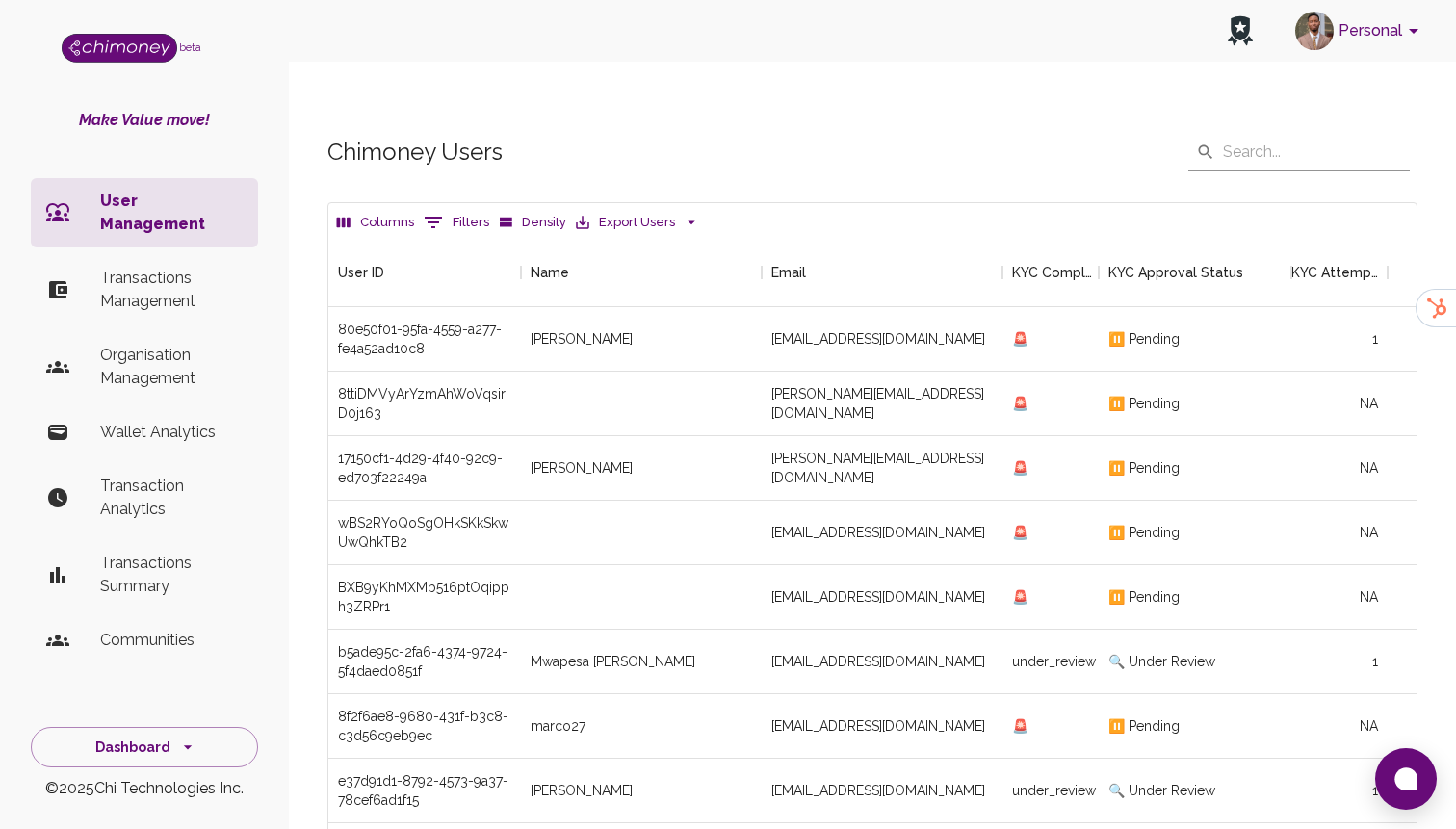
scroll to position [714, 1088]
click at [459, 207] on button "0 Filters" at bounding box center [456, 222] width 75 height 31
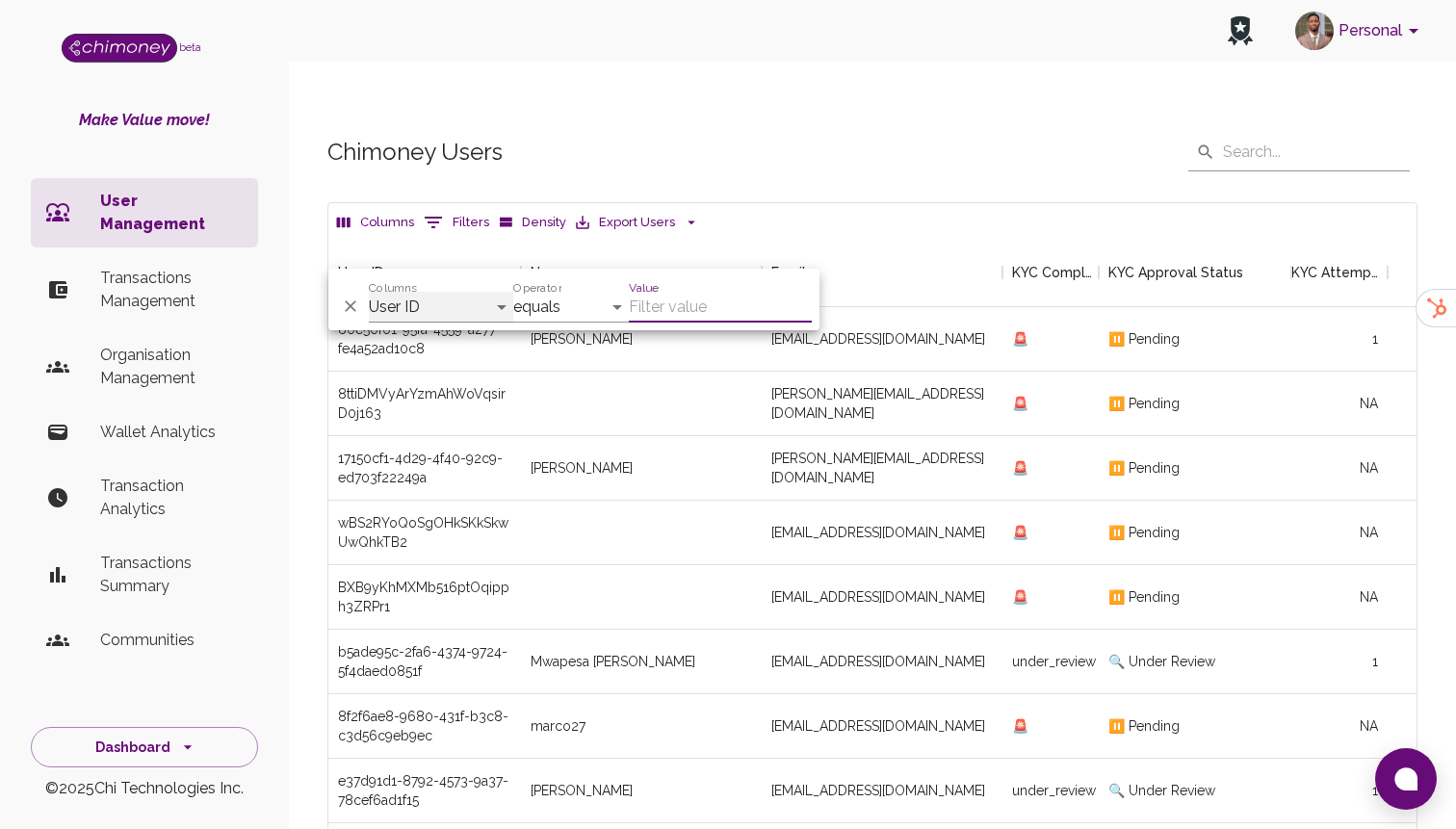
click at [449, 302] on select "User ID Name Email KYC Completed KYC Approval Status KYC Attempts Join date Upd…" at bounding box center [441, 308] width 145 height 31
select select "email"
click at [369, 292] on select "User ID Name Email KYC Completed KYC Approval Status KYC Attempts Join date Upd…" at bounding box center [441, 308] width 145 height 31
click at [542, 304] on select "equals starts with is any of" at bounding box center [571, 308] width 116 height 31
click at [677, 313] on input "Value" at bounding box center [720, 308] width 182 height 31
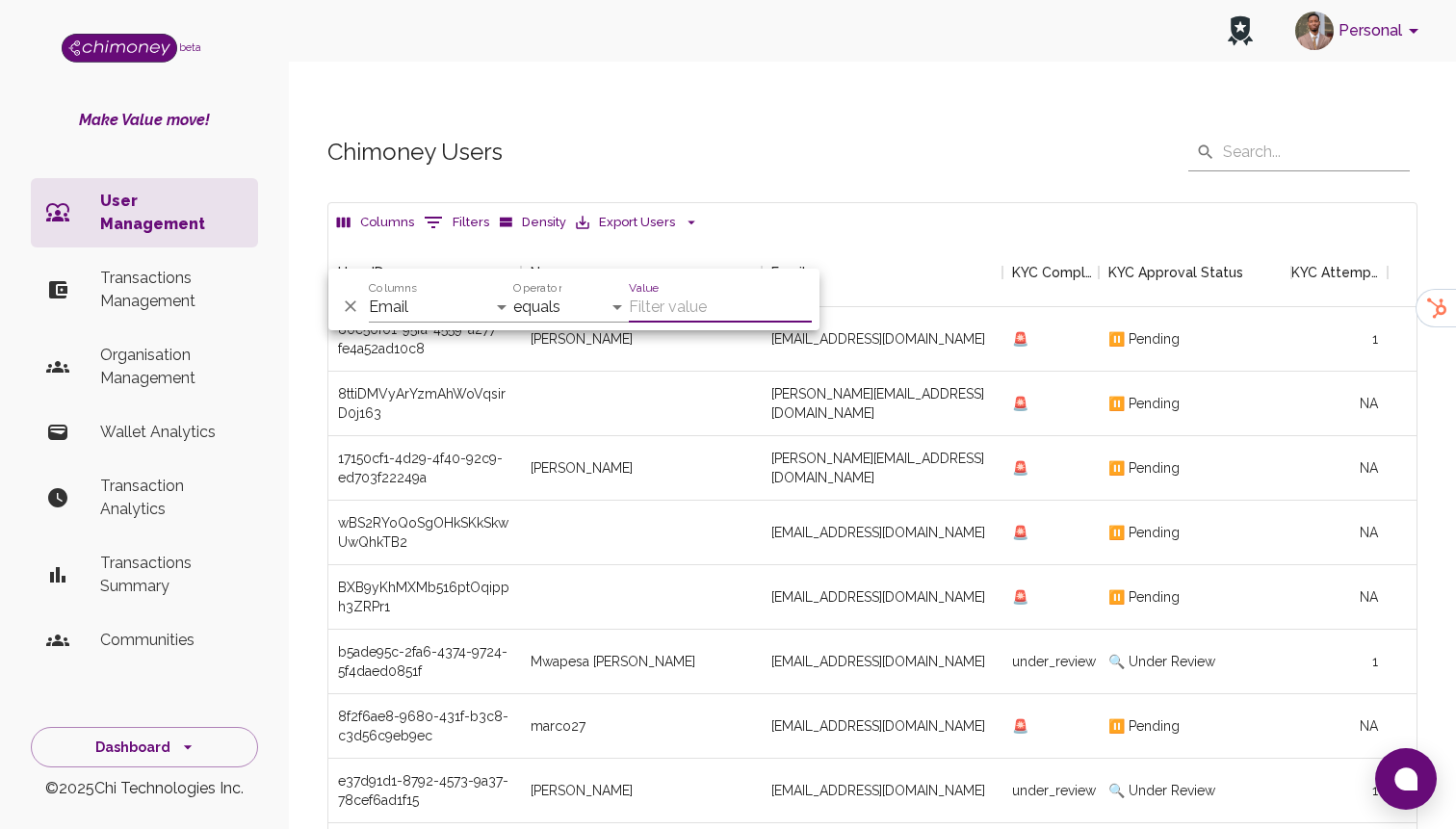
paste input "[EMAIL_ADDRESS][DOMAIN_NAME]"
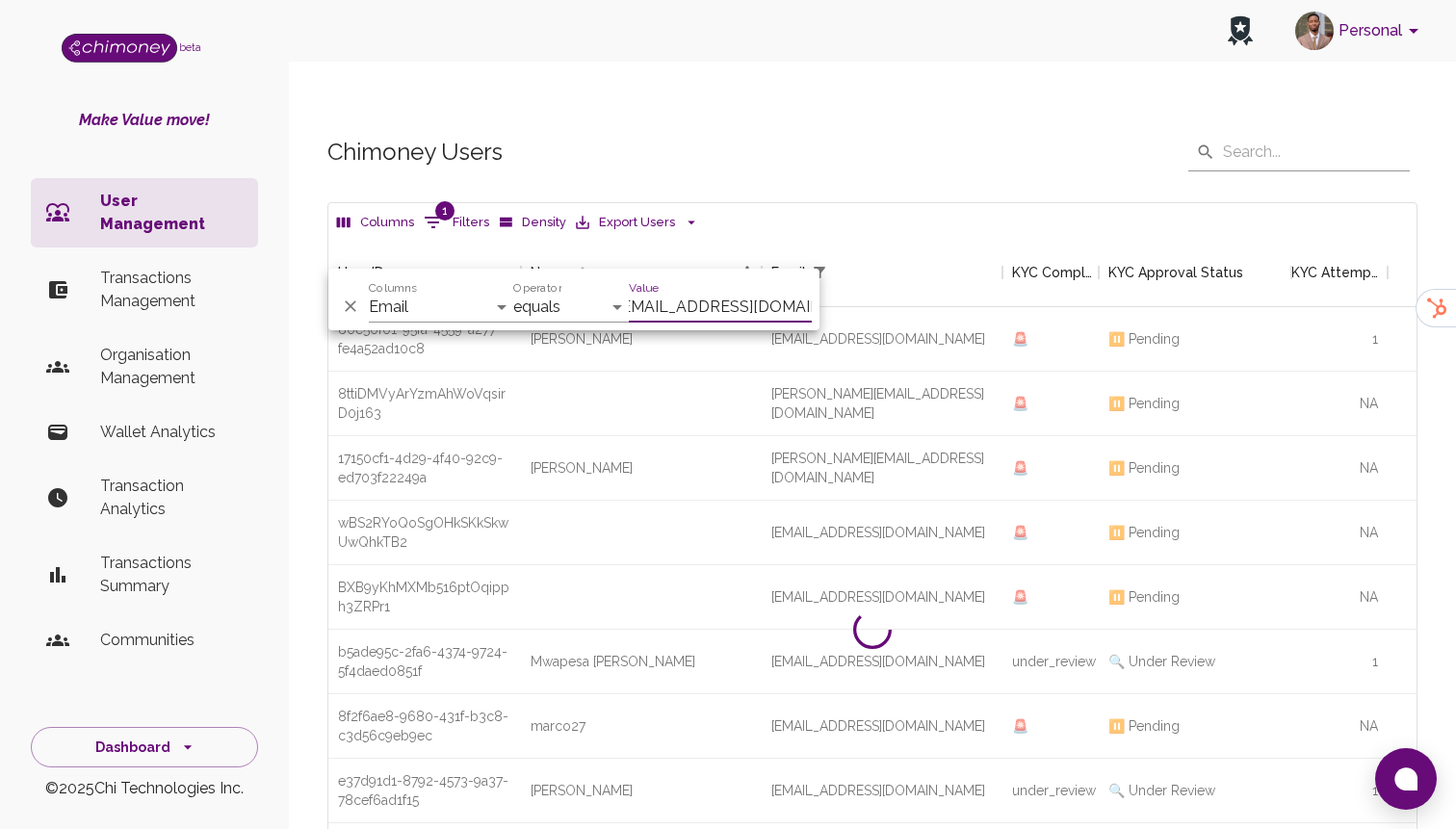
scroll to position [134, 1088]
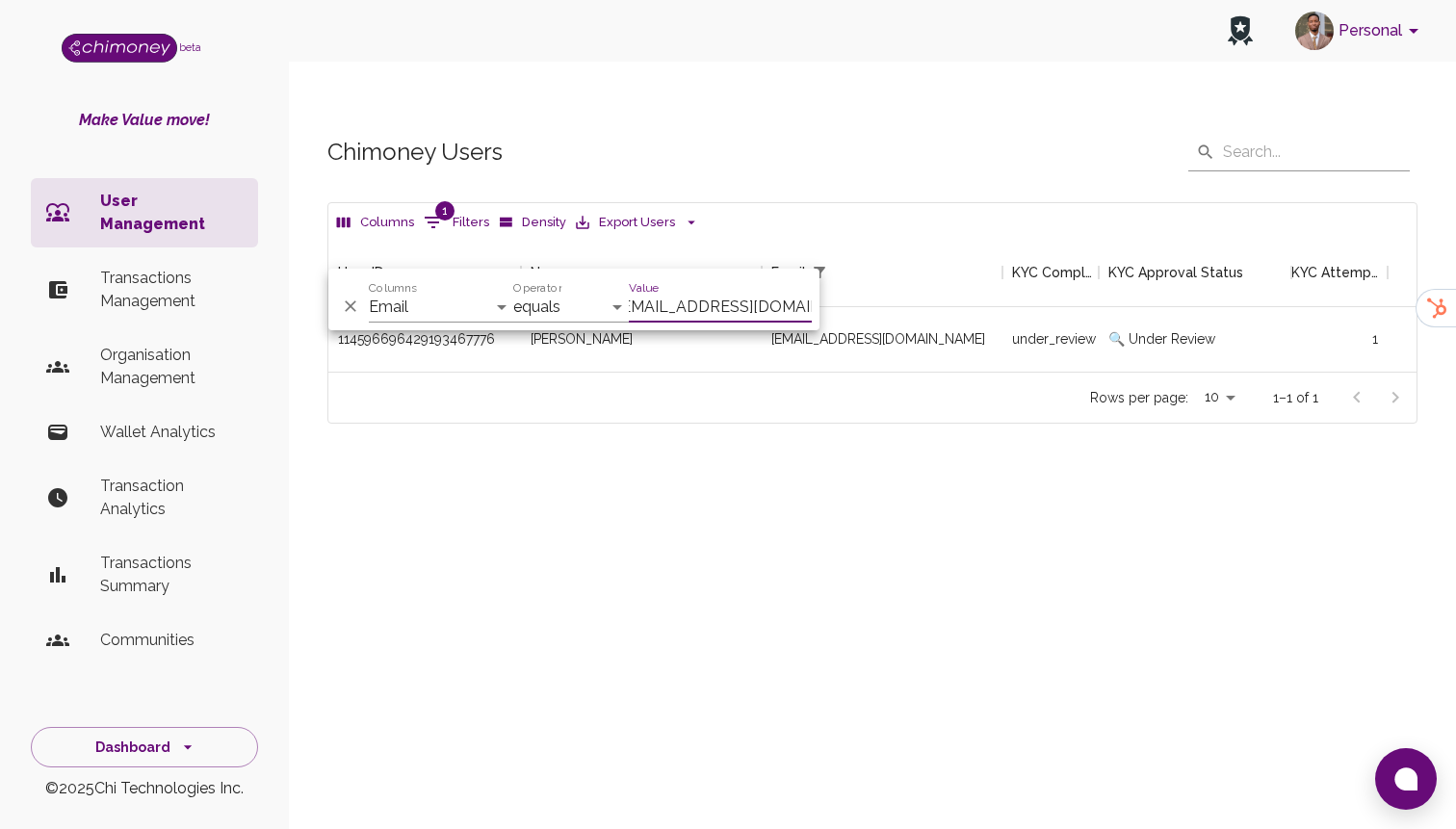
type input "[EMAIL_ADDRESS][DOMAIN_NAME]"
click at [922, 307] on div "[EMAIL_ADDRESS][DOMAIN_NAME]" at bounding box center [882, 339] width 241 height 64
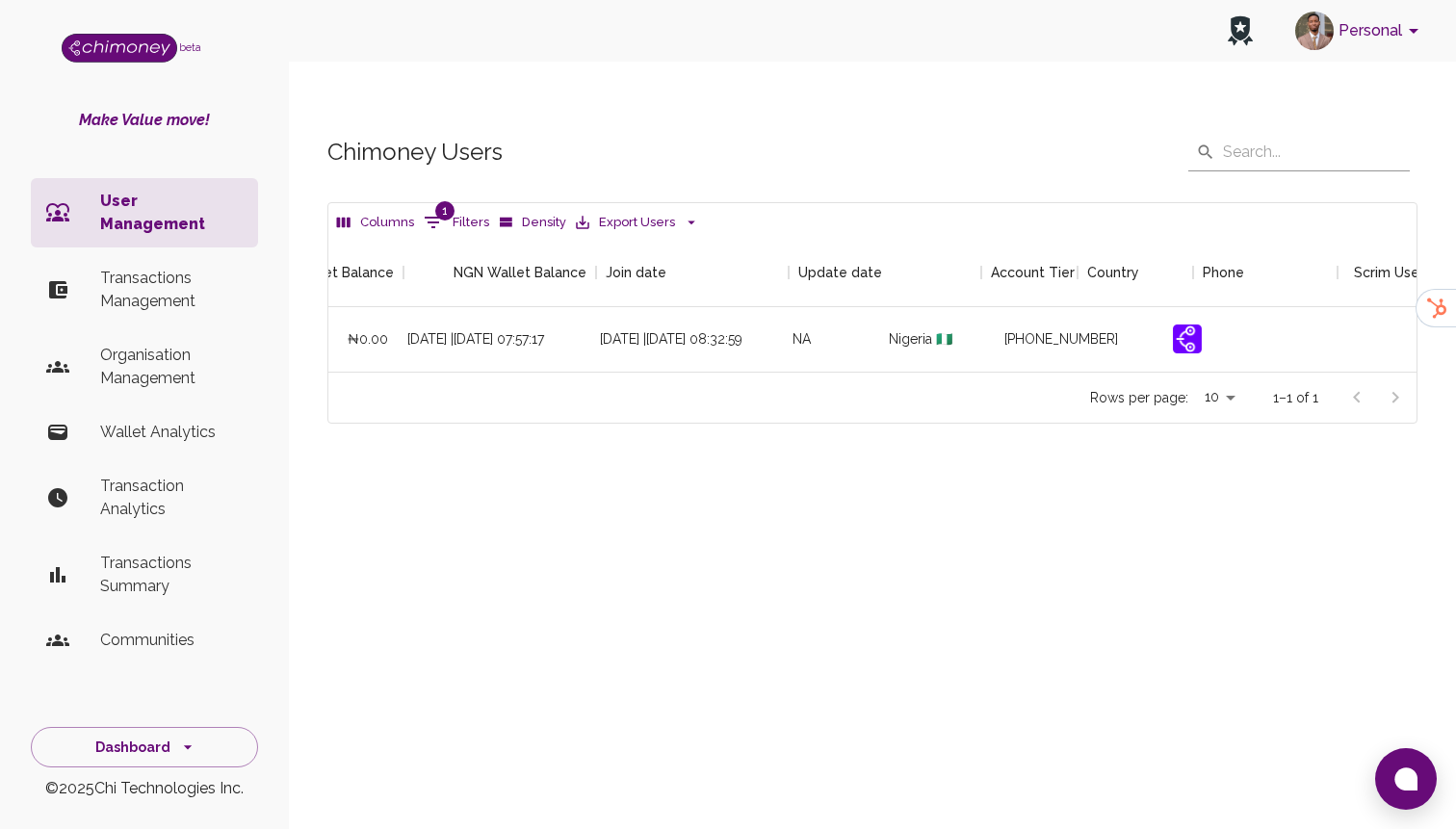
scroll to position [0, 2205]
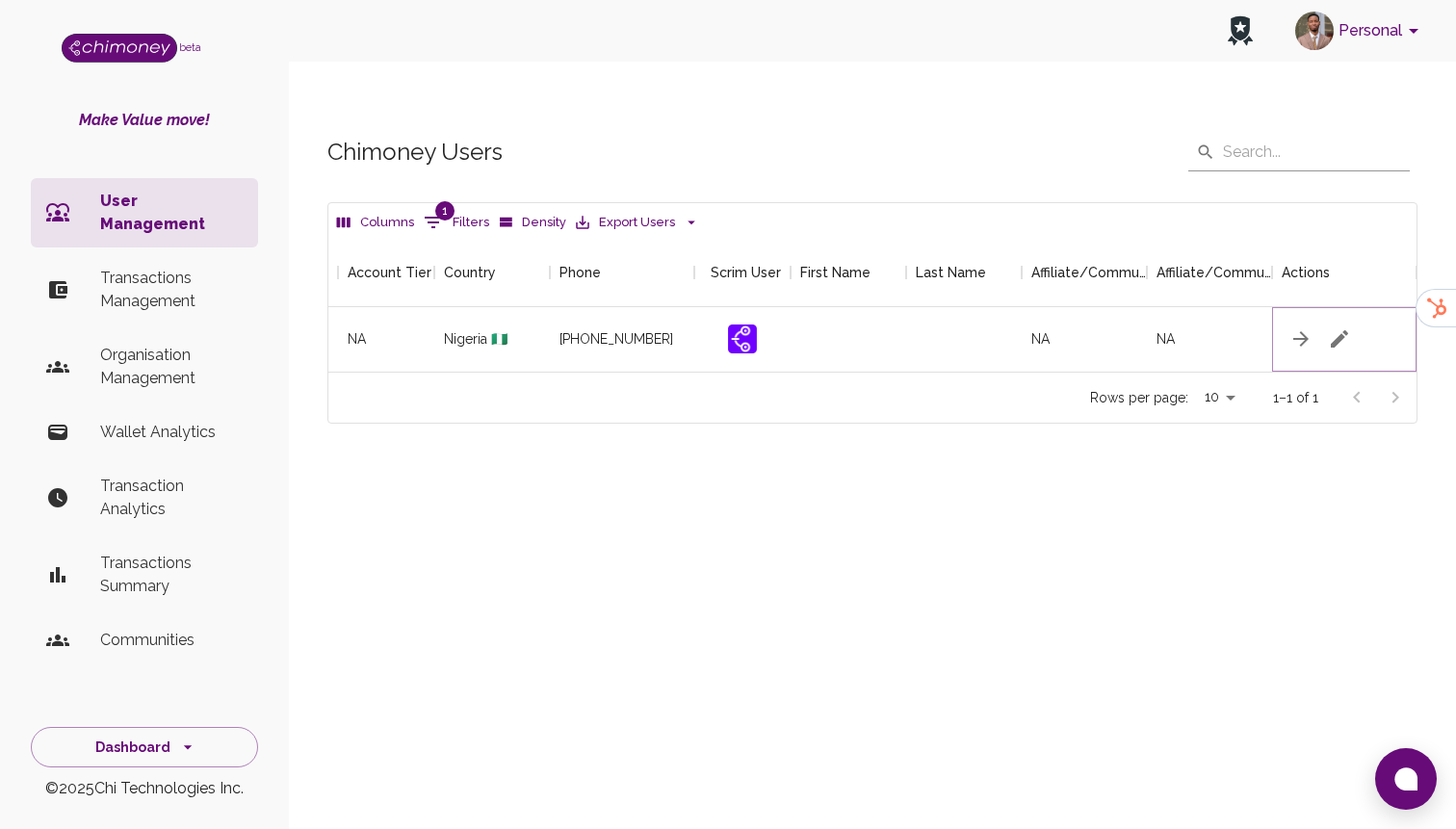
click at [1335, 319] on button "button" at bounding box center [1340, 339] width 39 height 39
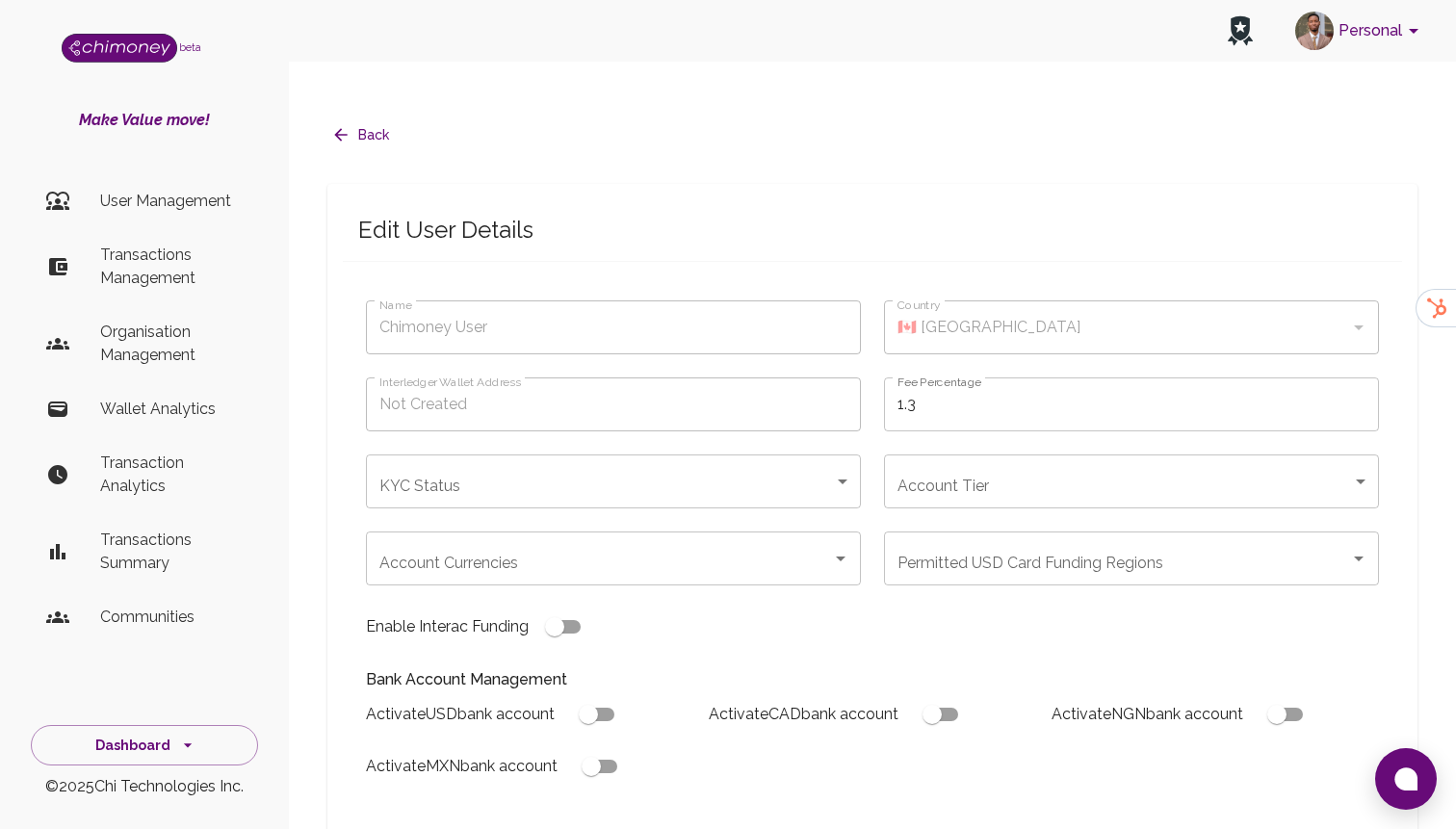
type input "[PERSON_NAME]"
type input "🇳🇬 [GEOGRAPHIC_DATA]"
type input "under_review"
checkbox input "true"
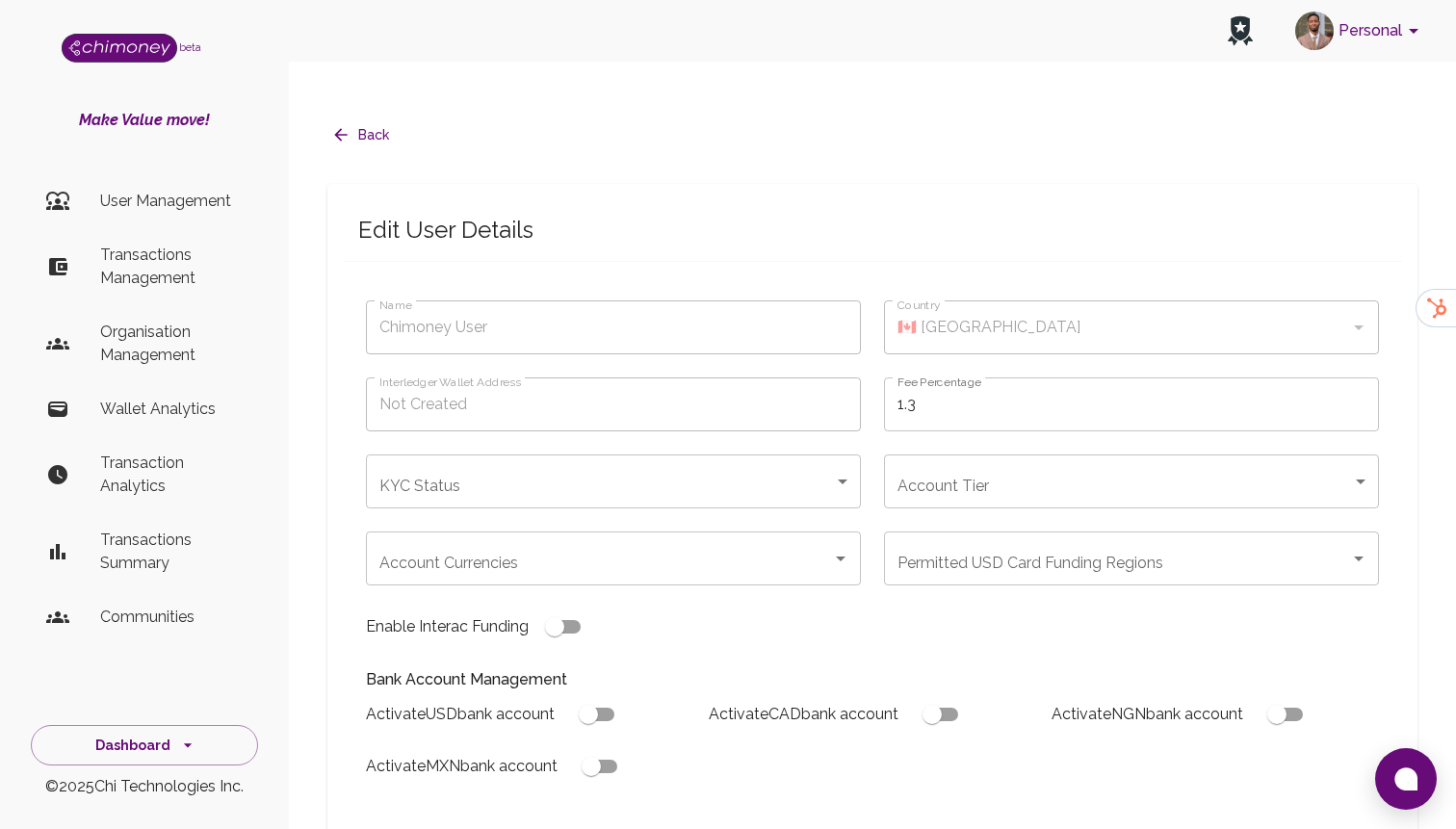
checkbox input "true"
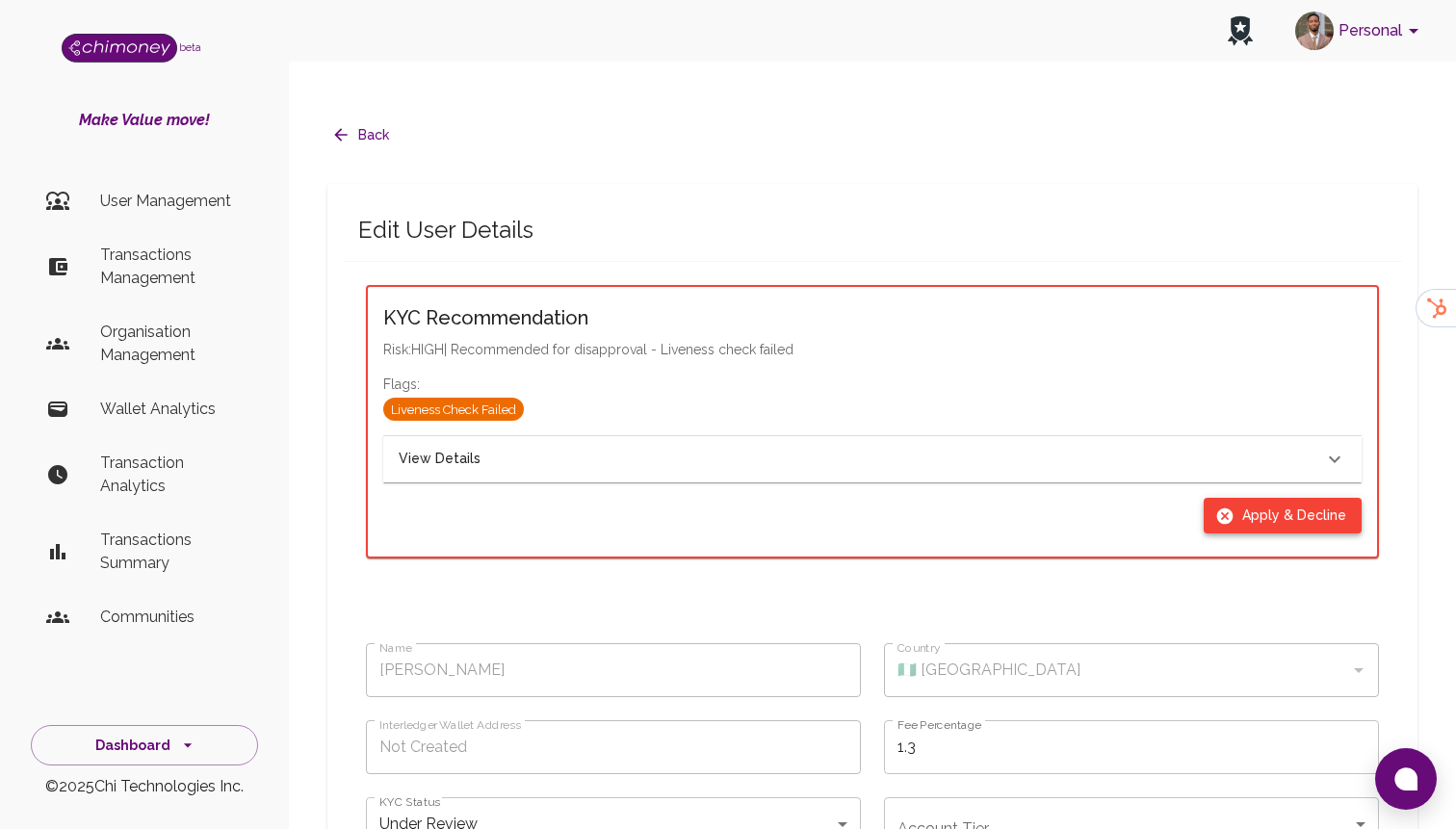
click at [1239, 498] on button "Apply & Decline" at bounding box center [1282, 515] width 158 height 36
type input "declined"
checkbox input "true"
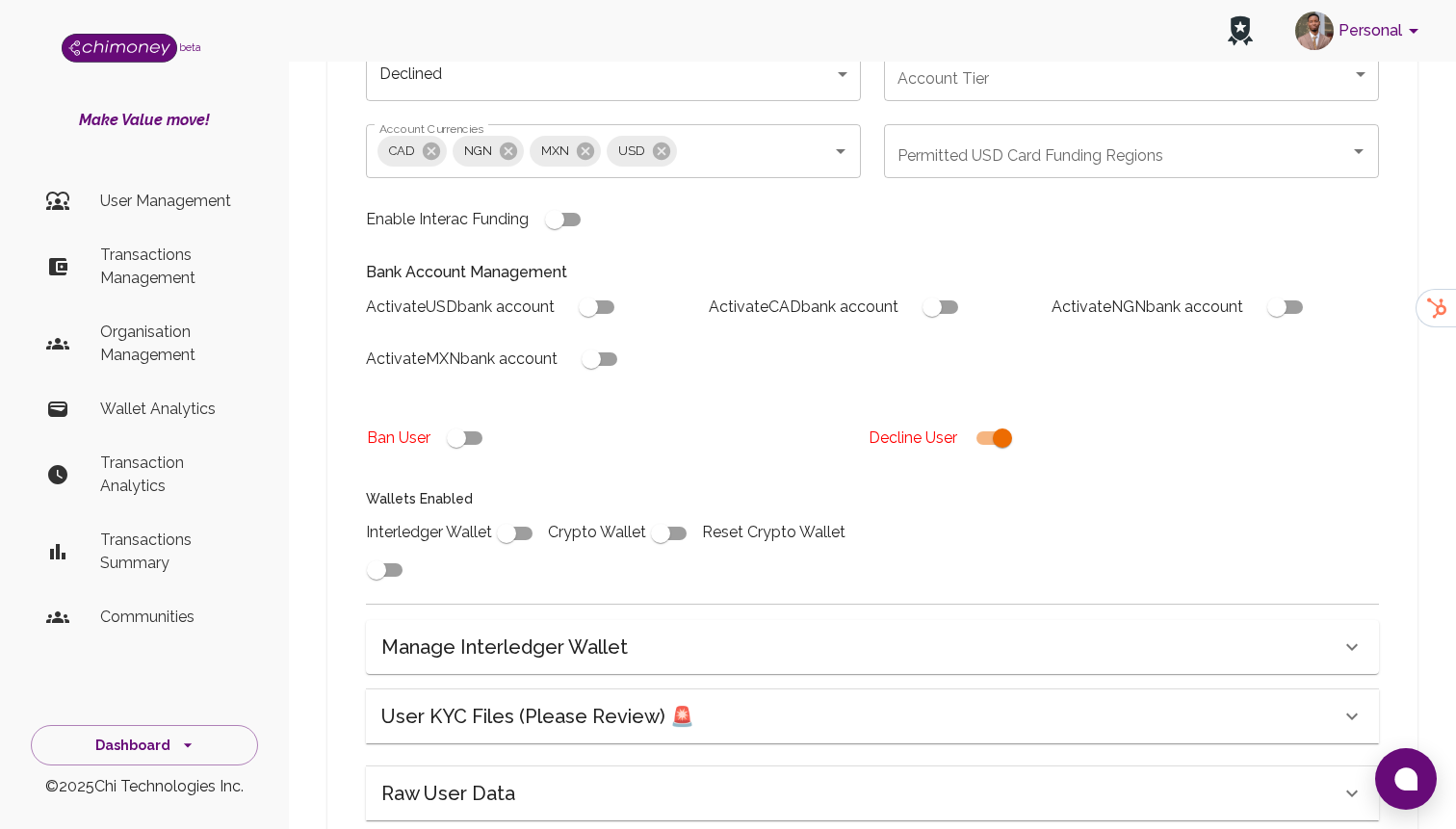
scroll to position [569, 0]
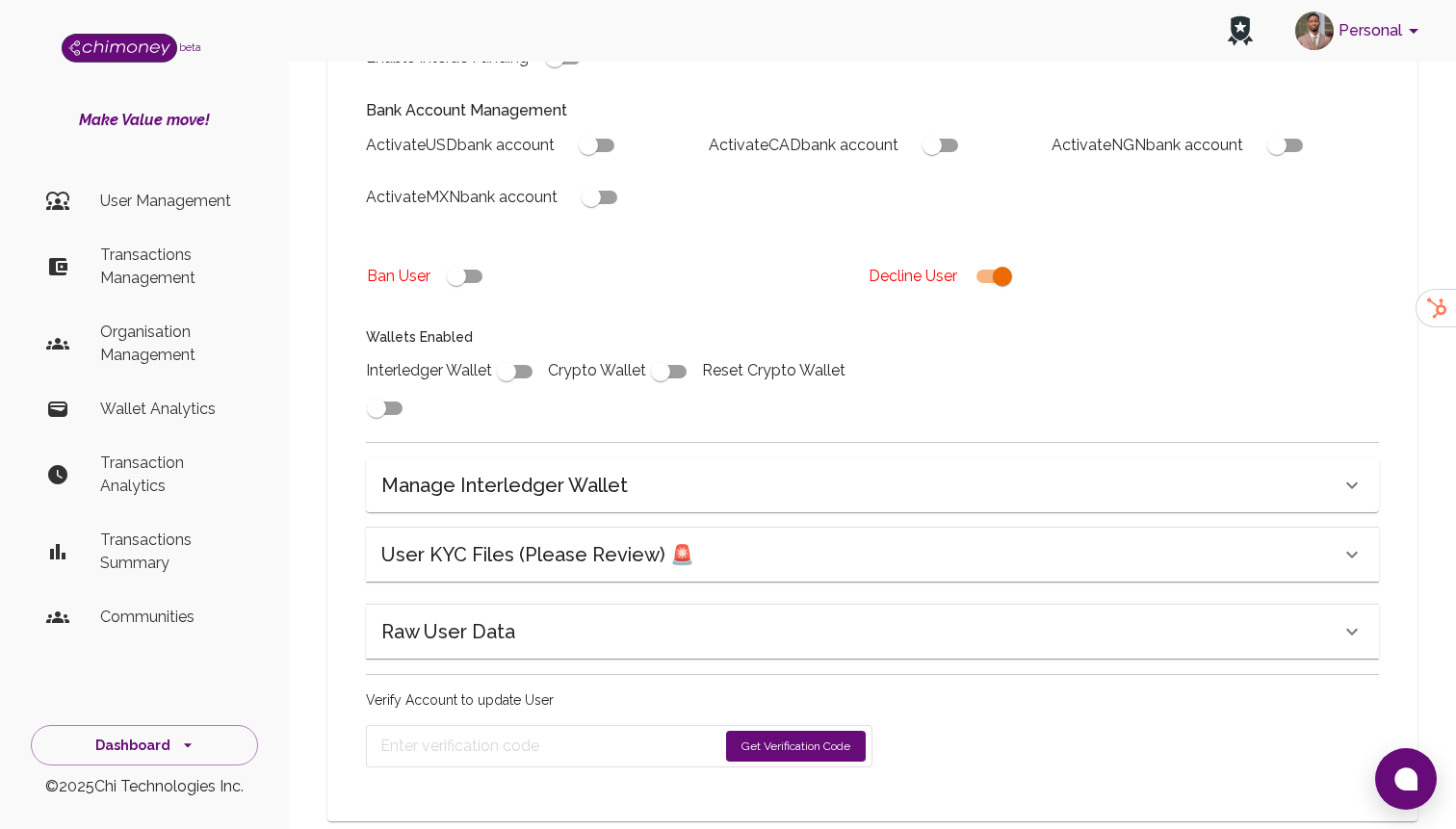
click at [832, 731] on button "Get Verification Code" at bounding box center [796, 746] width 140 height 31
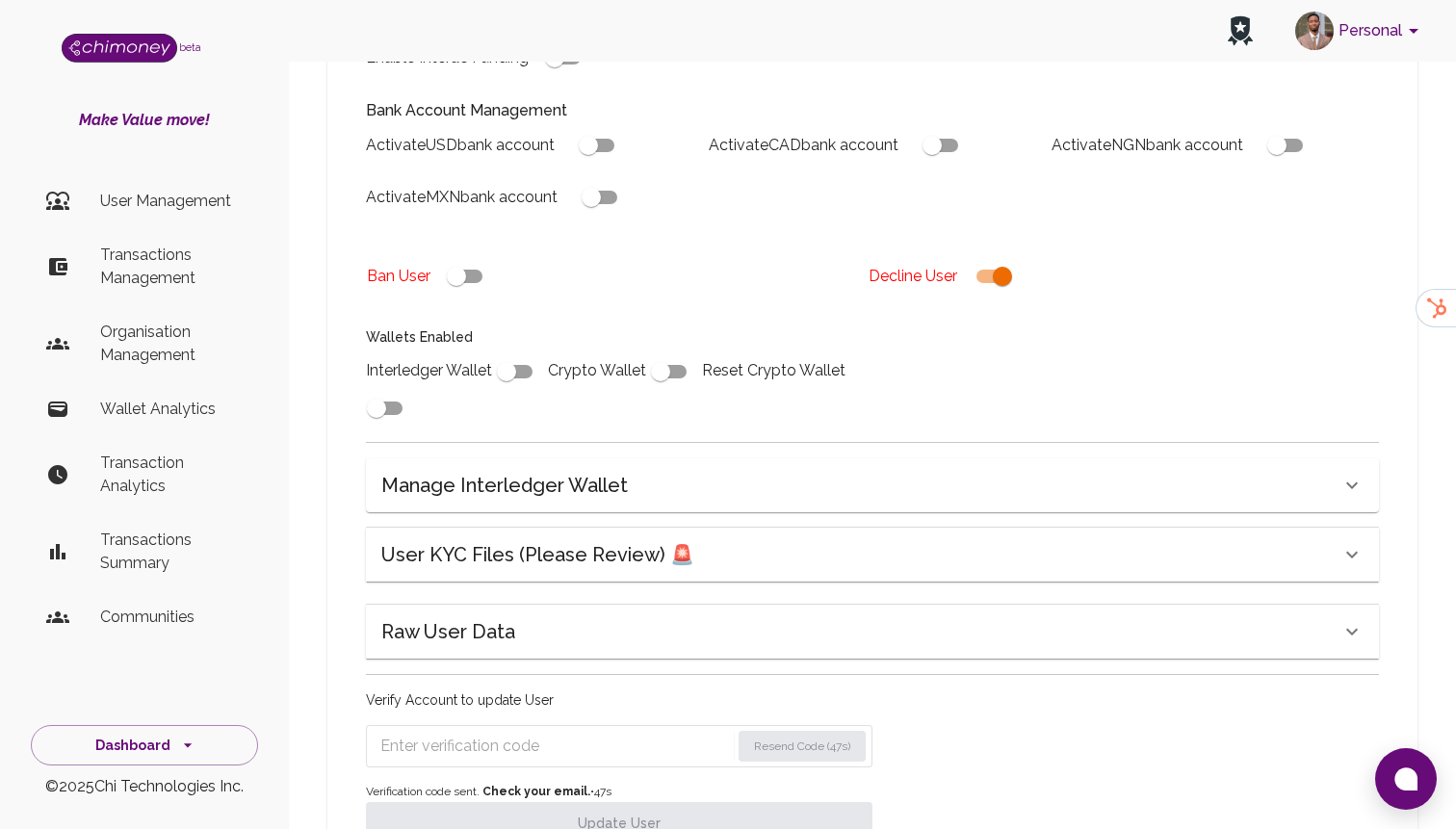
click at [419, 731] on input "Enter verification code" at bounding box center [555, 746] width 349 height 31
paste input "6587"
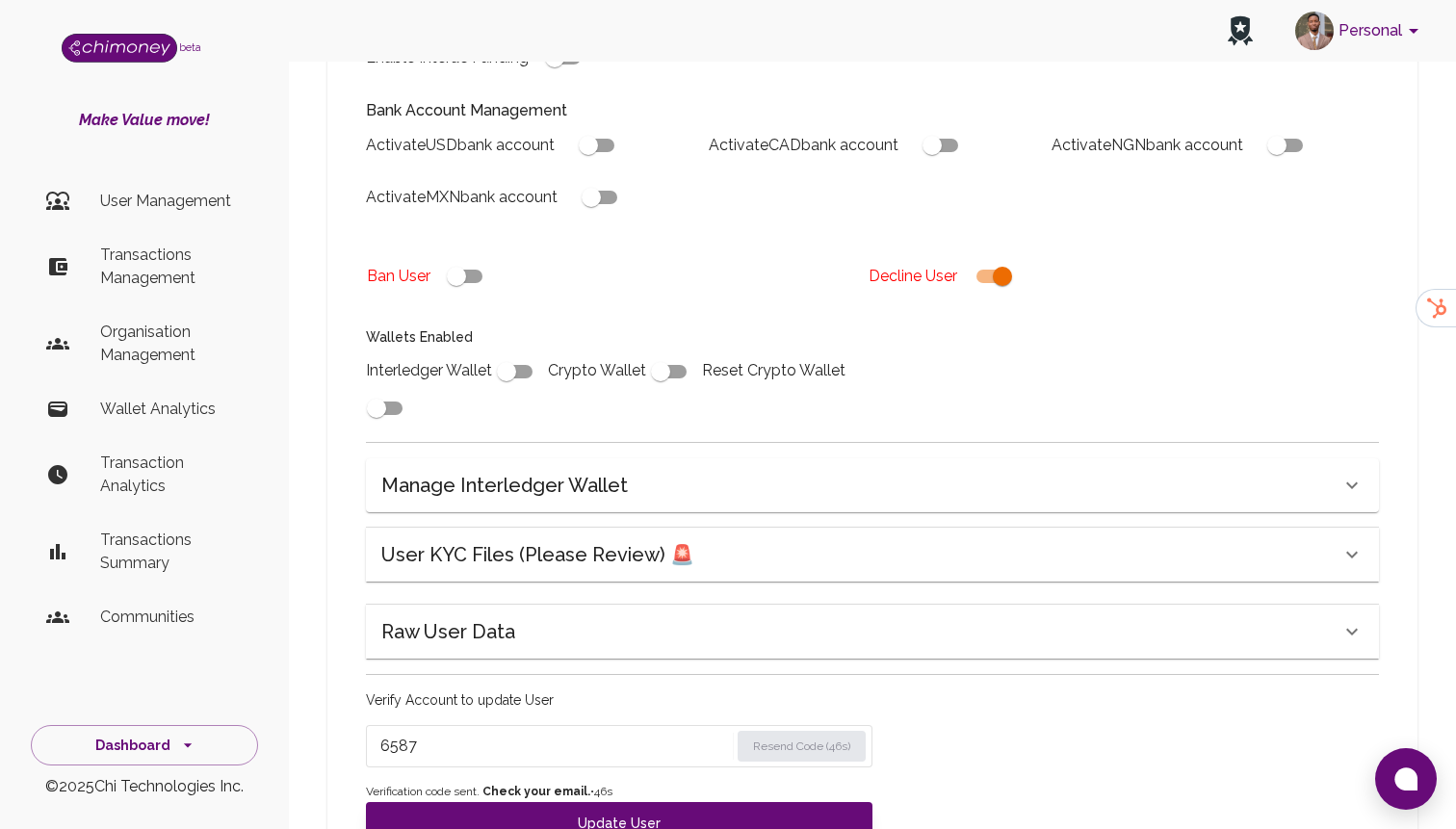
type input "6587"
click at [432, 821] on div "Edit User Details Name [PERSON_NAME] Name Country 🇳🇬 [GEOGRAPHIC_DATA] Country …" at bounding box center [872, 249] width 1090 height 1268
click at [463, 802] on button "Update User" at bounding box center [619, 823] width 507 height 43
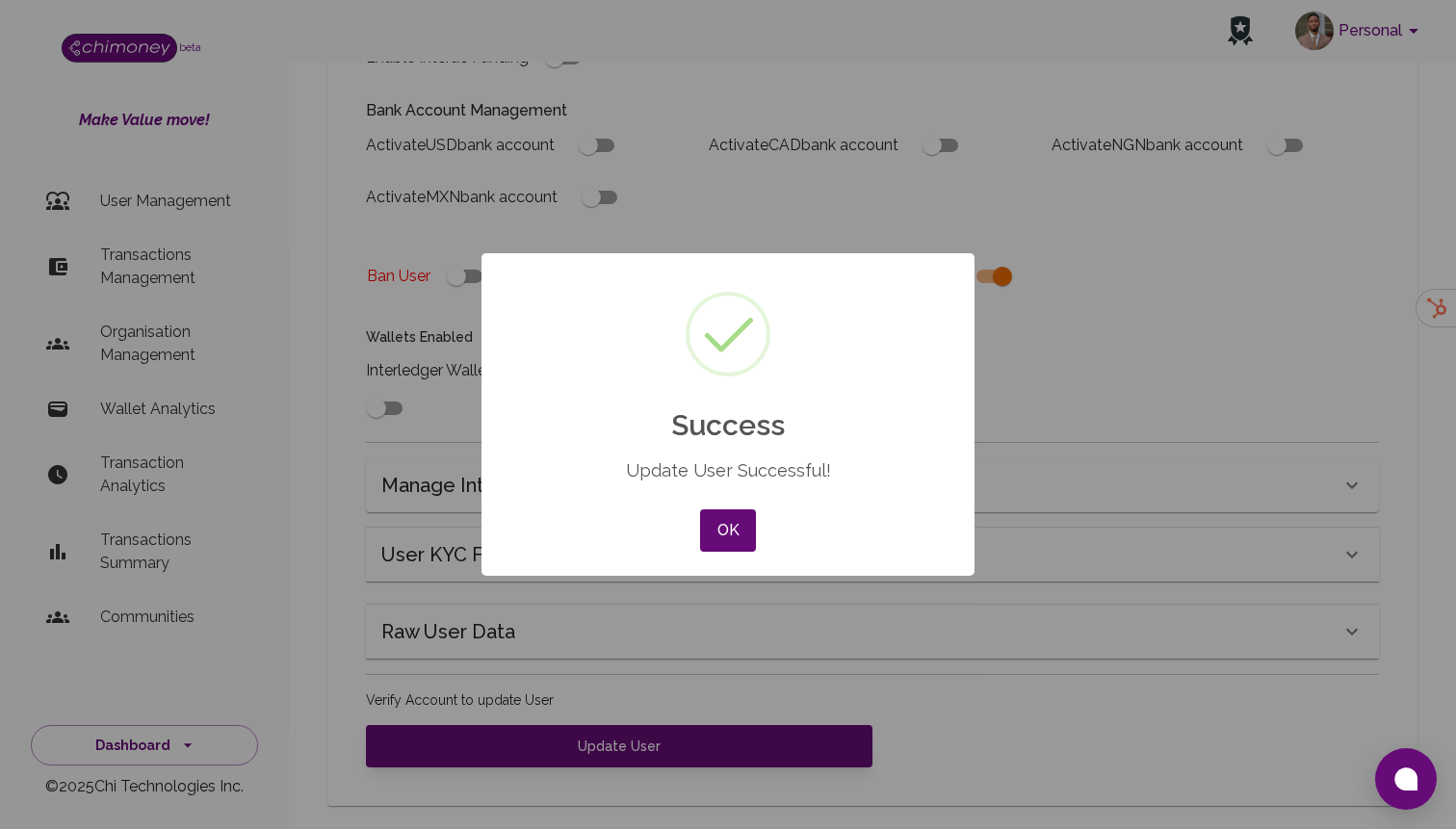
scroll to position [553, 0]
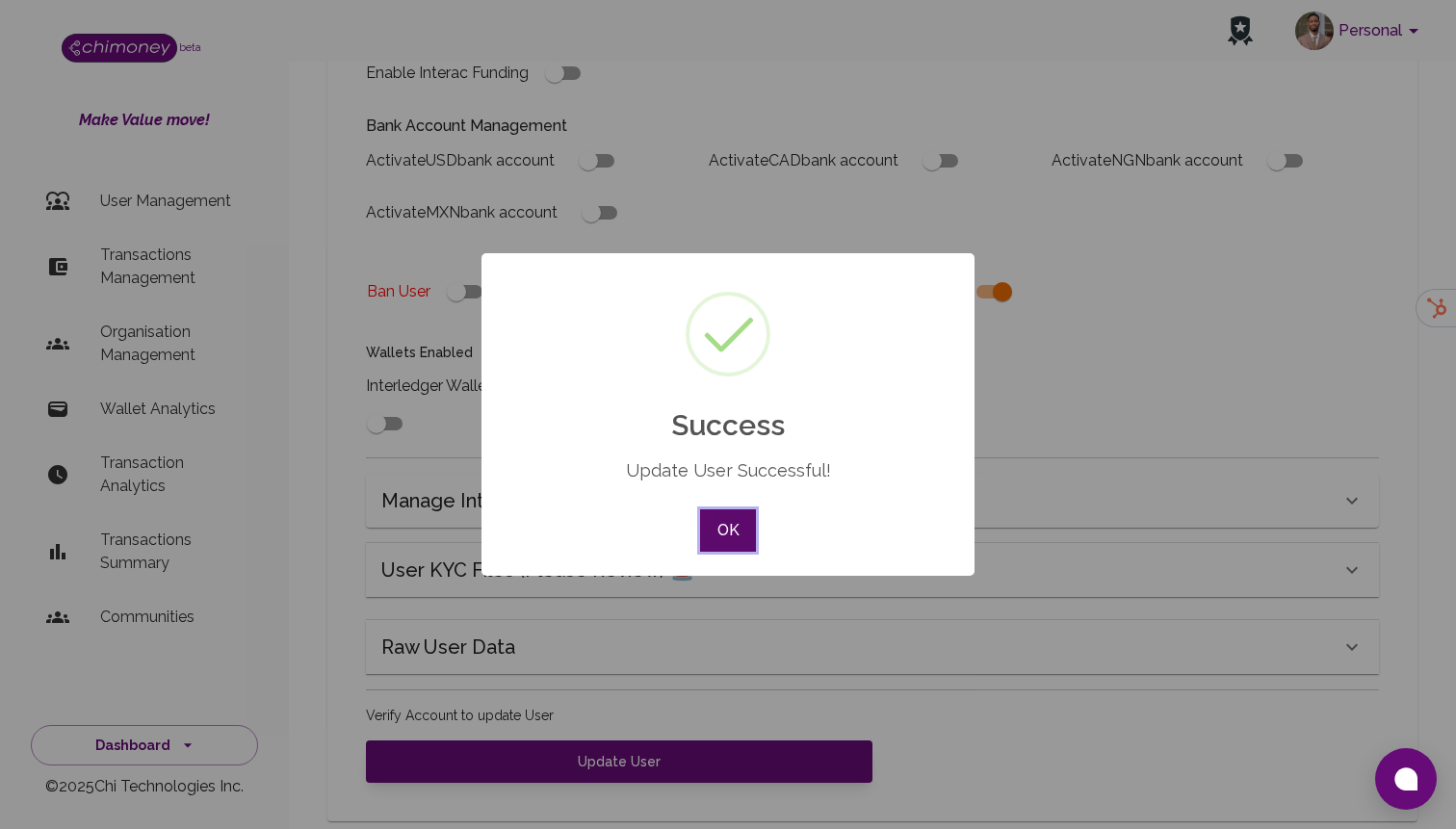
click at [734, 527] on button "OK" at bounding box center [728, 531] width 56 height 43
